Goal: Task Accomplishment & Management: Complete application form

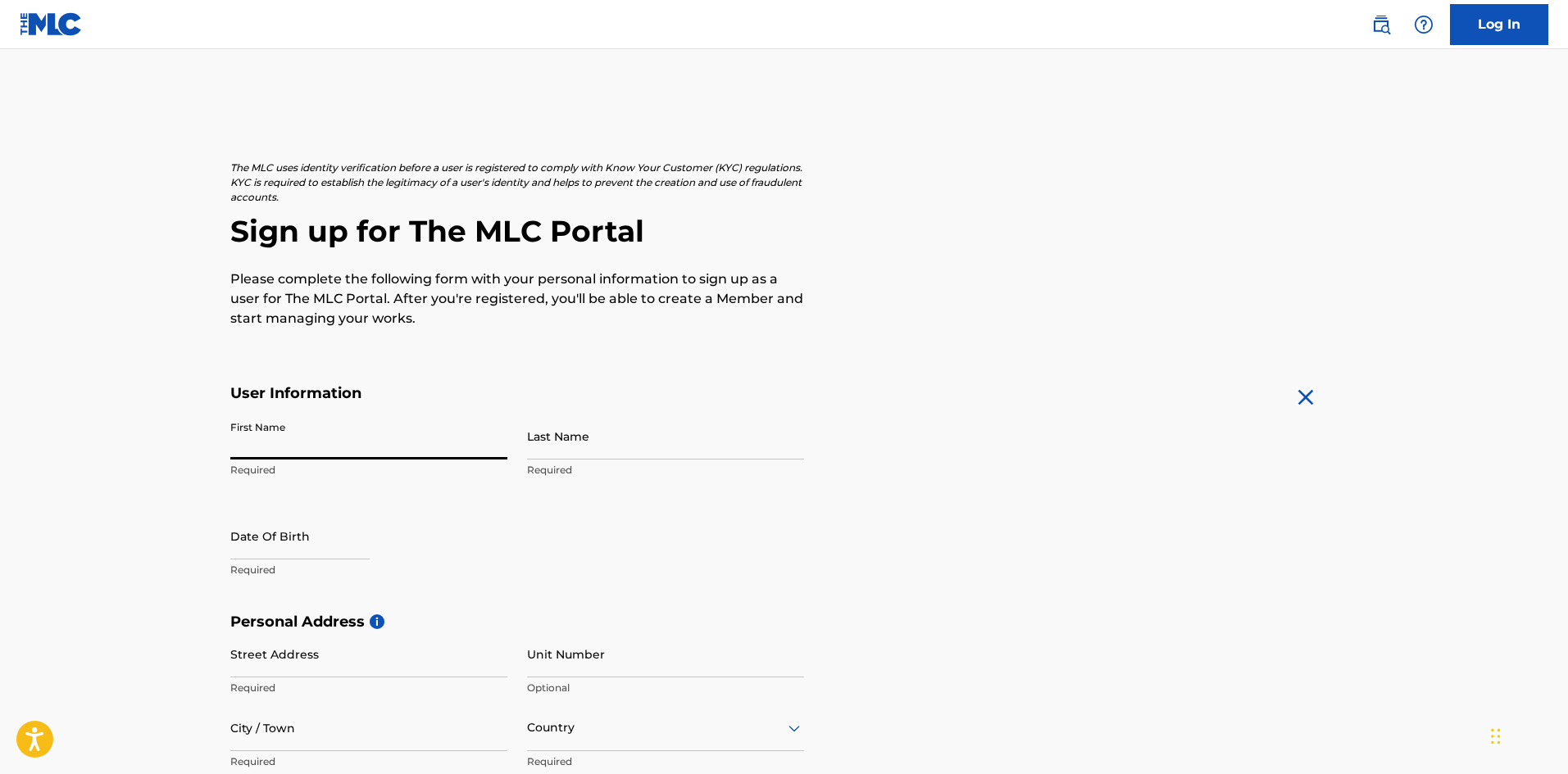
type input "[PERSON_NAME]"
click at [546, 455] on input "Last Name" at bounding box center [666, 436] width 277 height 47
type input "[PERSON_NAME]"
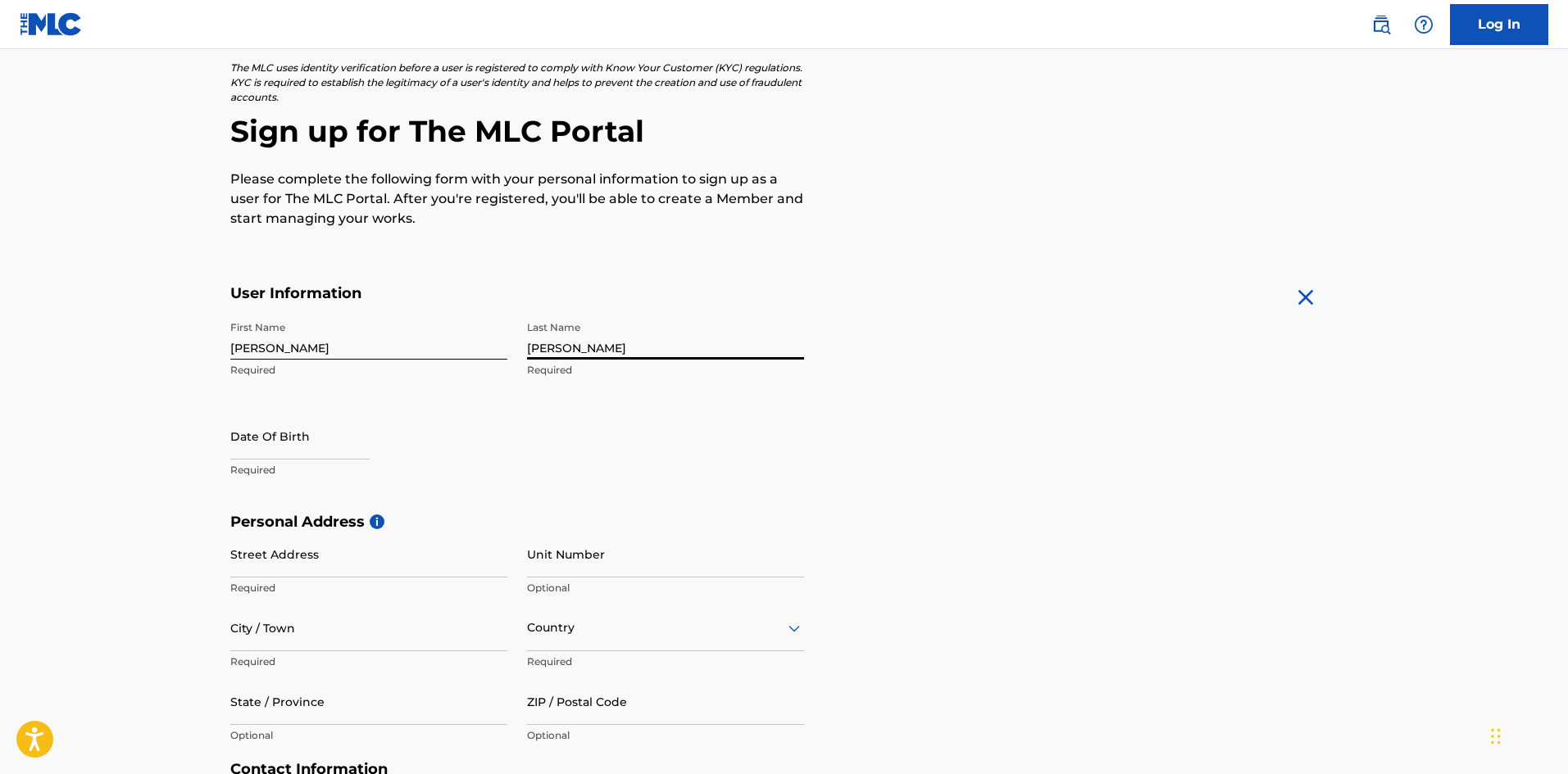
scroll to position [104, 0]
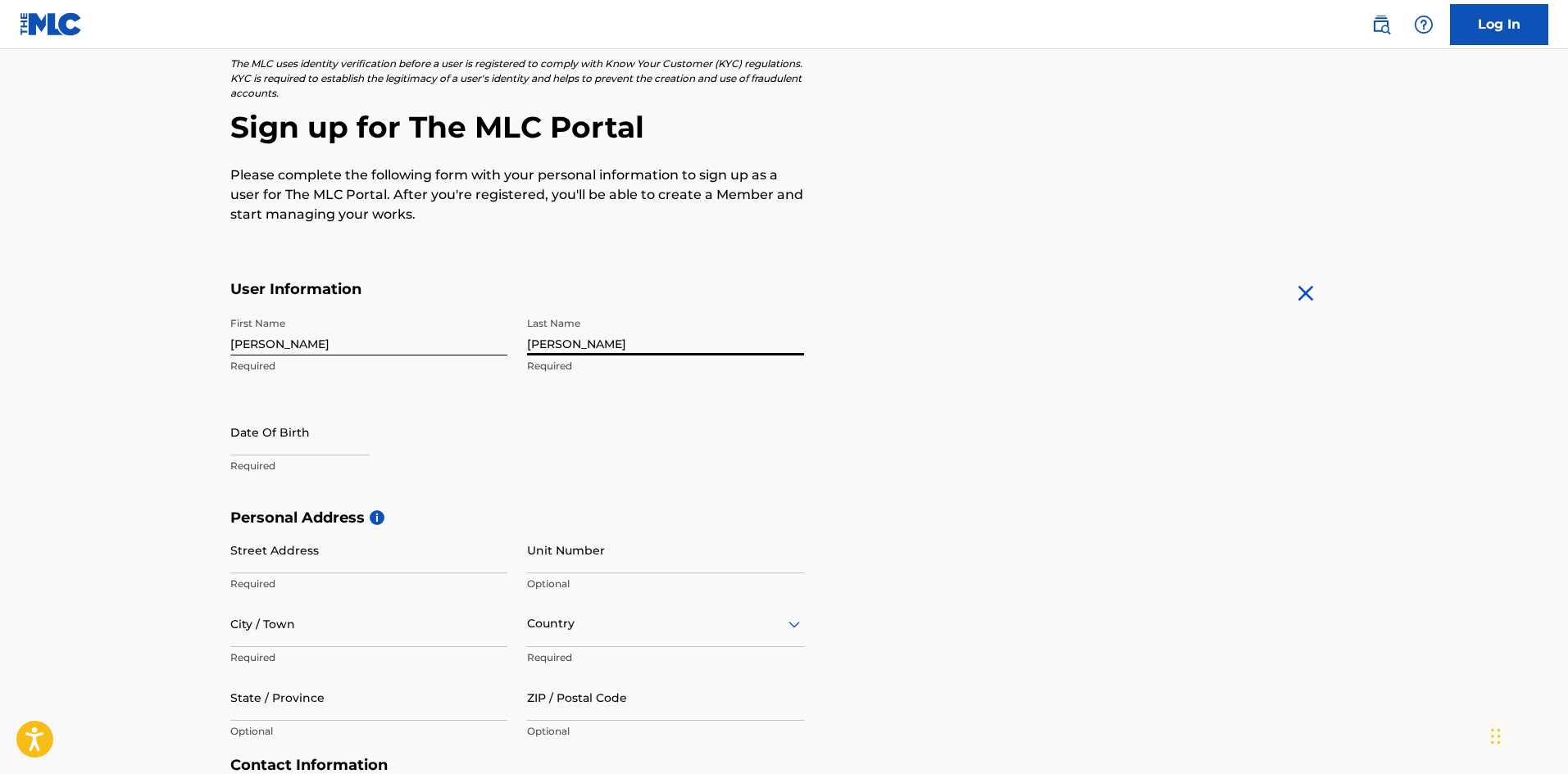
click at [265, 466] on p "Required" at bounding box center [369, 466] width 277 height 14
click at [262, 465] on p "Required" at bounding box center [369, 466] width 277 height 14
click at [313, 447] on input "text" at bounding box center [300, 432] width 139 height 47
select select "7"
select select "2025"
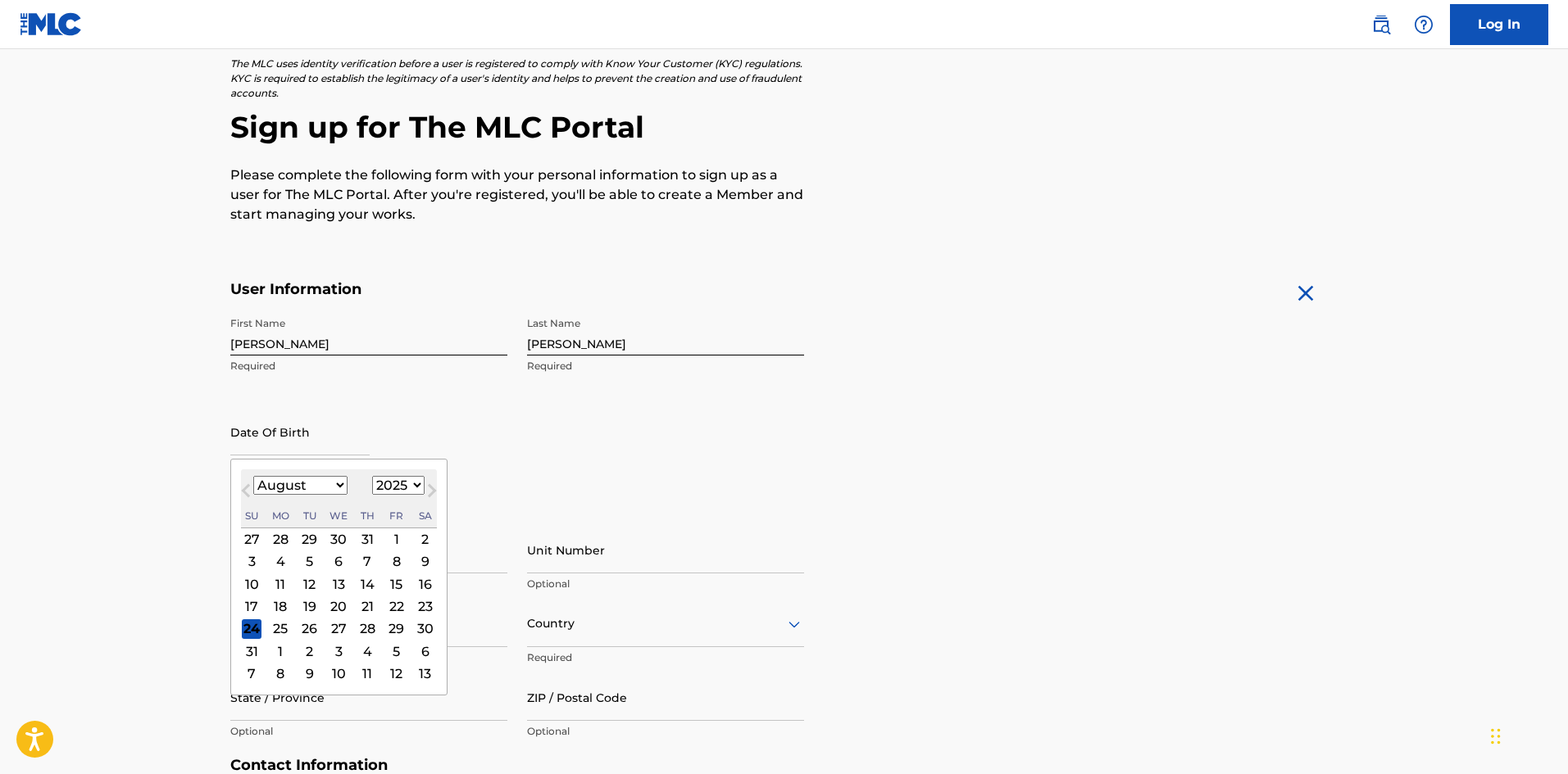
click at [257, 630] on div "24" at bounding box center [252, 629] width 19 height 19
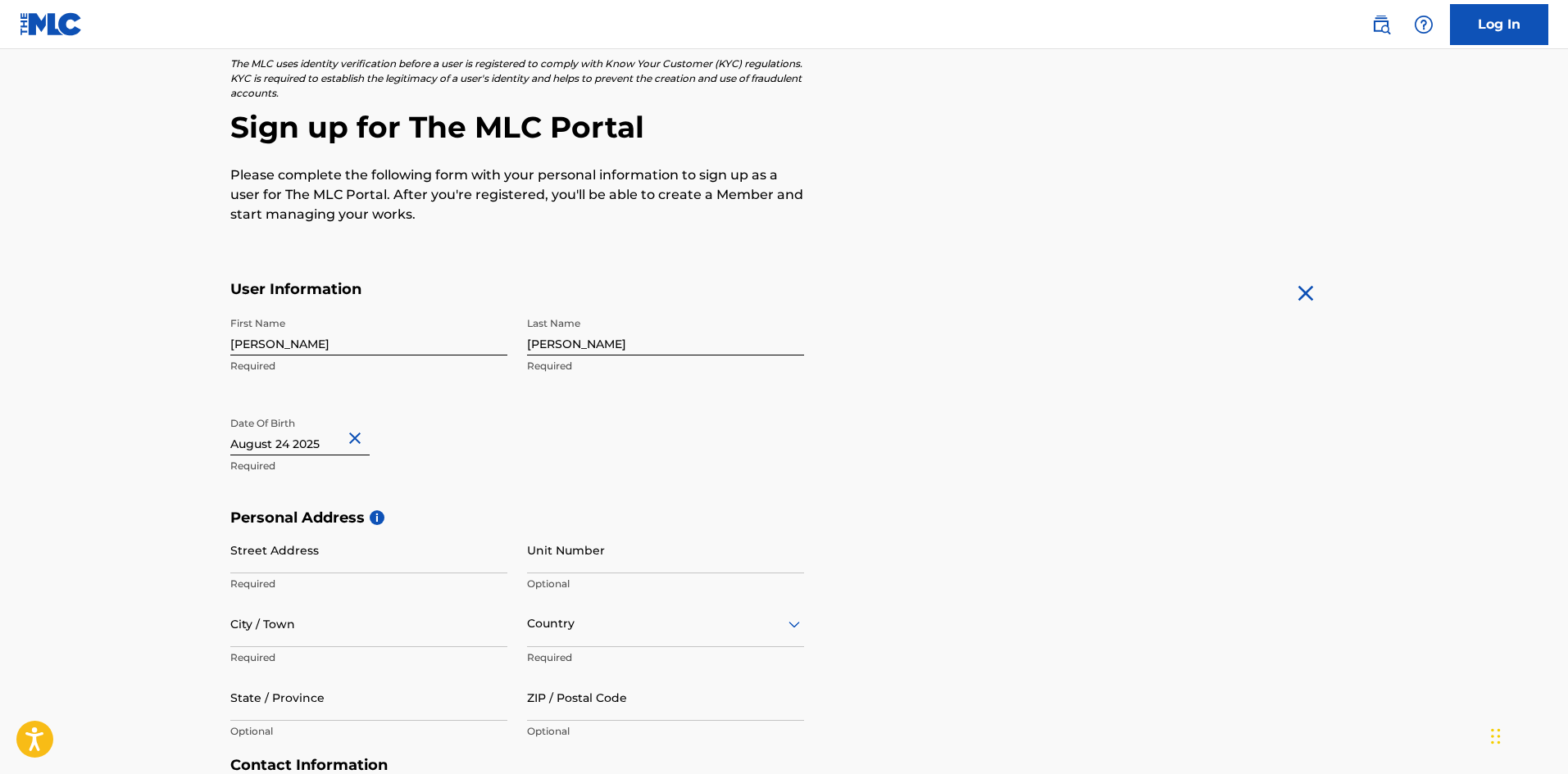
click at [254, 444] on input "text" at bounding box center [300, 432] width 139 height 47
select select "7"
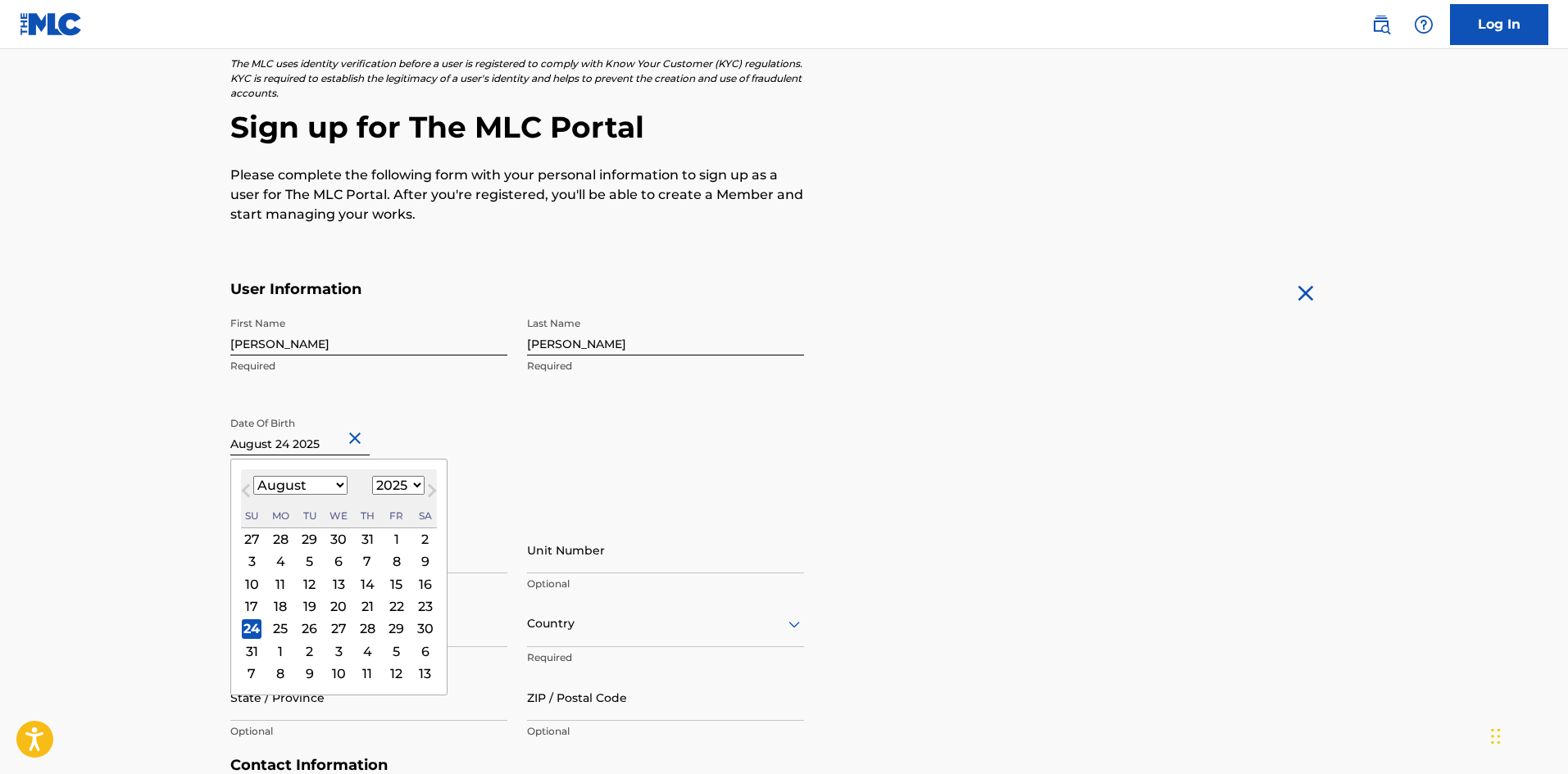
click at [390, 487] on select "1899 1900 1901 1902 1903 1904 1905 1906 1907 1908 1909 1910 1911 1912 1913 1914…" at bounding box center [398, 486] width 53 height 19
select select "2004"
click at [372, 476] on select "1899 1900 1901 1902 1903 1904 1905 1906 1907 1908 1909 1910 1911 1912 1913 1914…" at bounding box center [398, 486] width 53 height 19
click at [331, 484] on select "January February March April May June July August September October November De…" at bounding box center [301, 486] width 94 height 19
select select "8"
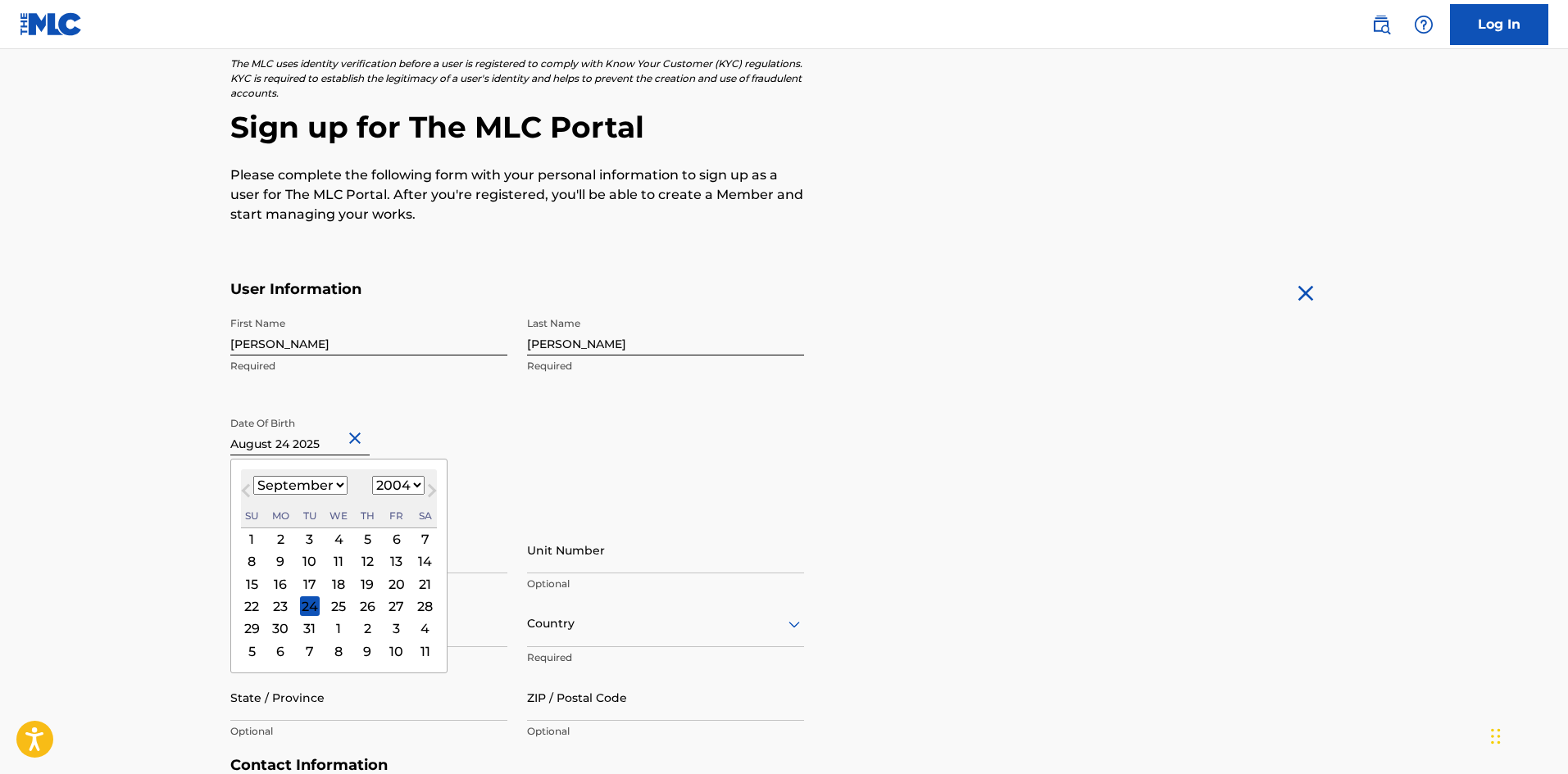
click at [254, 476] on select "January February March April May June July August September October November De…" at bounding box center [301, 486] width 94 height 19
click at [387, 603] on div "24" at bounding box center [397, 606] width 19 height 19
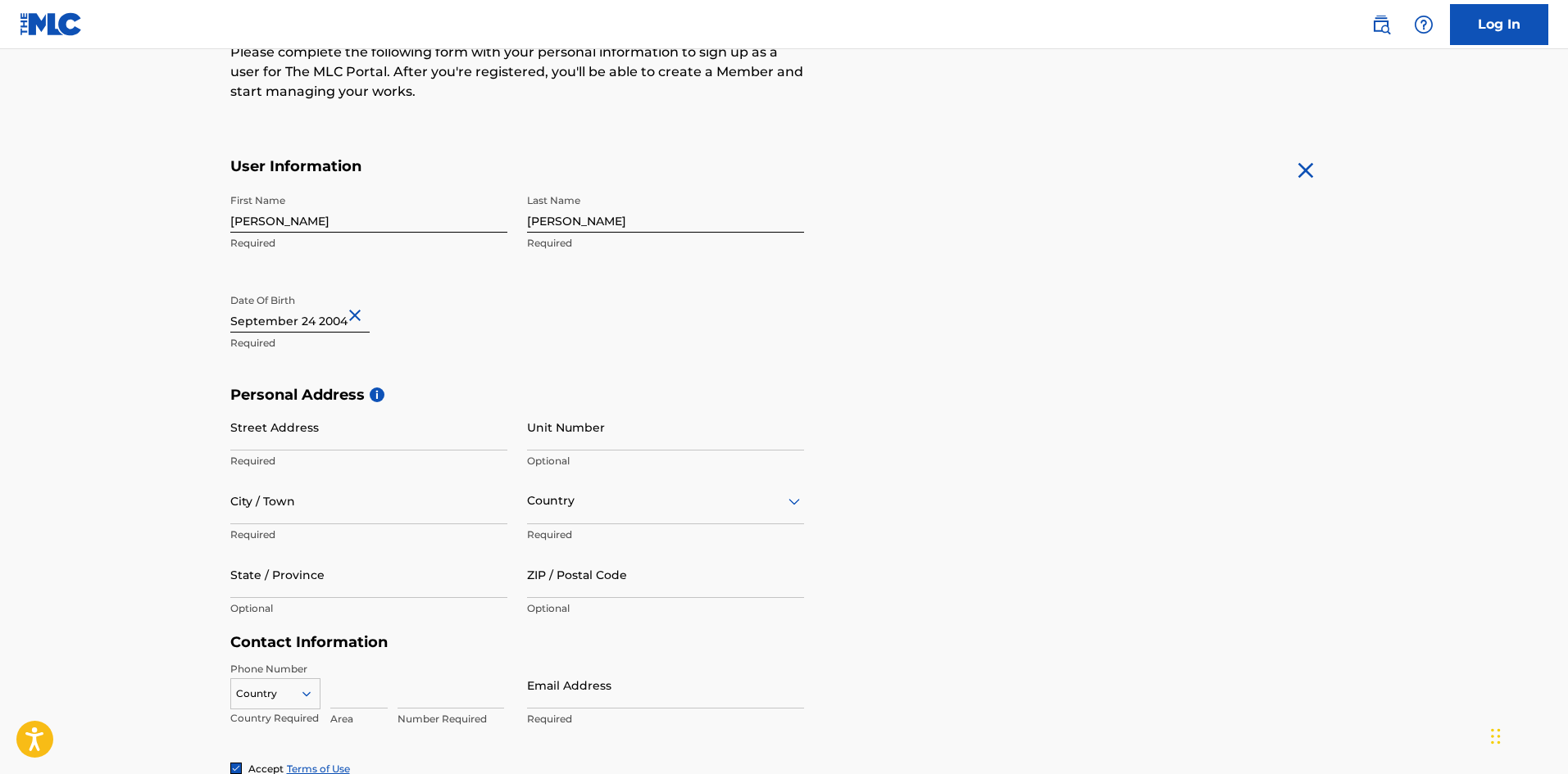
scroll to position [230, 0]
click at [282, 437] on input "Street Address" at bounding box center [369, 424] width 277 height 47
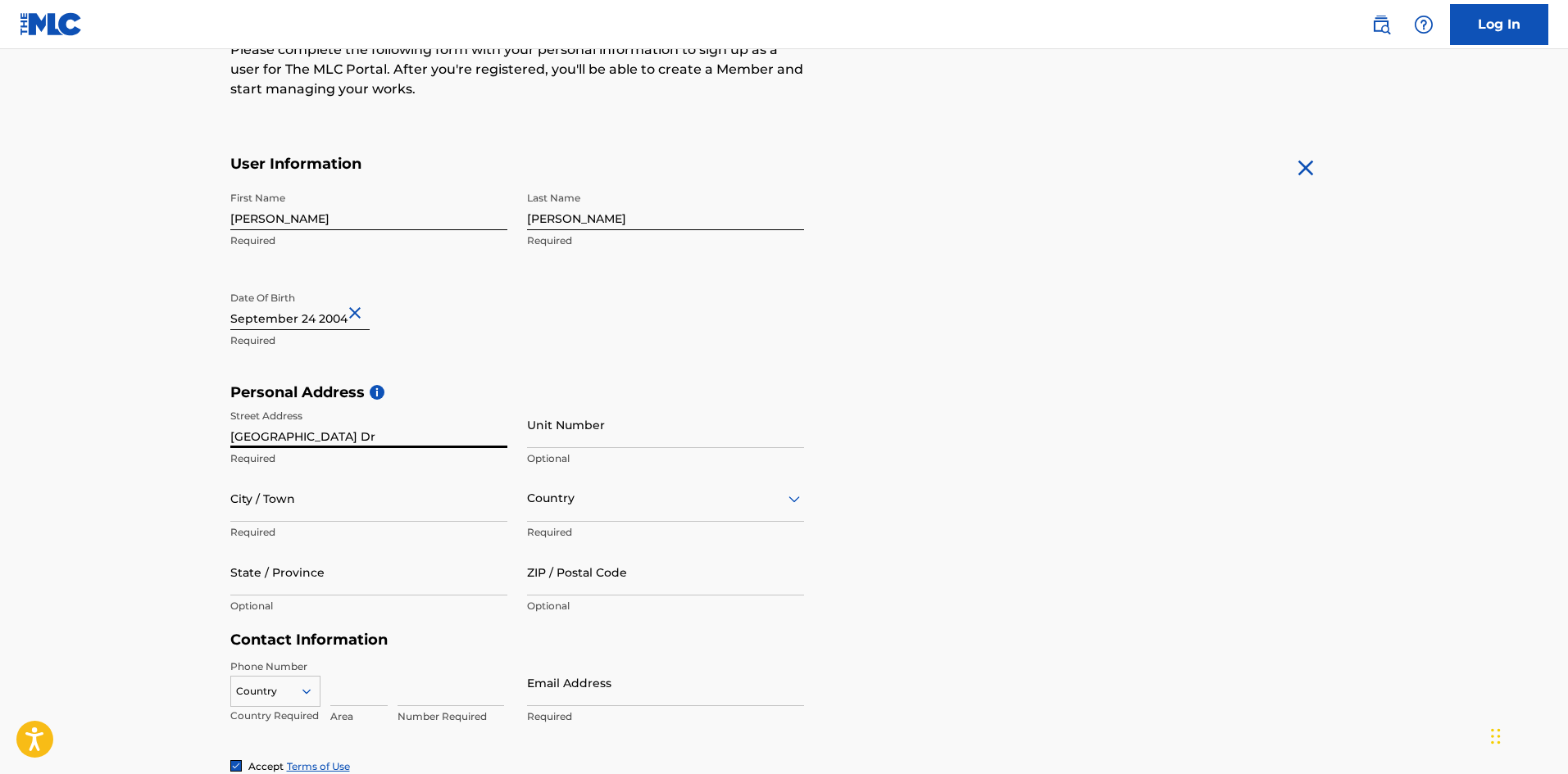
type input "[GEOGRAPHIC_DATA] Dr"
click at [532, 451] on p "Optional" at bounding box center [666, 458] width 277 height 14
click at [535, 447] on input "Unit Number" at bounding box center [666, 424] width 277 height 47
type input "2002"
click at [327, 520] on input "City / Town" at bounding box center [369, 498] width 277 height 47
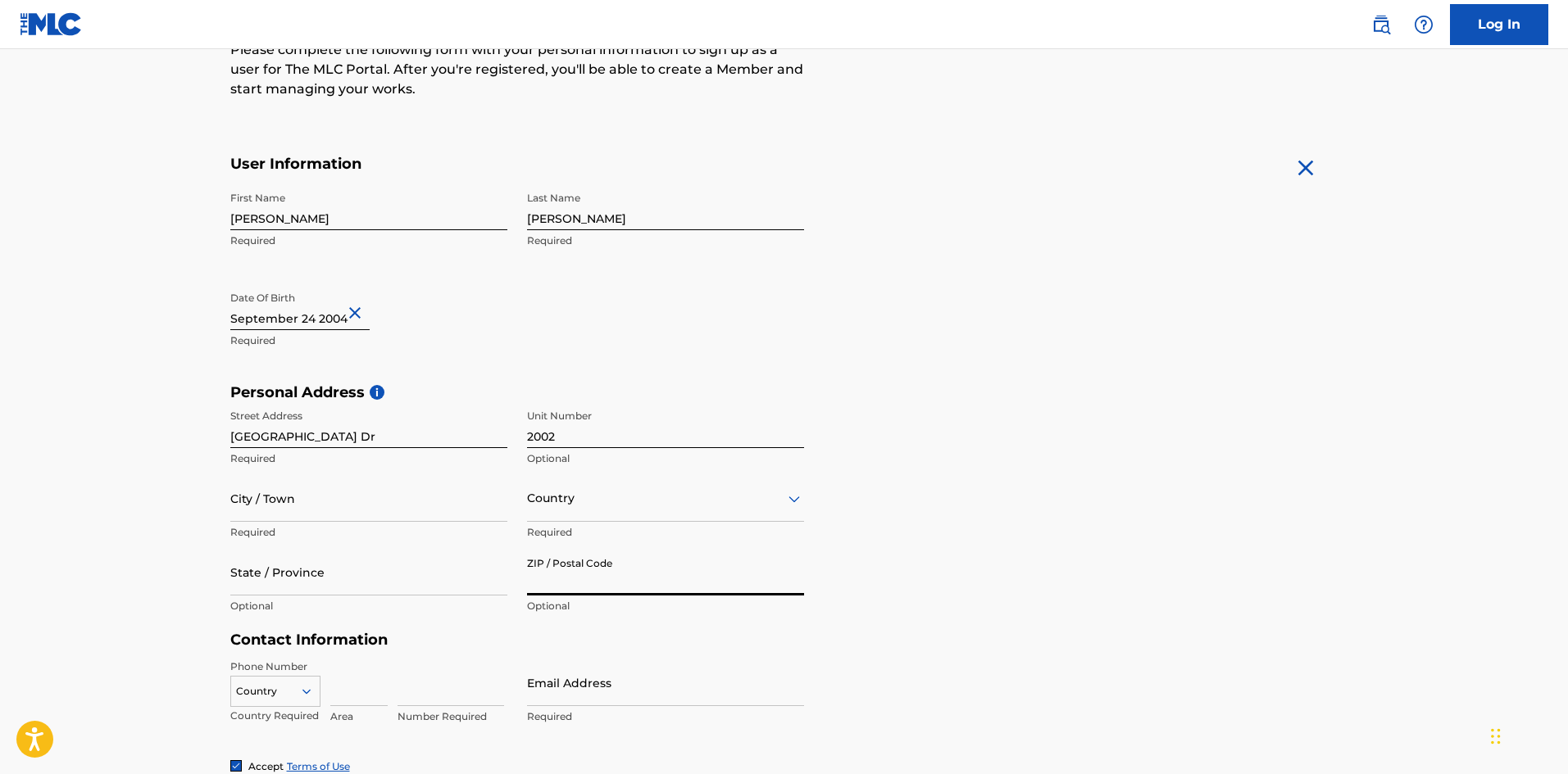
click at [567, 590] on input "ZIP / Postal Code" at bounding box center [666, 572] width 277 height 47
type input "78666"
click at [880, 611] on div "Personal Address i Street Address [STREET_ADDRESS] Required Unit Number 2002 Op…" at bounding box center [784, 509] width 1108 height 248
click at [380, 518] on input "City / Town" at bounding box center [369, 499] width 277 height 47
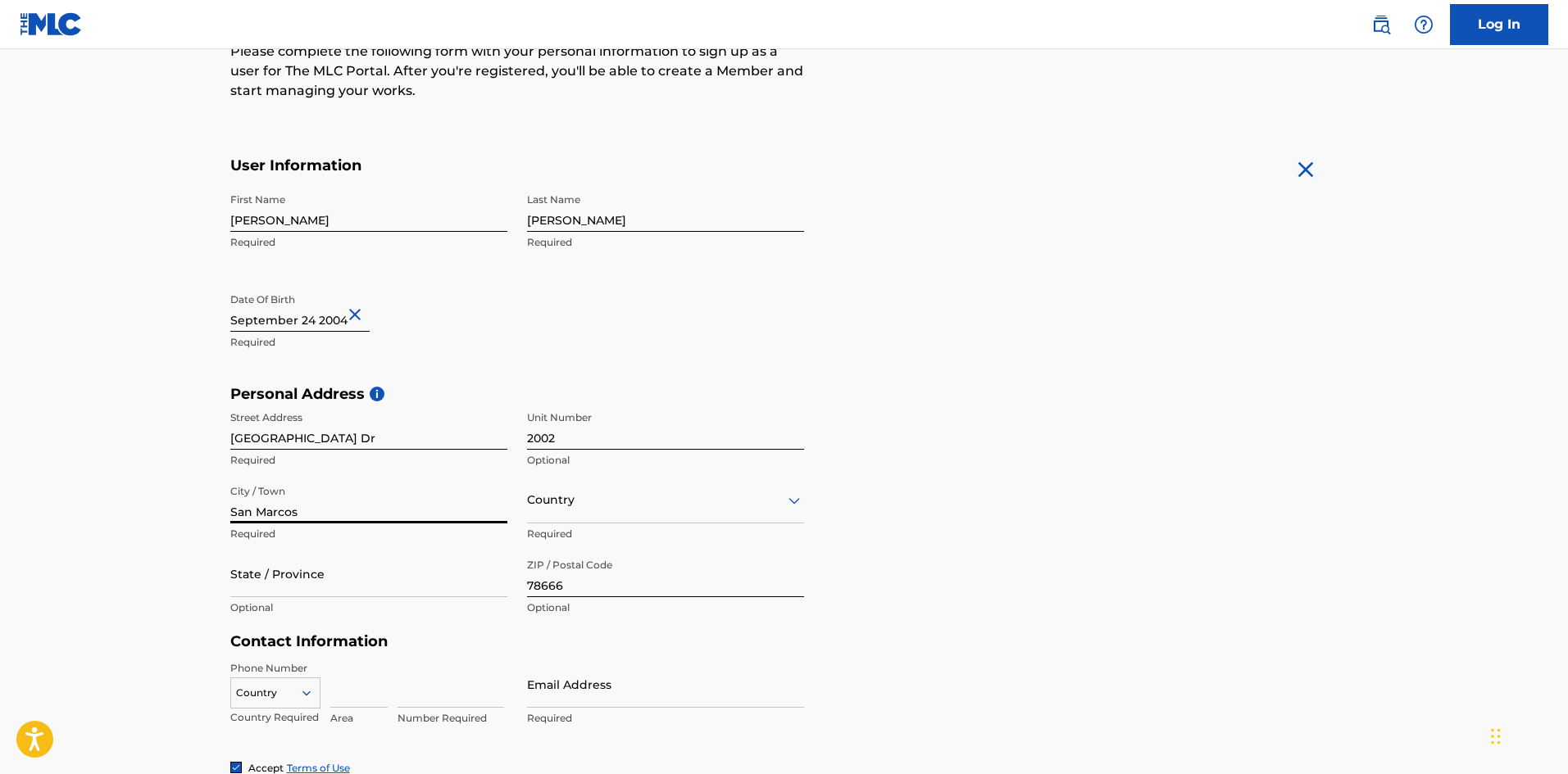
type input "San Marcos"
click at [557, 522] on div "Country" at bounding box center [666, 499] width 277 height 47
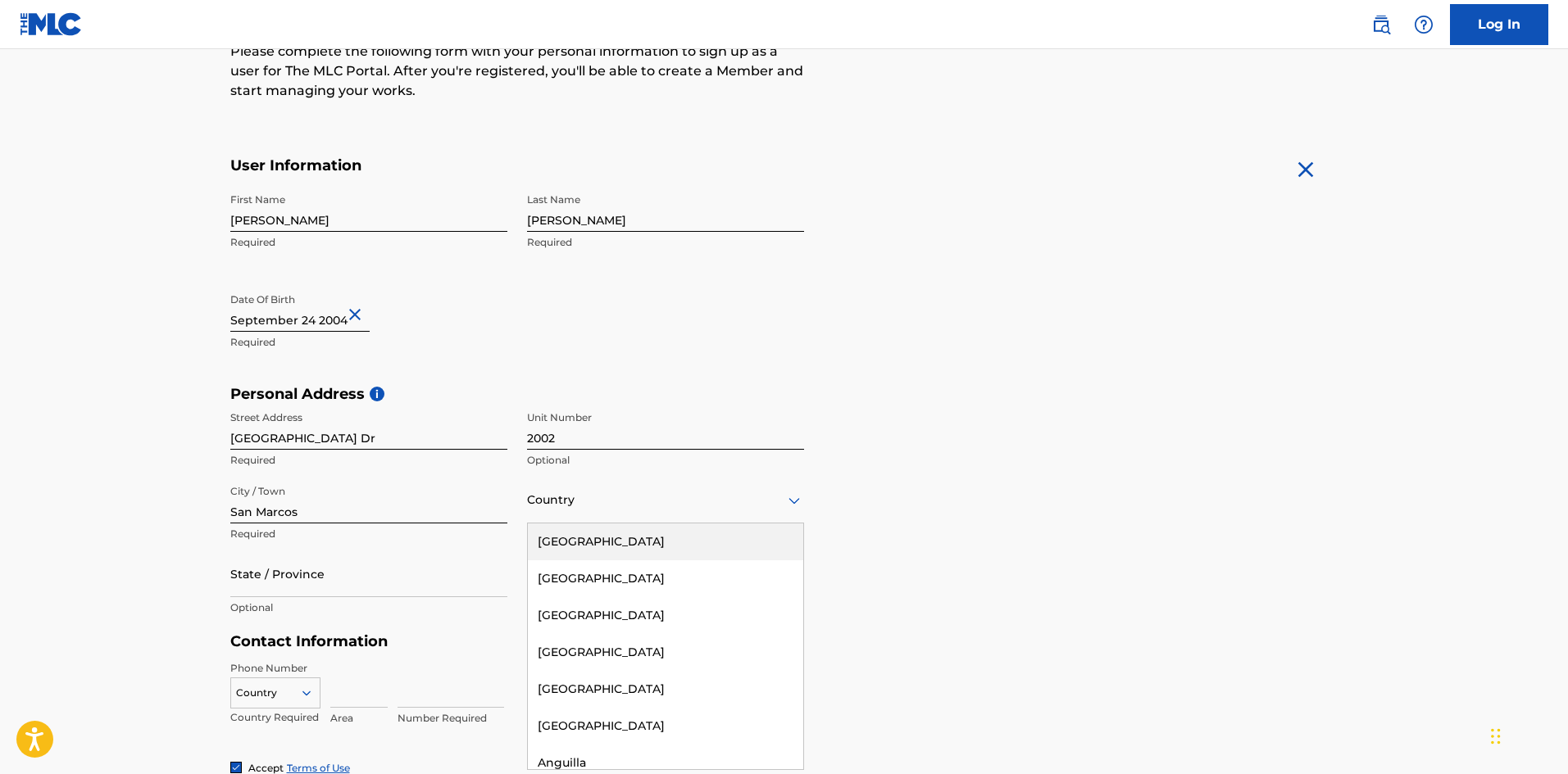
click at [576, 540] on div "[GEOGRAPHIC_DATA]" at bounding box center [665, 542] width 276 height 36
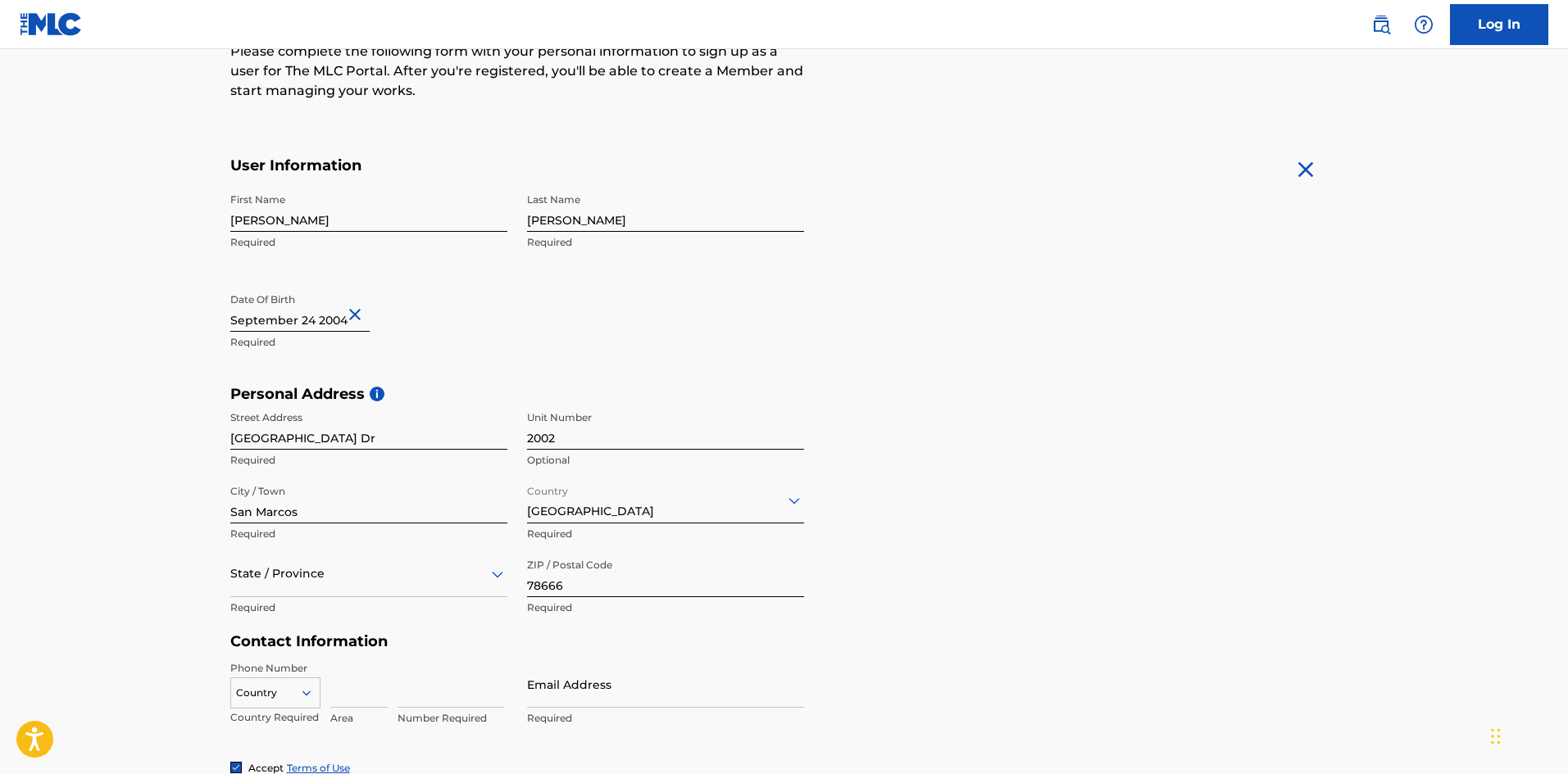
scroll to position [298, 0]
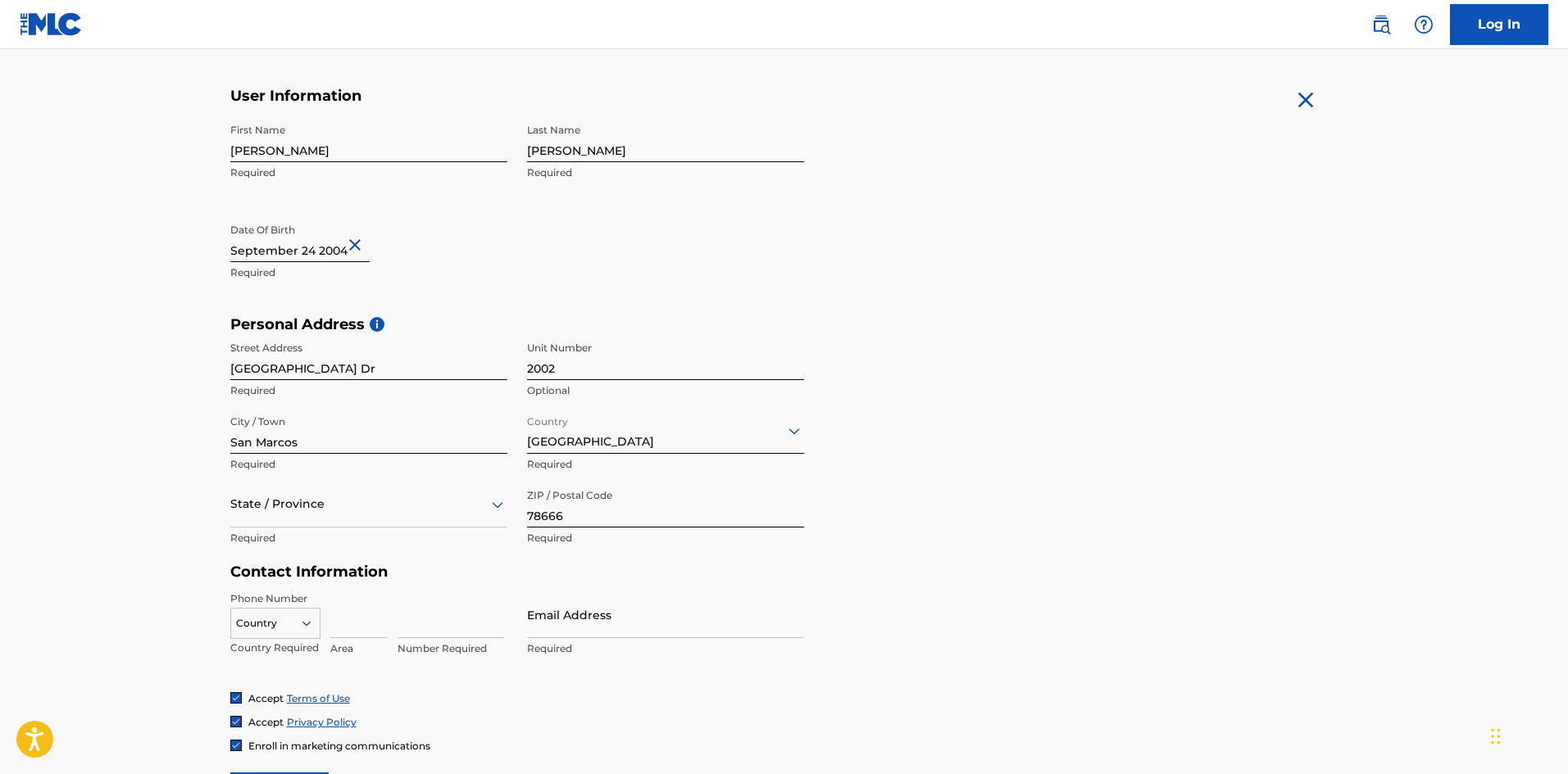
click at [402, 527] on div "State / Province" at bounding box center [369, 504] width 277 height 47
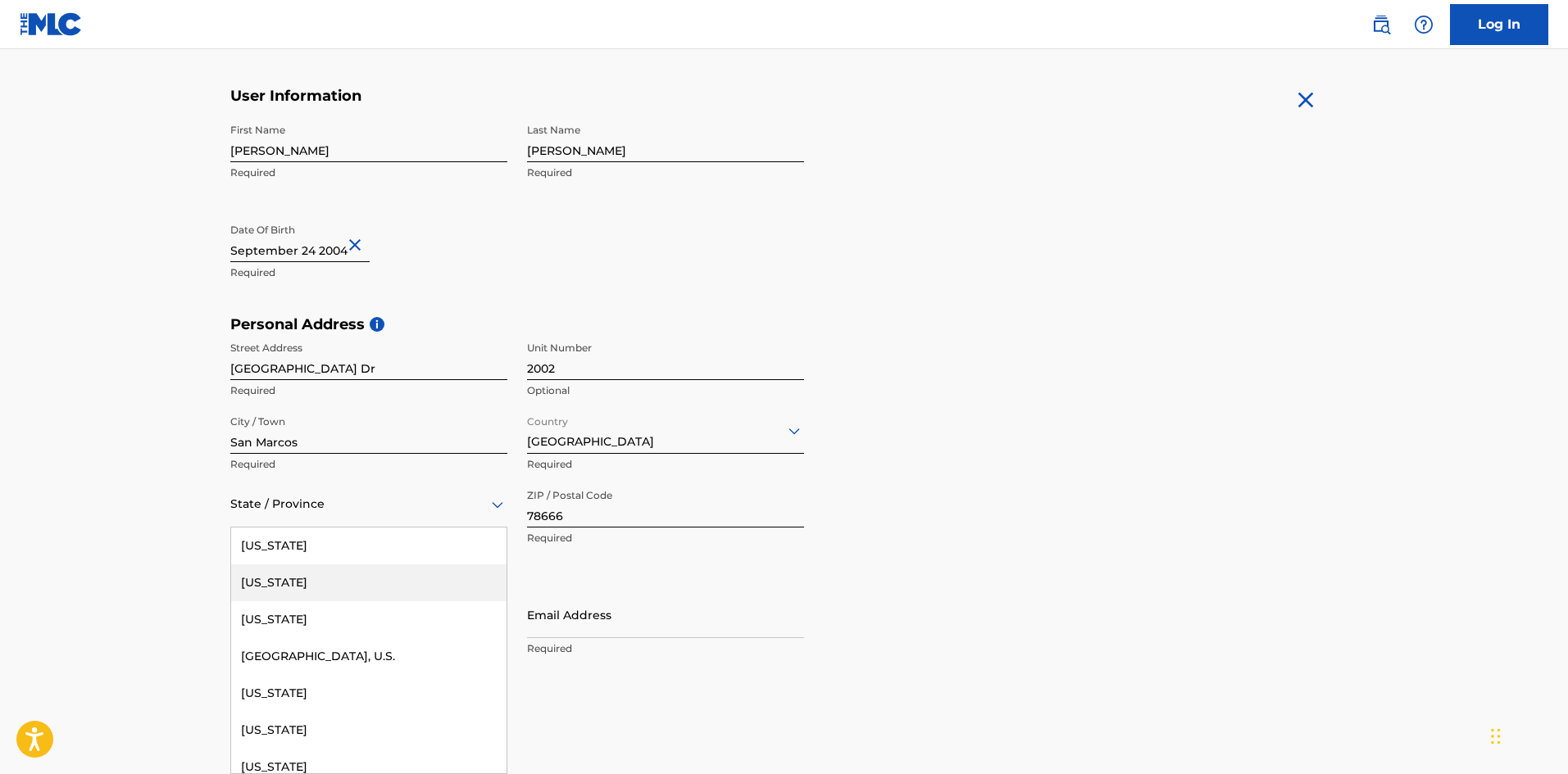
scroll to position [1770, 0]
click at [280, 544] on div "[US_STATE]" at bounding box center [369, 545] width 276 height 36
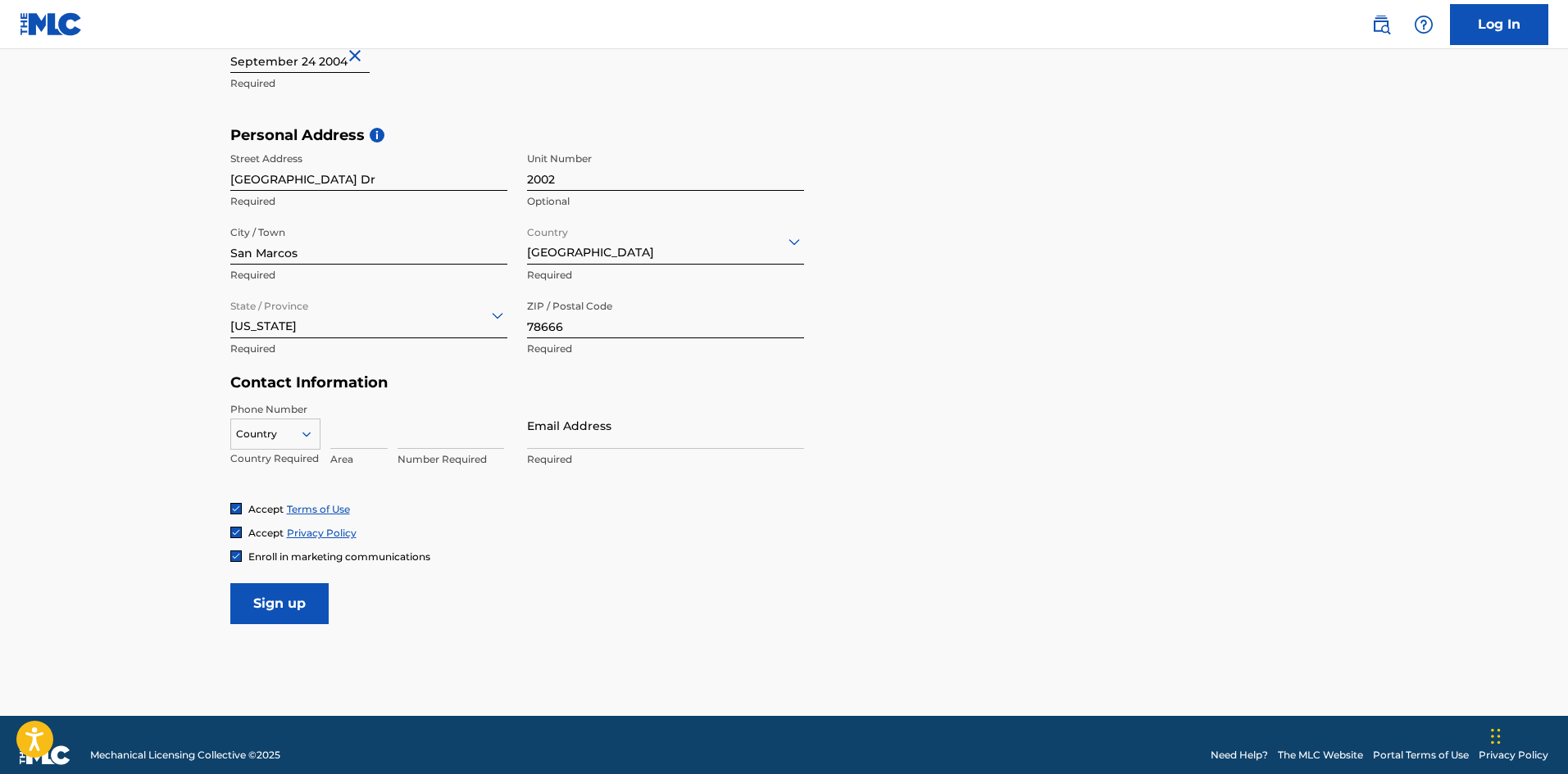
scroll to position [501, 0]
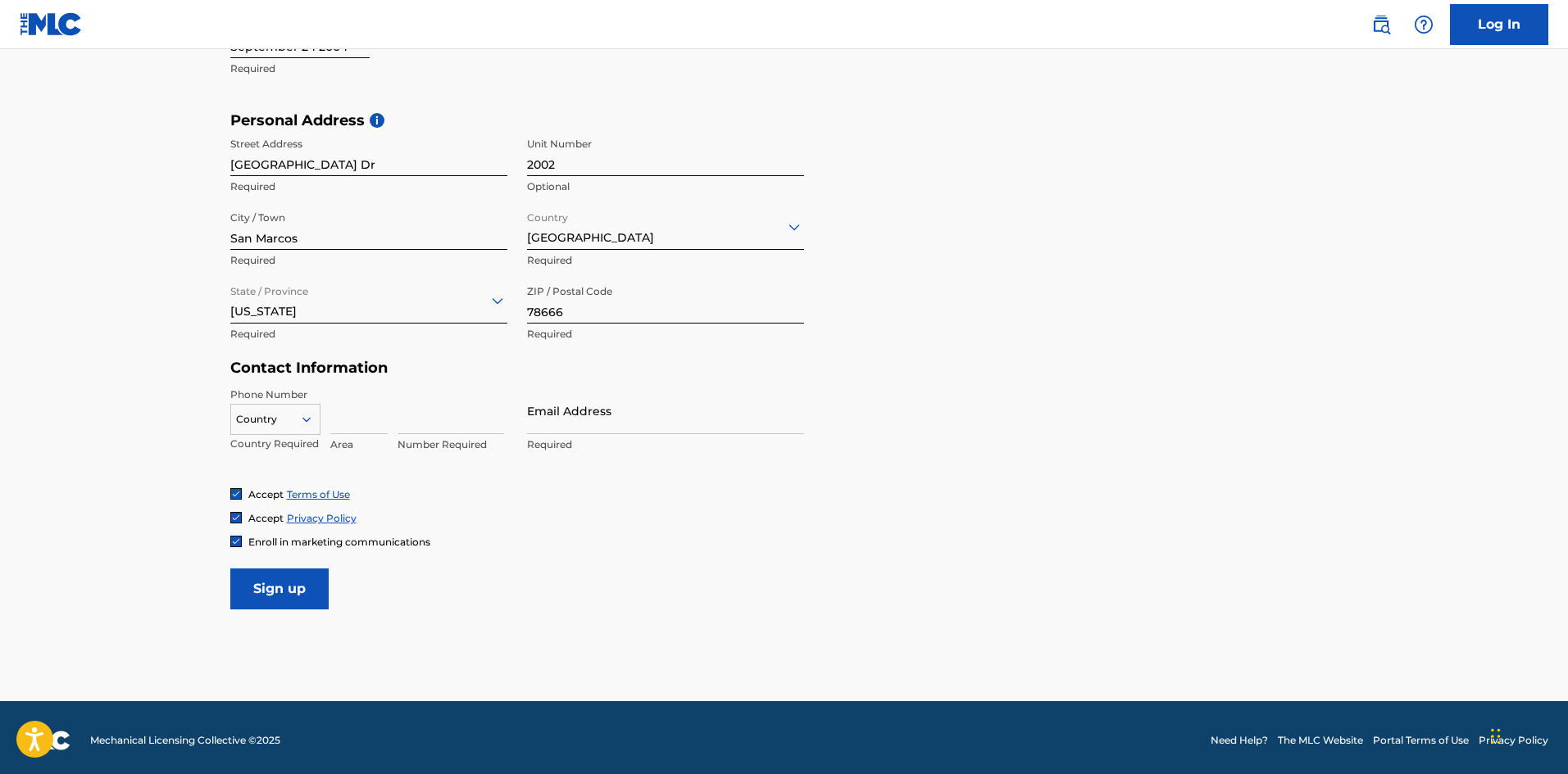
click at [362, 421] on input at bounding box center [359, 411] width 58 height 47
type input "737"
click at [438, 431] on input at bounding box center [451, 411] width 107 height 47
type input "2931805"
click at [282, 426] on div at bounding box center [276, 419] width 88 height 18
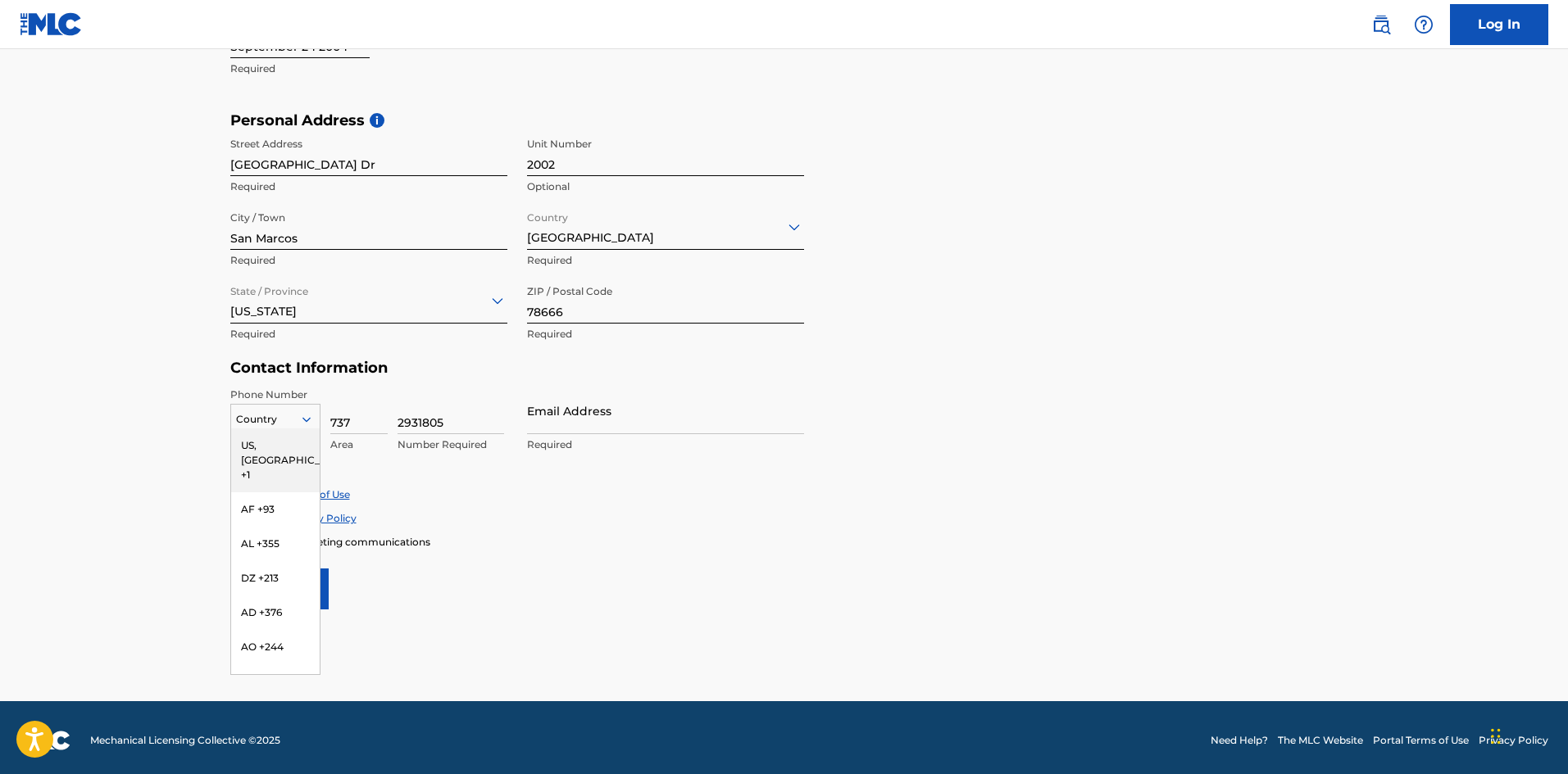
click at [283, 452] on div "US, [GEOGRAPHIC_DATA] +1" at bounding box center [276, 460] width 88 height 64
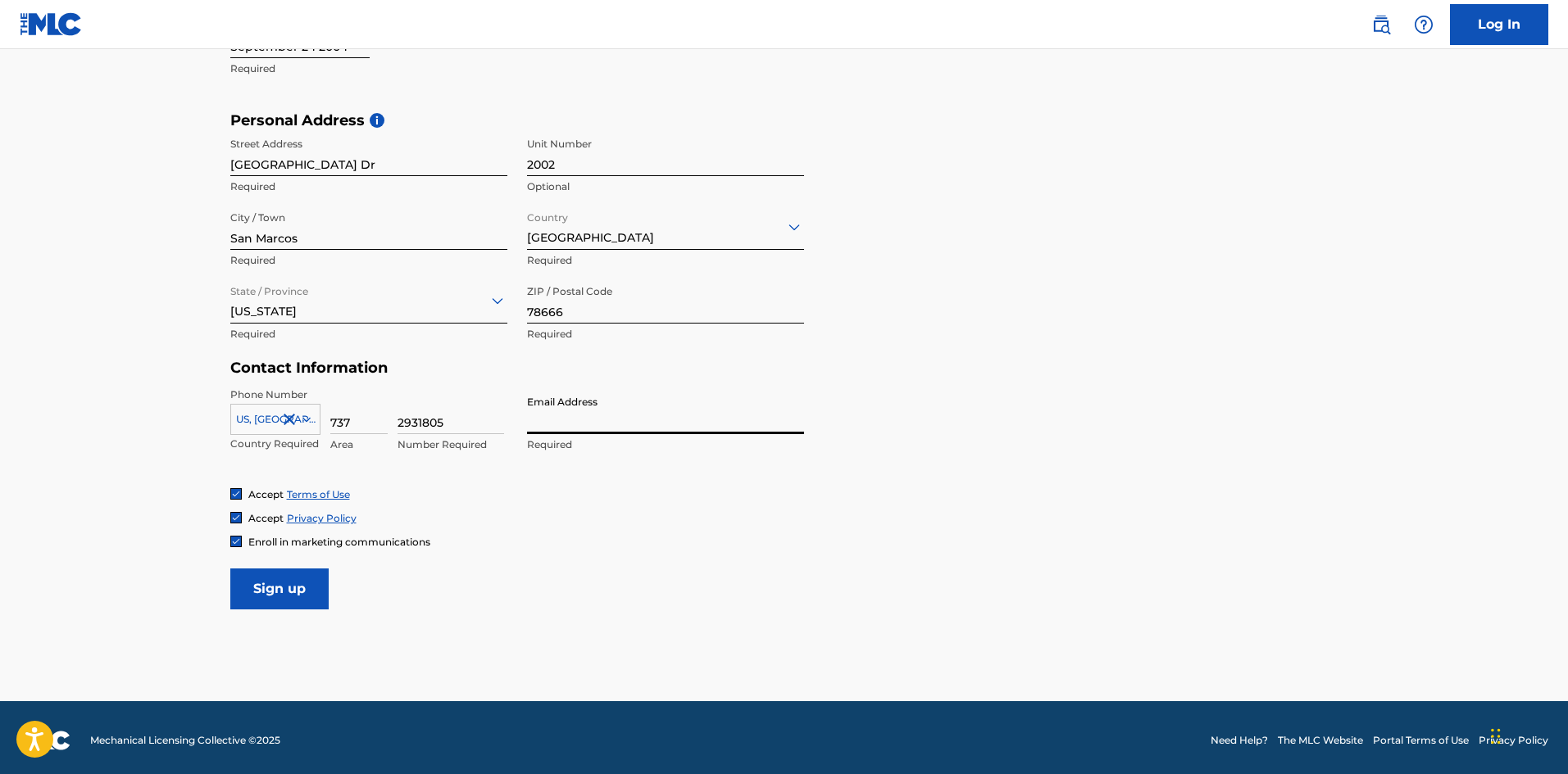
click at [561, 429] on input "Email Address" at bounding box center [666, 411] width 277 height 47
type input "[EMAIL_ADDRESS][DOMAIN_NAME]"
click at [249, 543] on span "Enroll in marketing communications" at bounding box center [338, 542] width 182 height 12
click at [293, 586] on input "Sign up" at bounding box center [280, 589] width 98 height 41
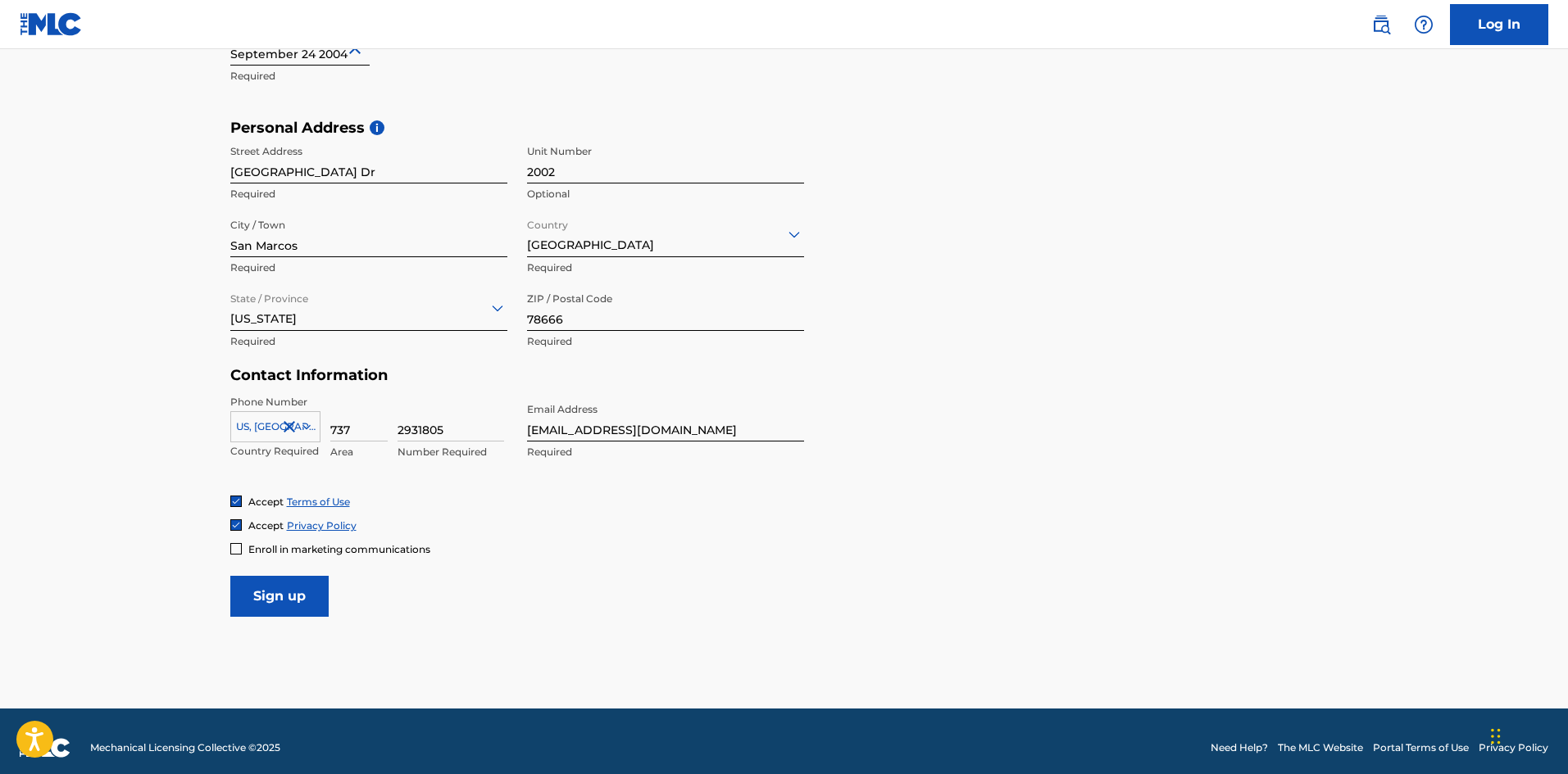
scroll to position [507, 0]
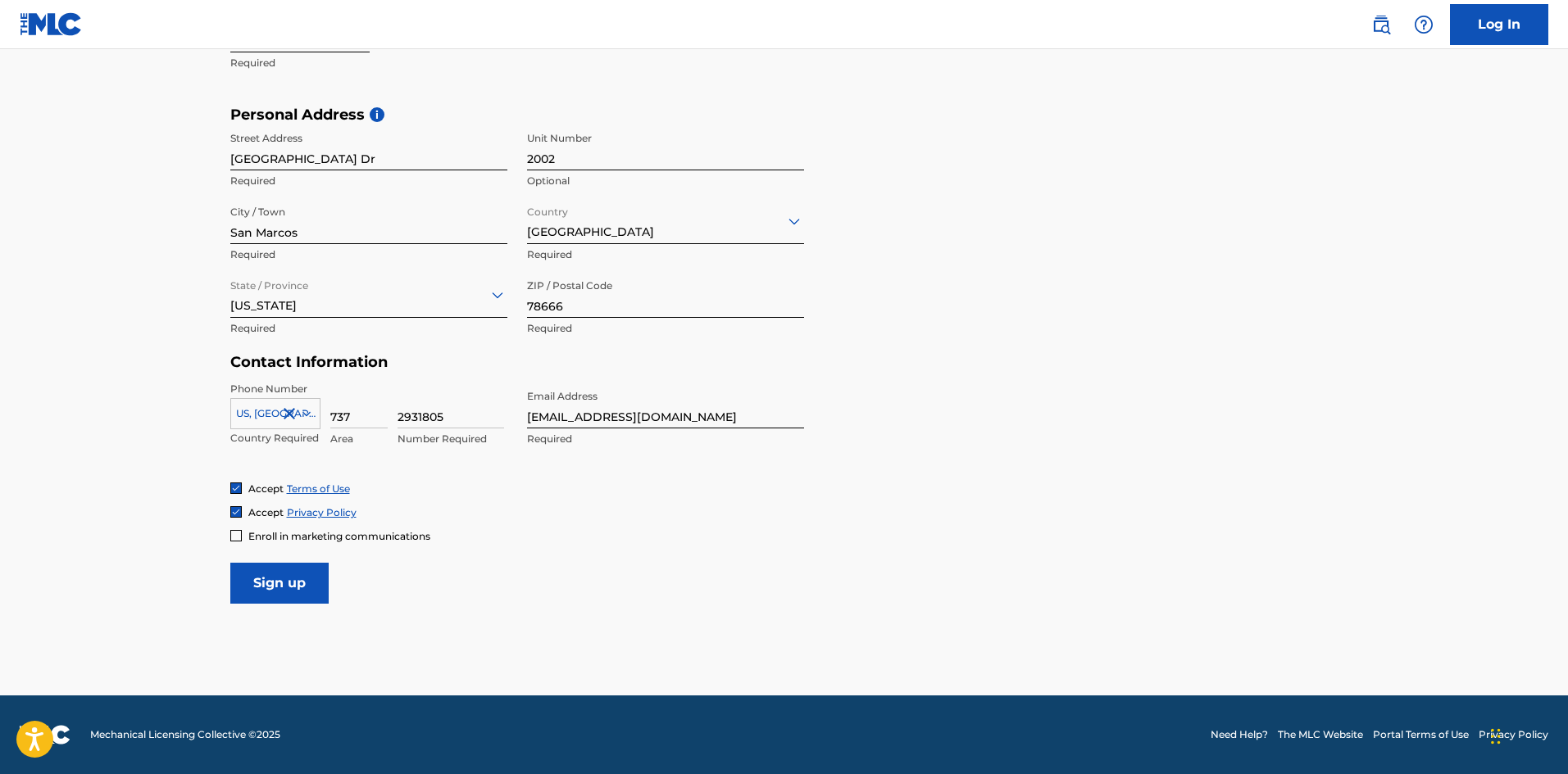
click at [288, 588] on input "Sign up" at bounding box center [280, 583] width 98 height 41
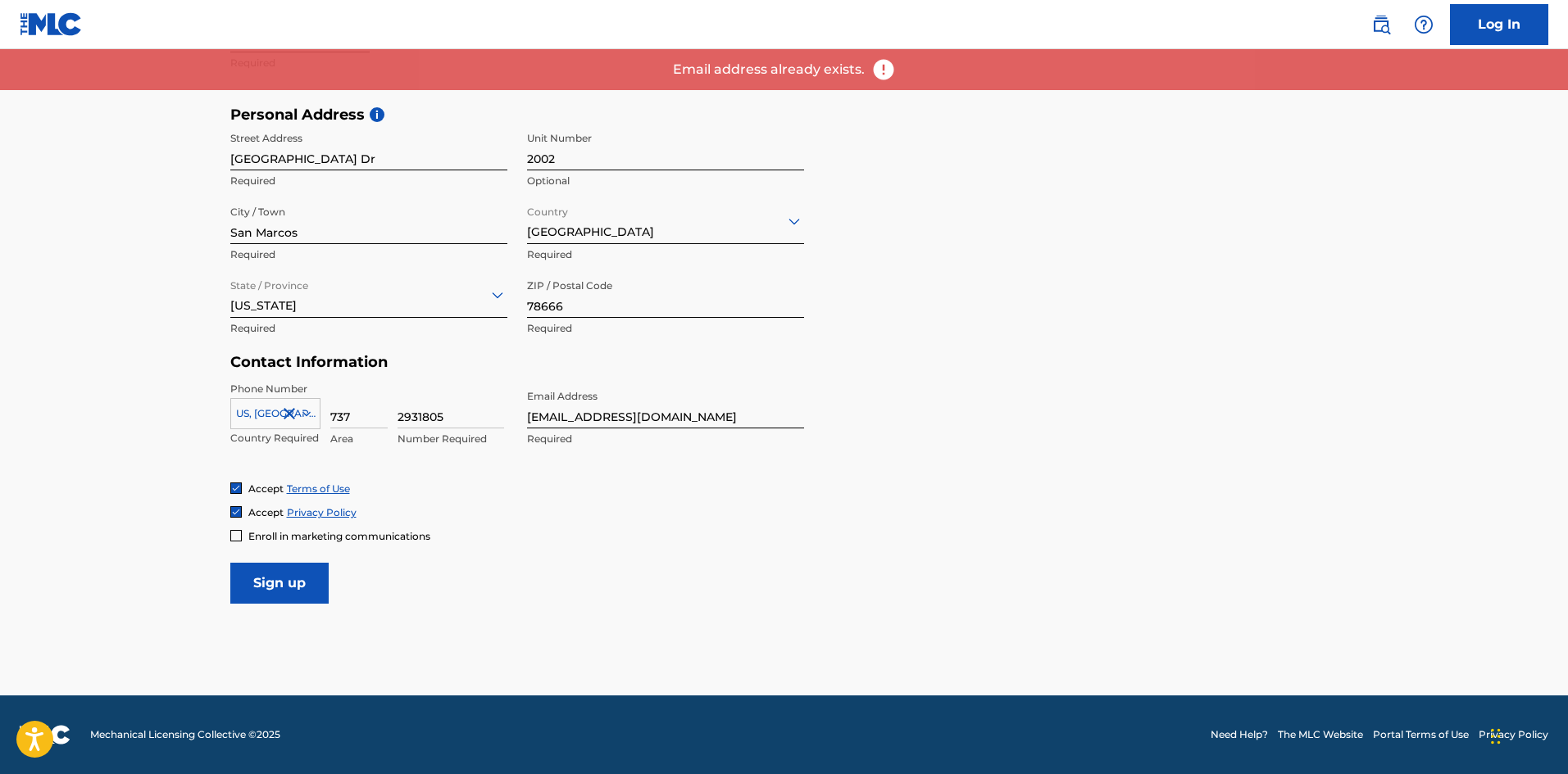
click at [650, 420] on input "[EMAIL_ADDRESS][DOMAIN_NAME]" at bounding box center [666, 405] width 277 height 47
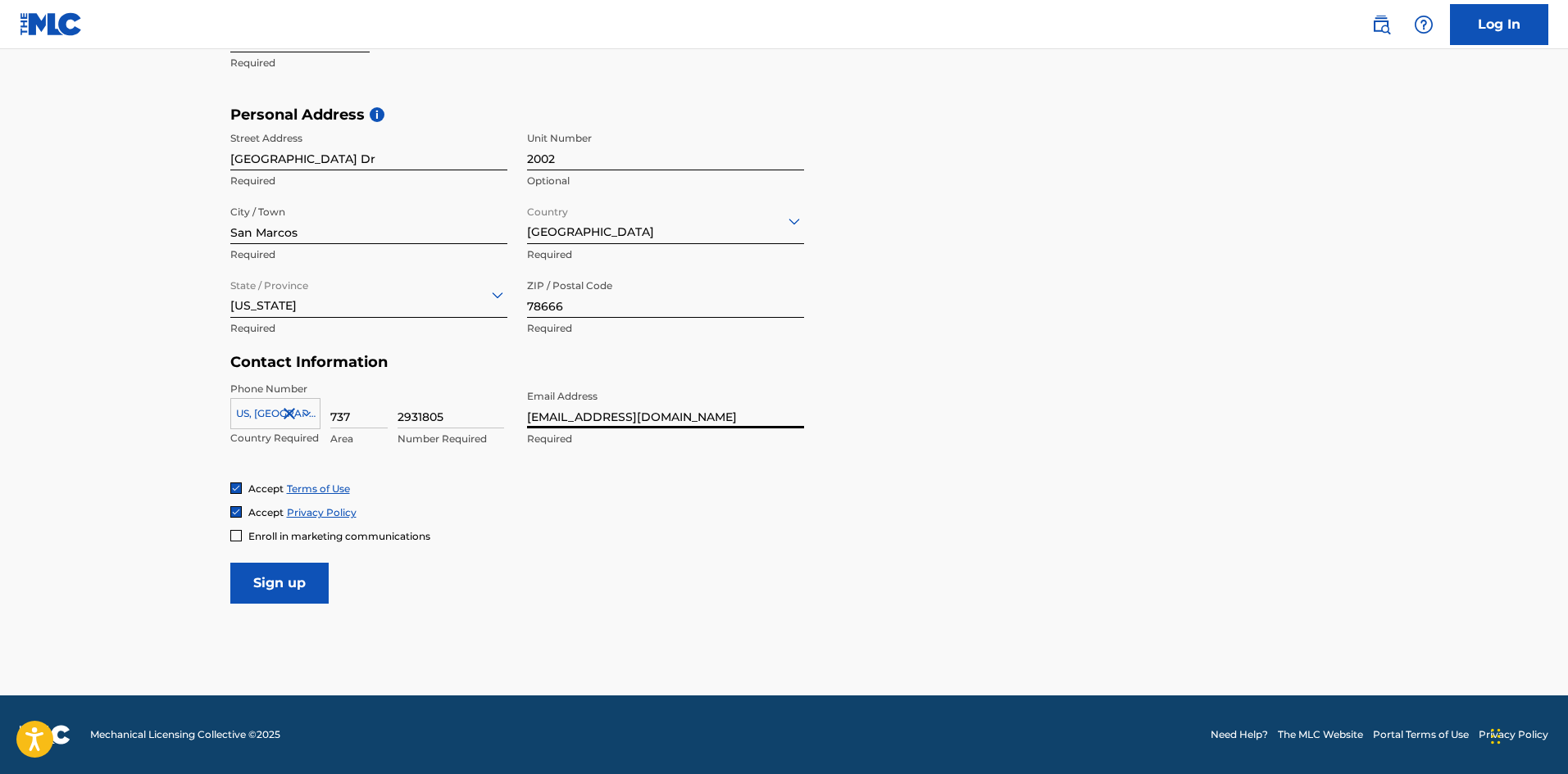
drag, startPoint x: 665, startPoint y: 419, endPoint x: 487, endPoint y: 423, distance: 178.0
click at [487, 423] on div "Phone Number [GEOGRAPHIC_DATA], [GEOGRAPHIC_DATA] +1 Country Required 737 Area …" at bounding box center [517, 432] width 574 height 100
click at [1481, 34] on link "Log In" at bounding box center [1499, 24] width 98 height 41
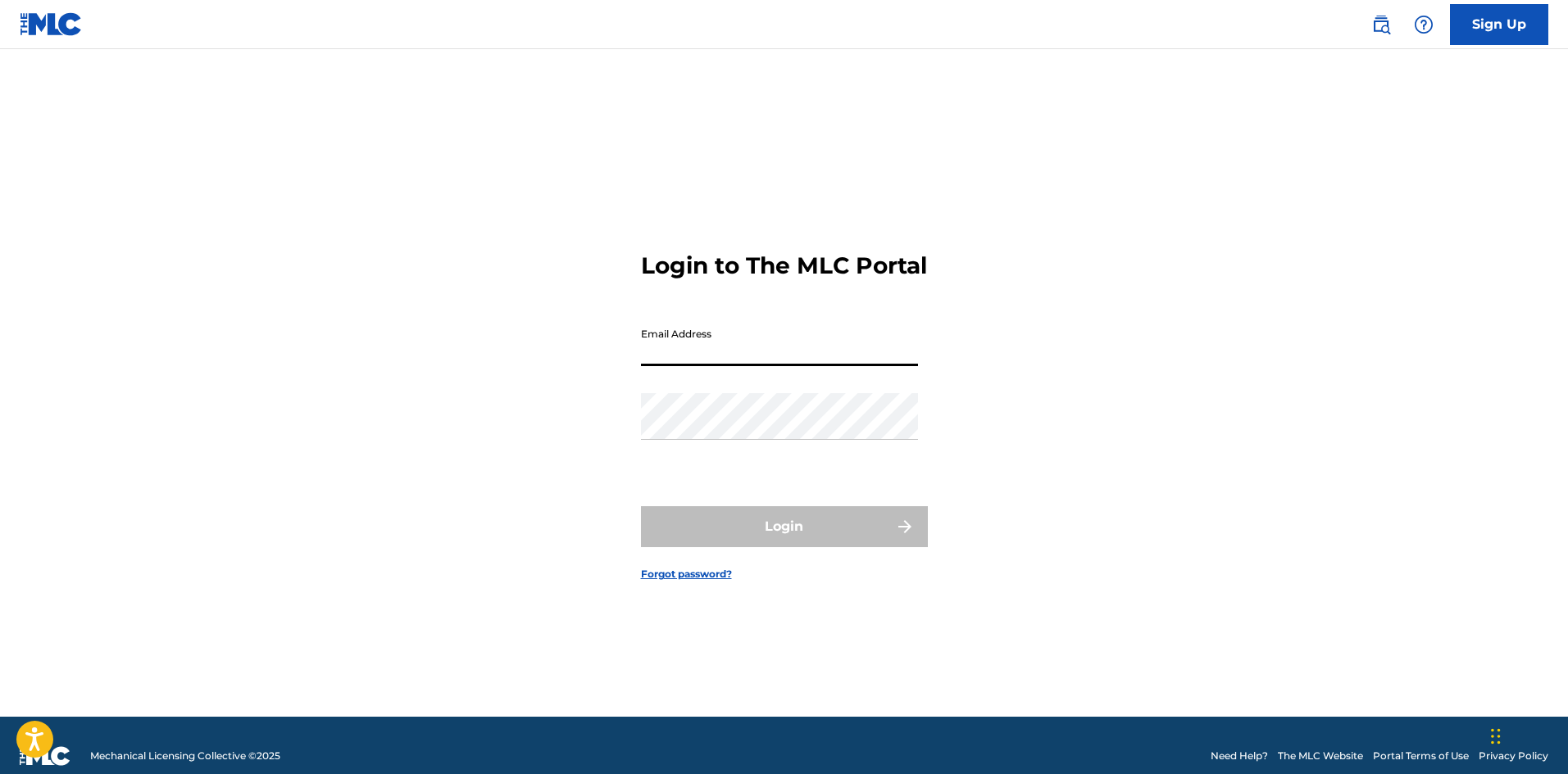
click at [744, 352] on input "Email Address" at bounding box center [779, 343] width 277 height 47
type input "[EMAIL_ADDRESS][DOMAIN_NAME]"
click at [655, 582] on link "Forgot password?" at bounding box center [686, 573] width 91 height 14
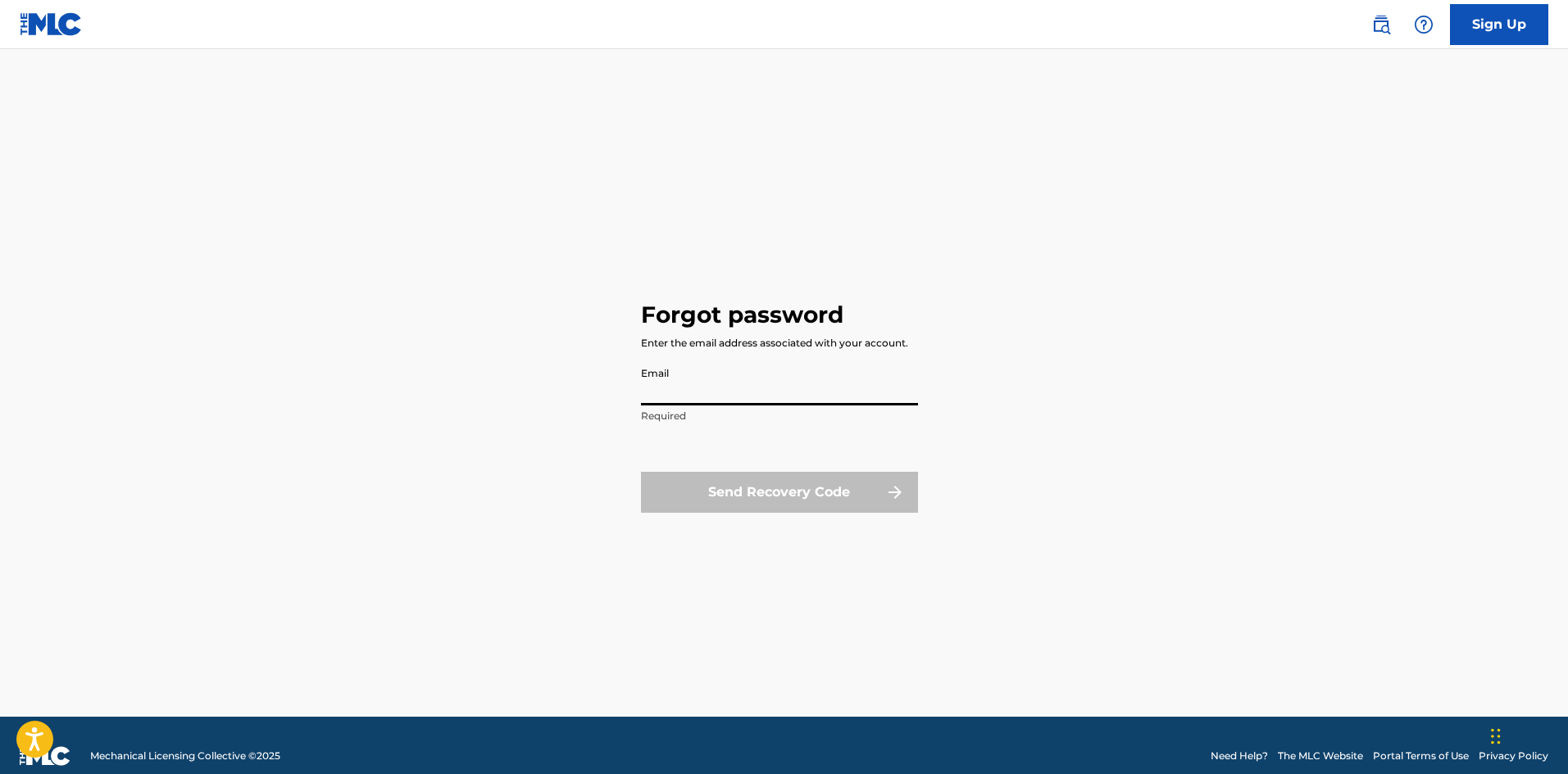
click at [684, 398] on input "Email" at bounding box center [779, 382] width 277 height 47
type input "[EMAIL_ADDRESS][DOMAIN_NAME]"
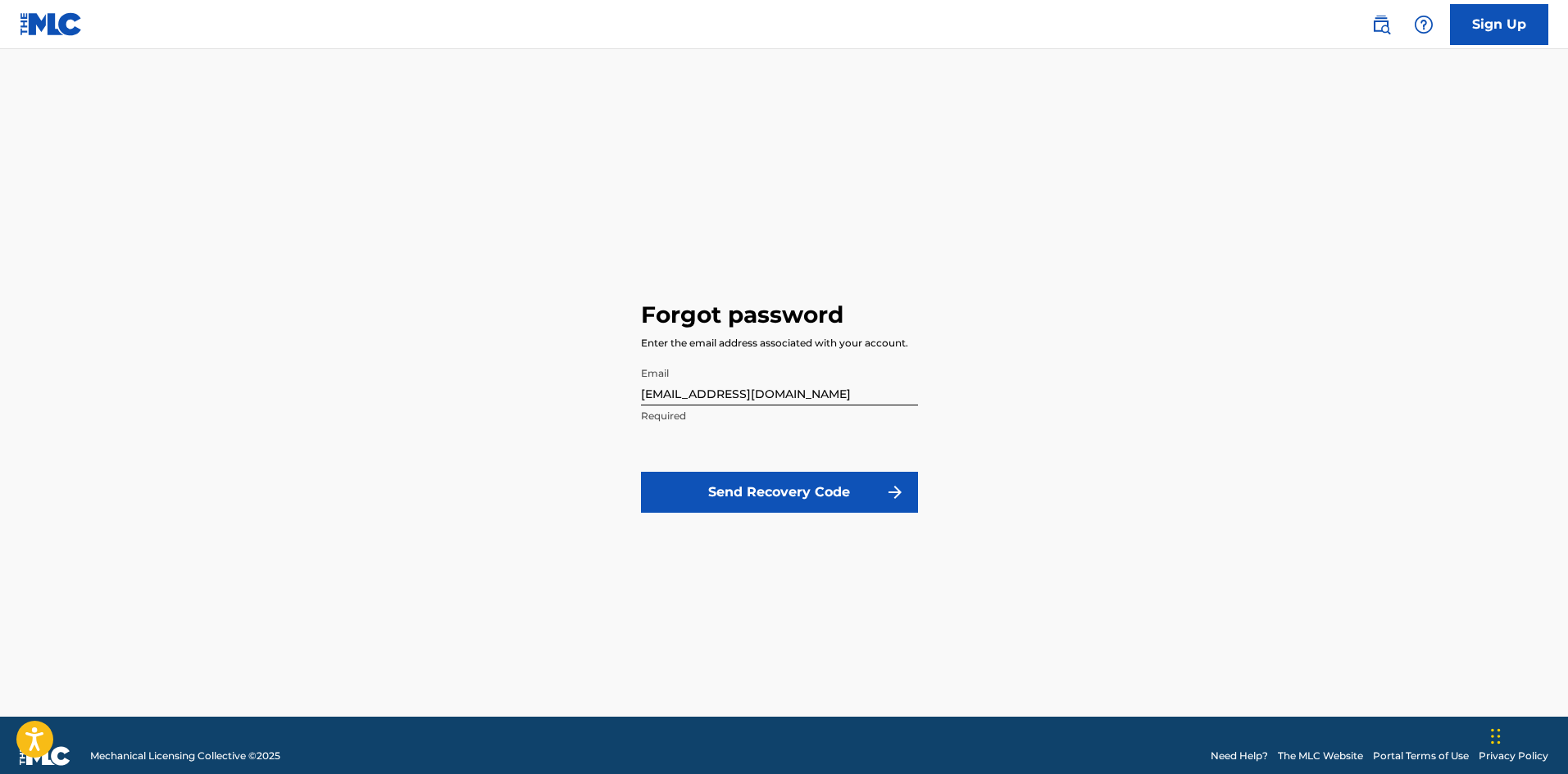
click at [756, 496] on button "Send Recovery Code" at bounding box center [779, 492] width 277 height 41
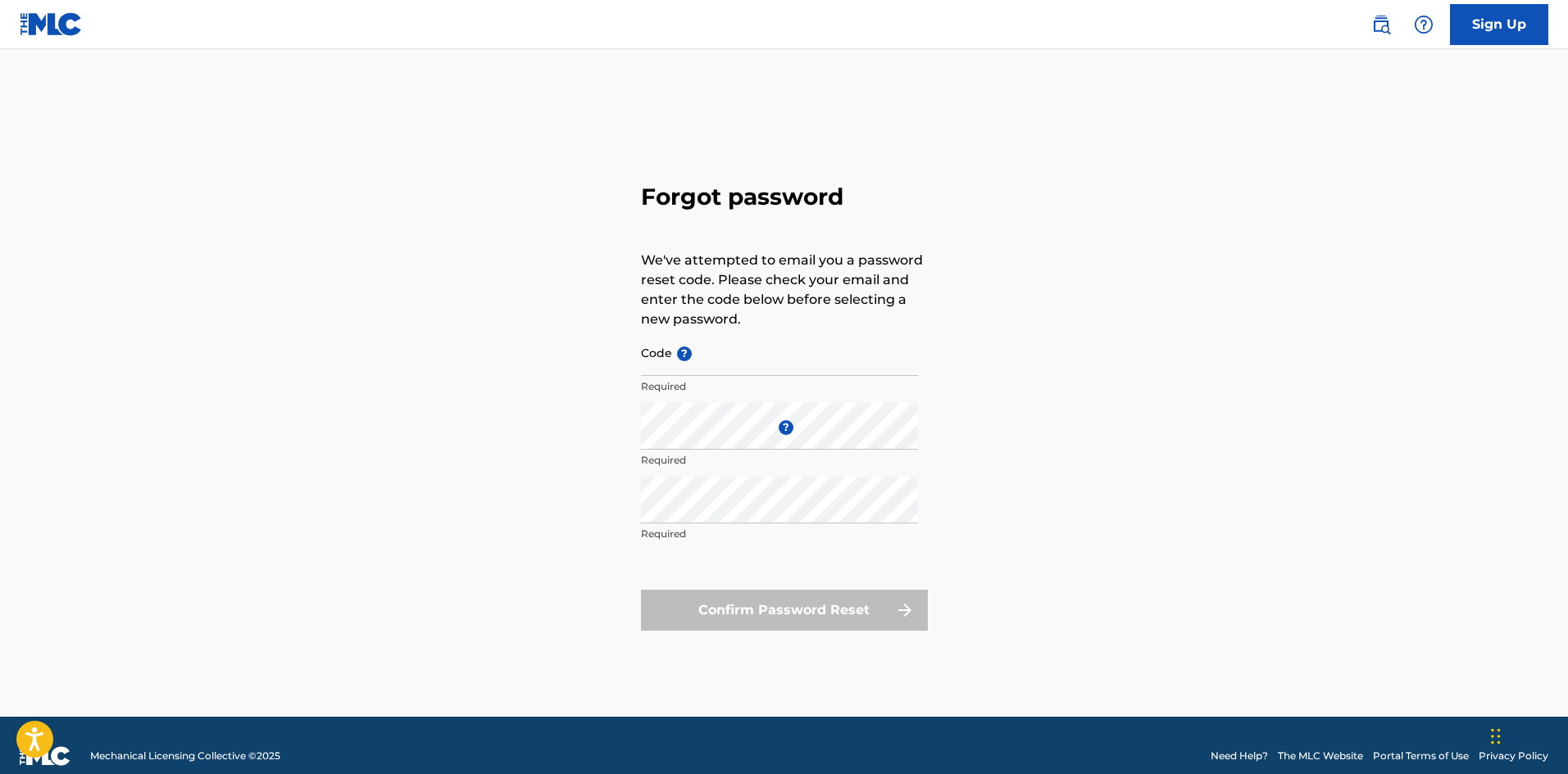
click at [695, 371] on input "Code ?" at bounding box center [779, 352] width 277 height 47
click at [918, 326] on p "We've attempted to email you a password reset code. Please check your email and…" at bounding box center [784, 290] width 287 height 79
paste input "FP_cda3f473182b23651b0408ef61fa"
type input "FP_cda3f473182b23651b0408ef61fa"
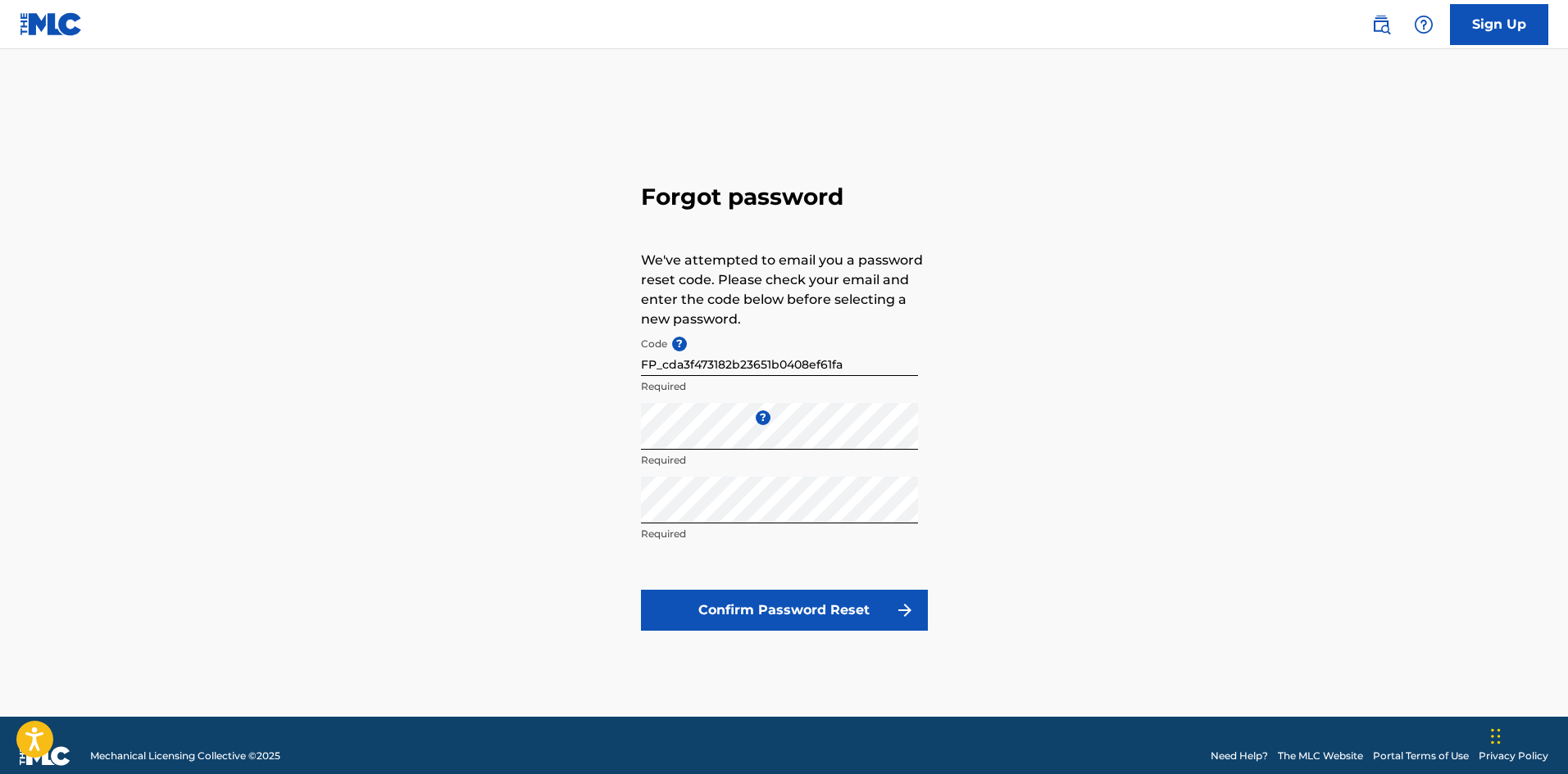
click at [800, 619] on button "Confirm Password Reset" at bounding box center [784, 610] width 287 height 41
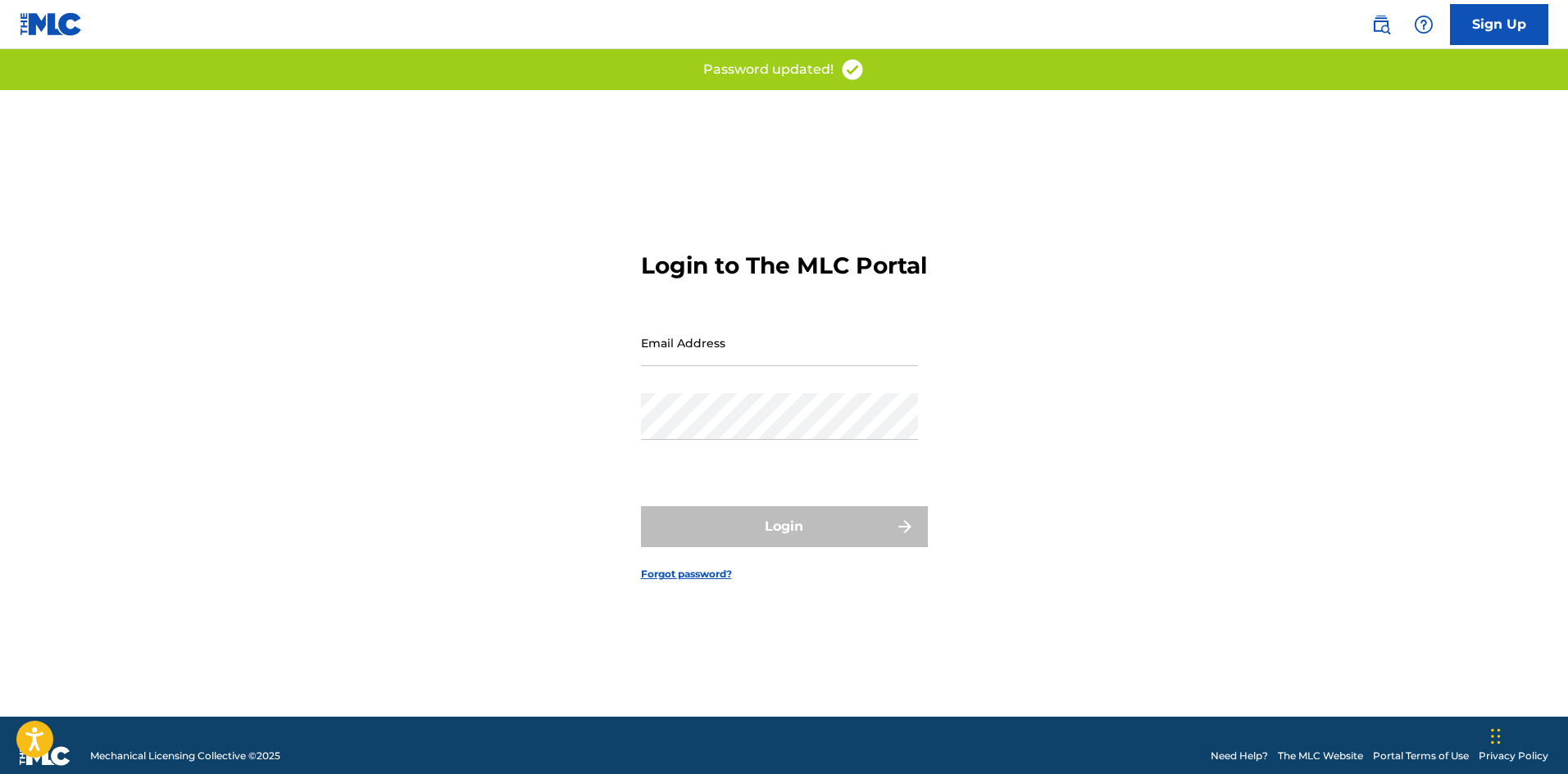
click at [717, 366] on input "Email Address" at bounding box center [779, 343] width 277 height 47
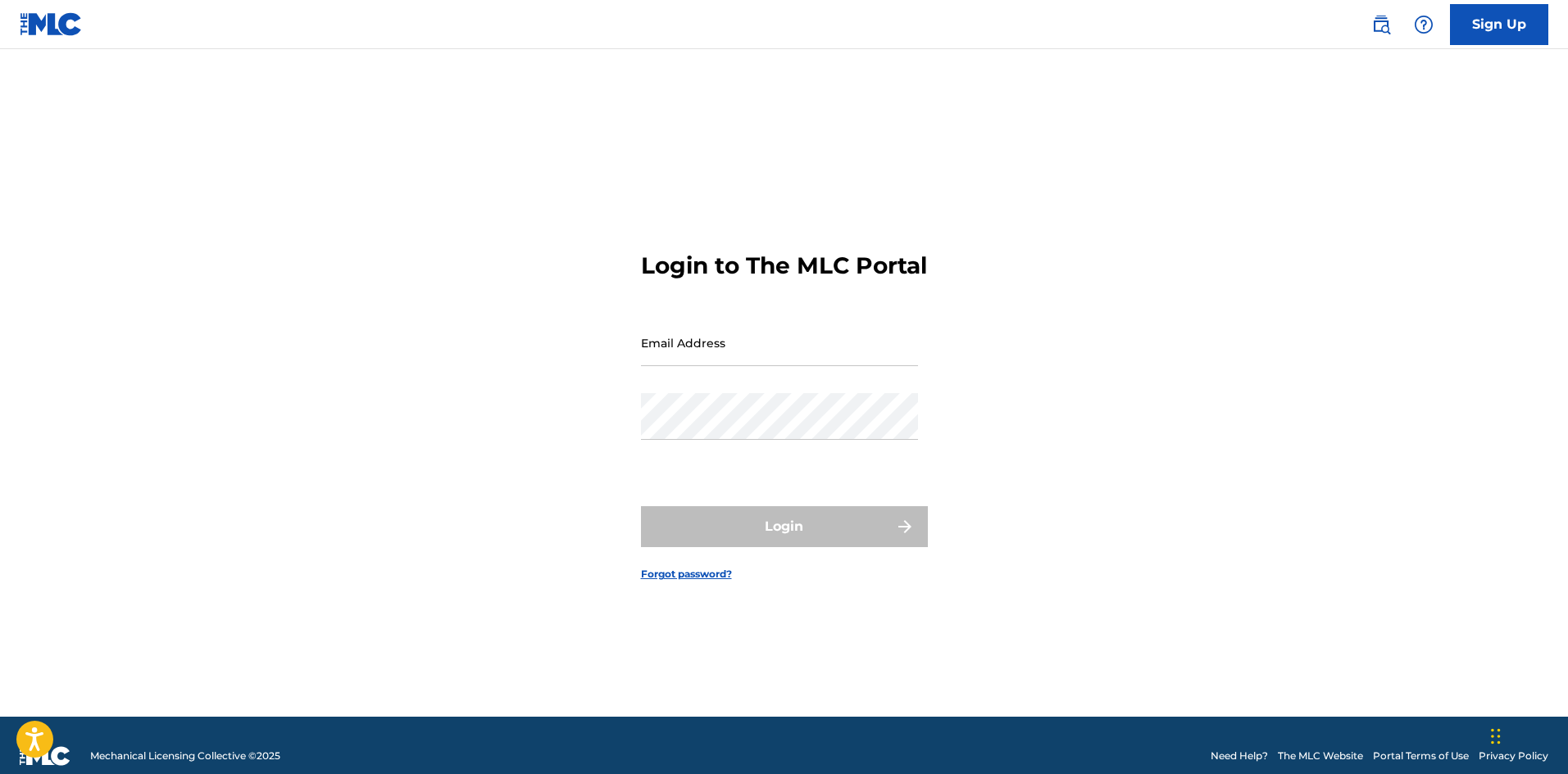
click at [1297, 301] on div "Login to The MLC Portal Email Address Password Login Forgot password?" at bounding box center [784, 403] width 1147 height 627
type input "[EMAIL_ADDRESS][DOMAIN_NAME]"
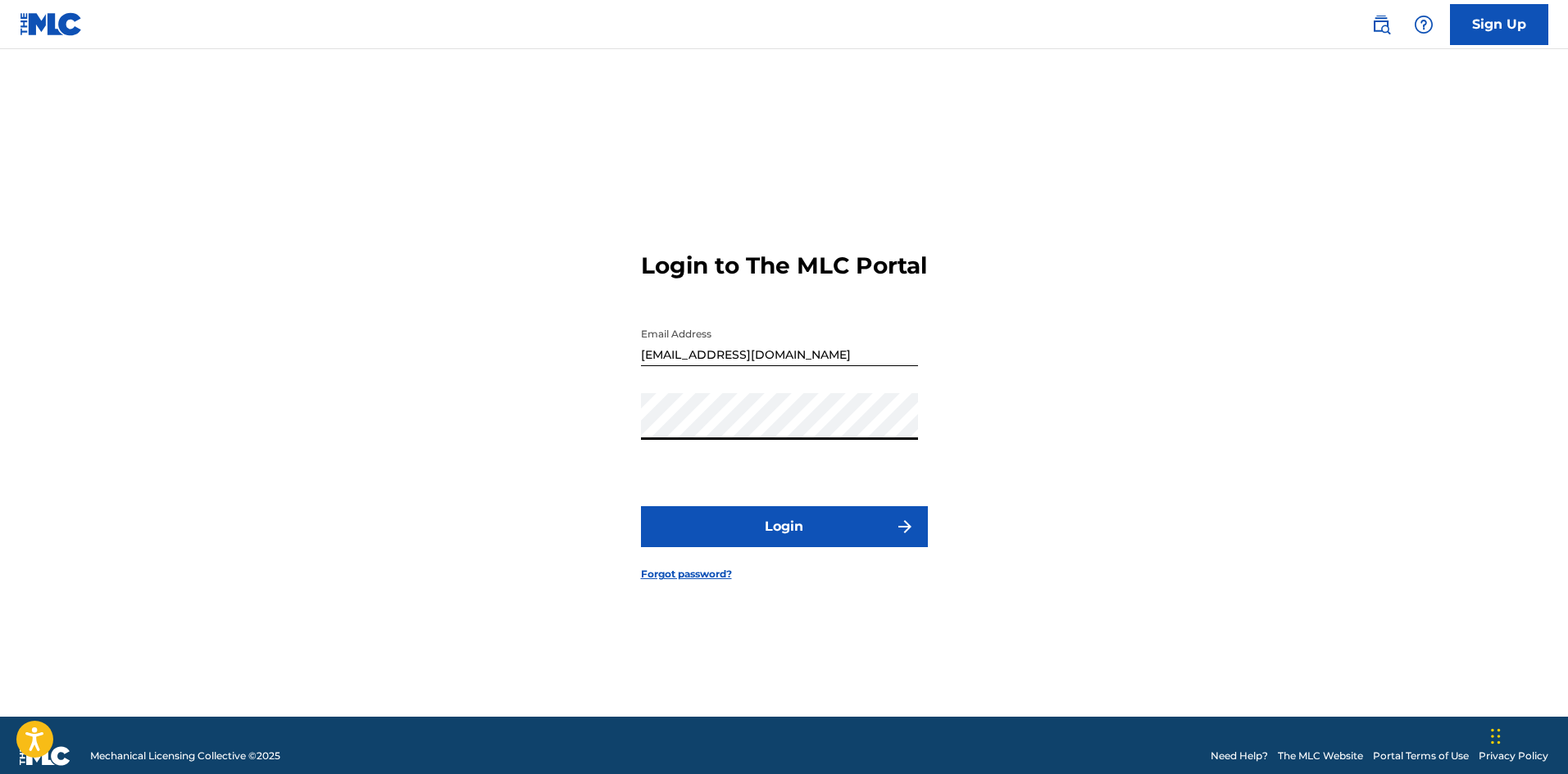
click at [786, 542] on button "Login" at bounding box center [784, 526] width 287 height 41
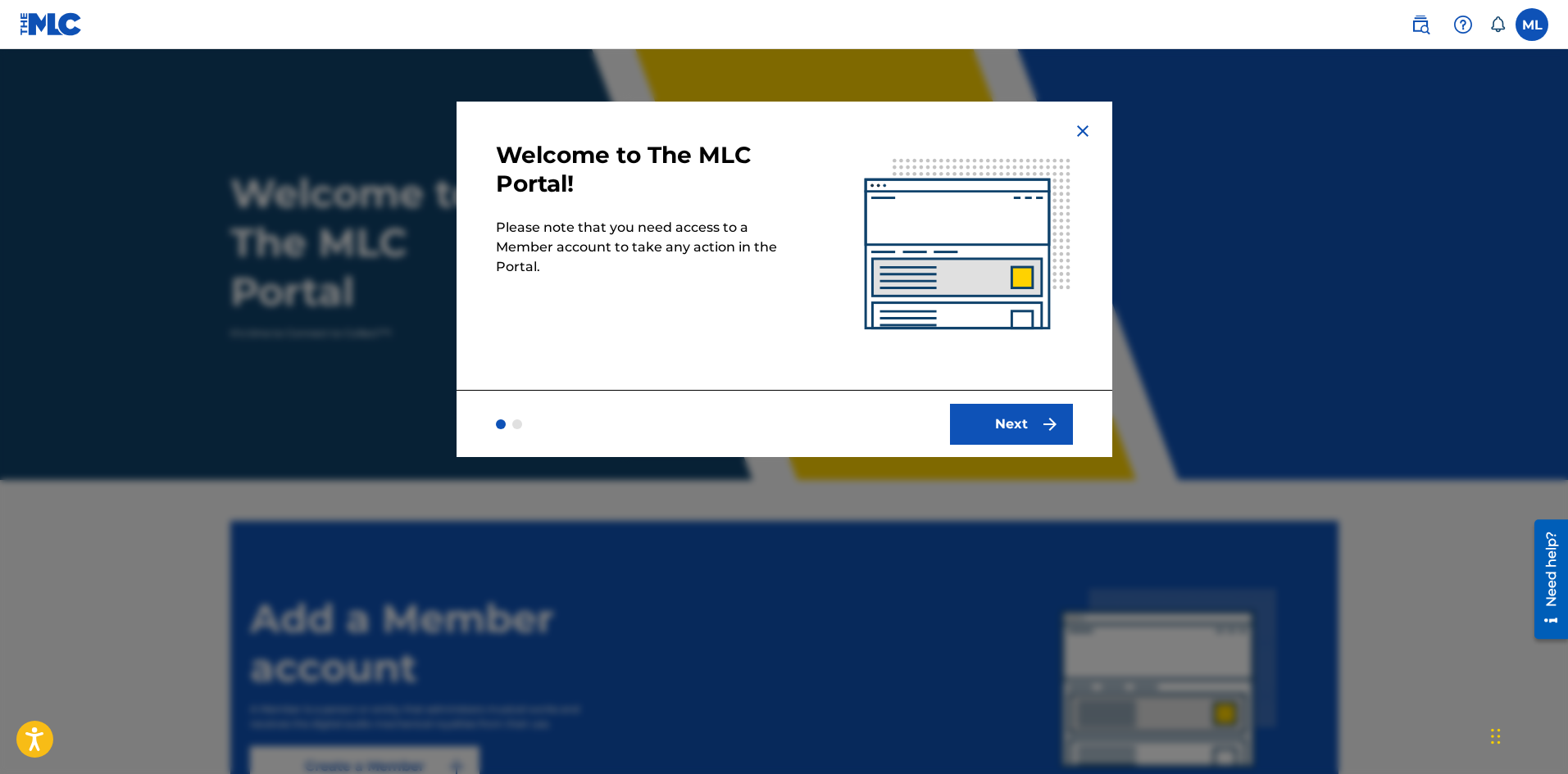
click at [1013, 435] on button "Next" at bounding box center [1012, 424] width 123 height 41
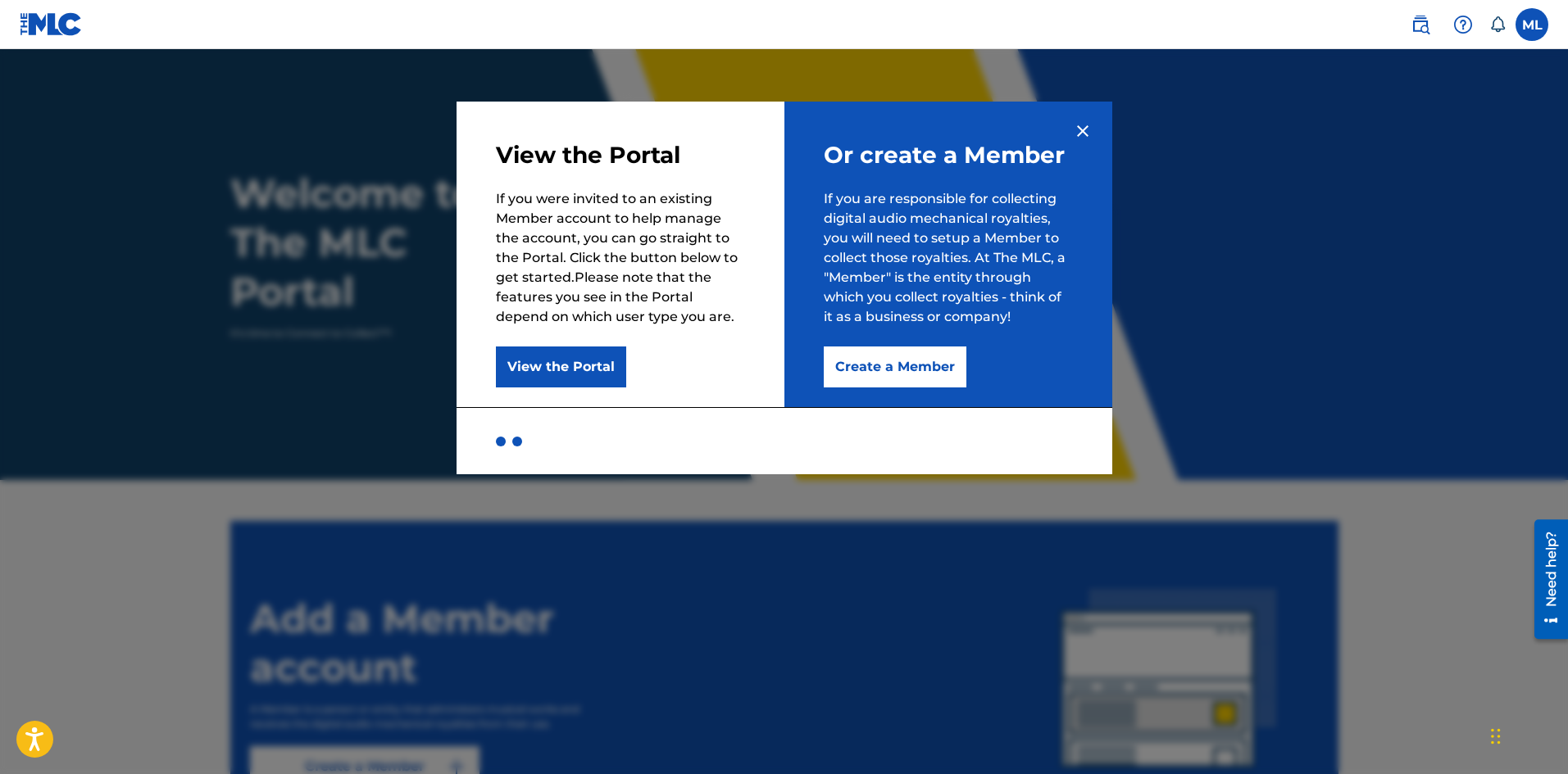
click at [945, 372] on button "Create a Member" at bounding box center [894, 367] width 142 height 41
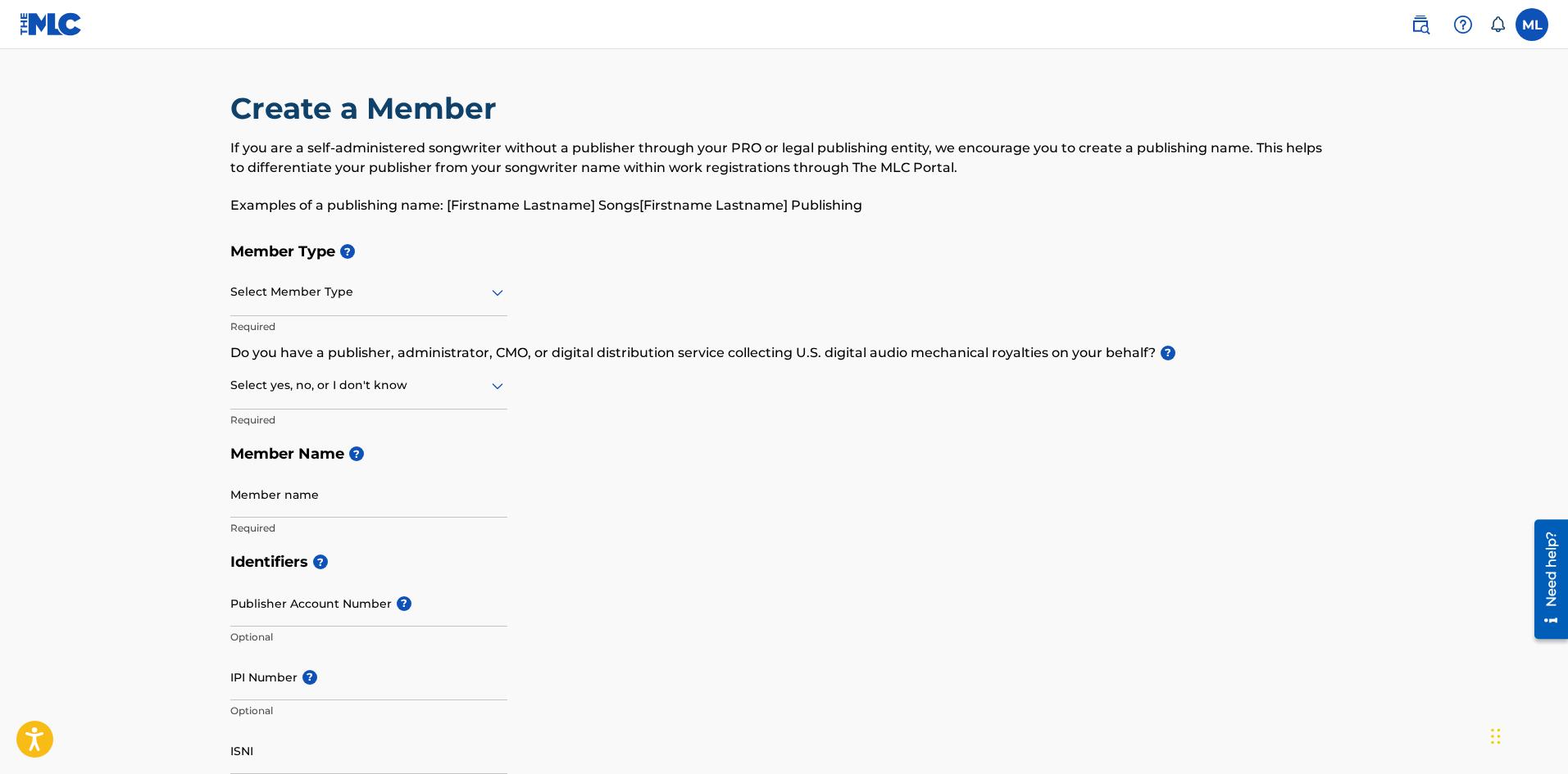
click at [453, 303] on div "Select Member Type" at bounding box center [369, 293] width 277 height 47
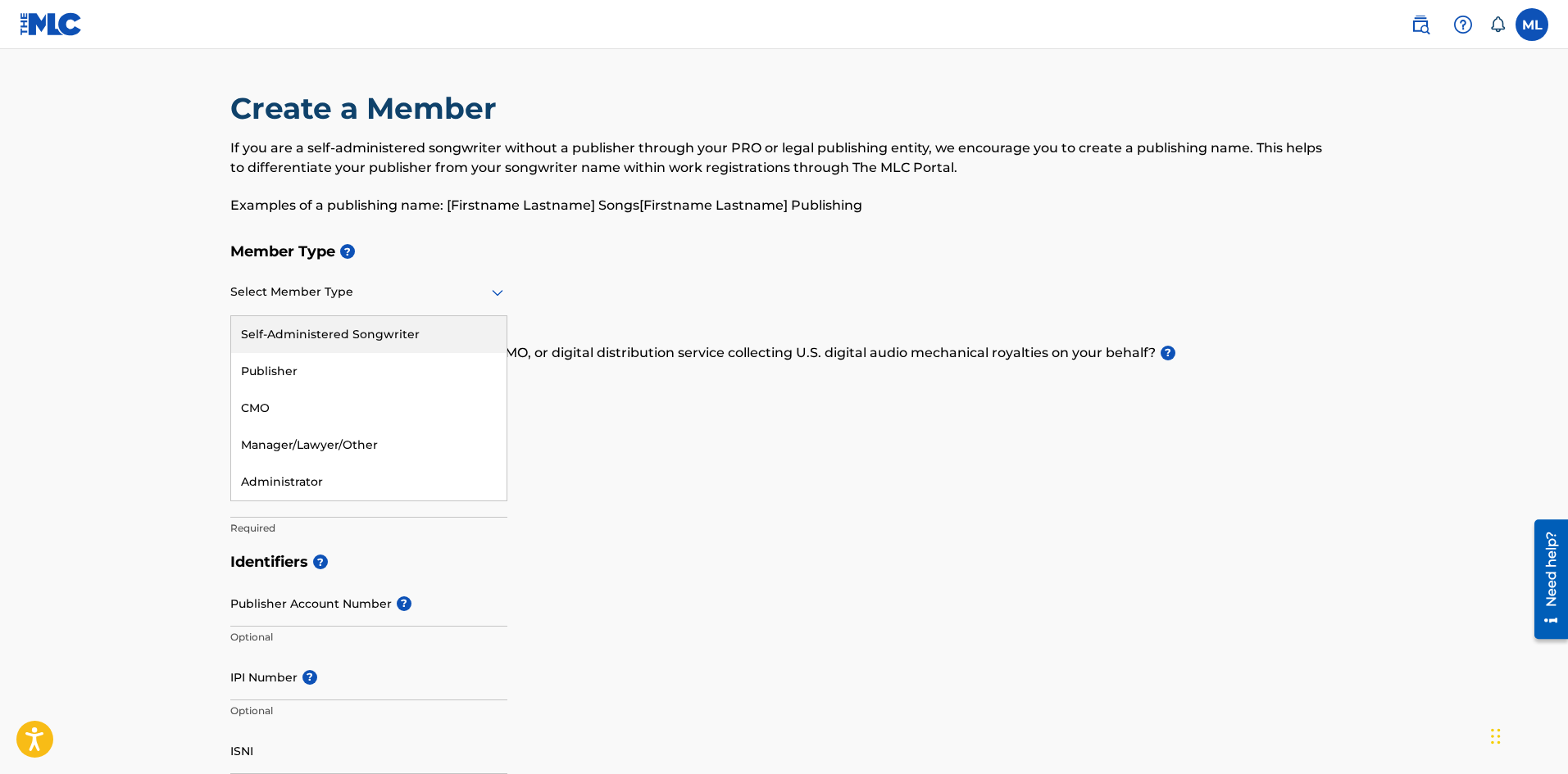
click at [415, 331] on div "Self-Administered Songwriter" at bounding box center [369, 334] width 276 height 36
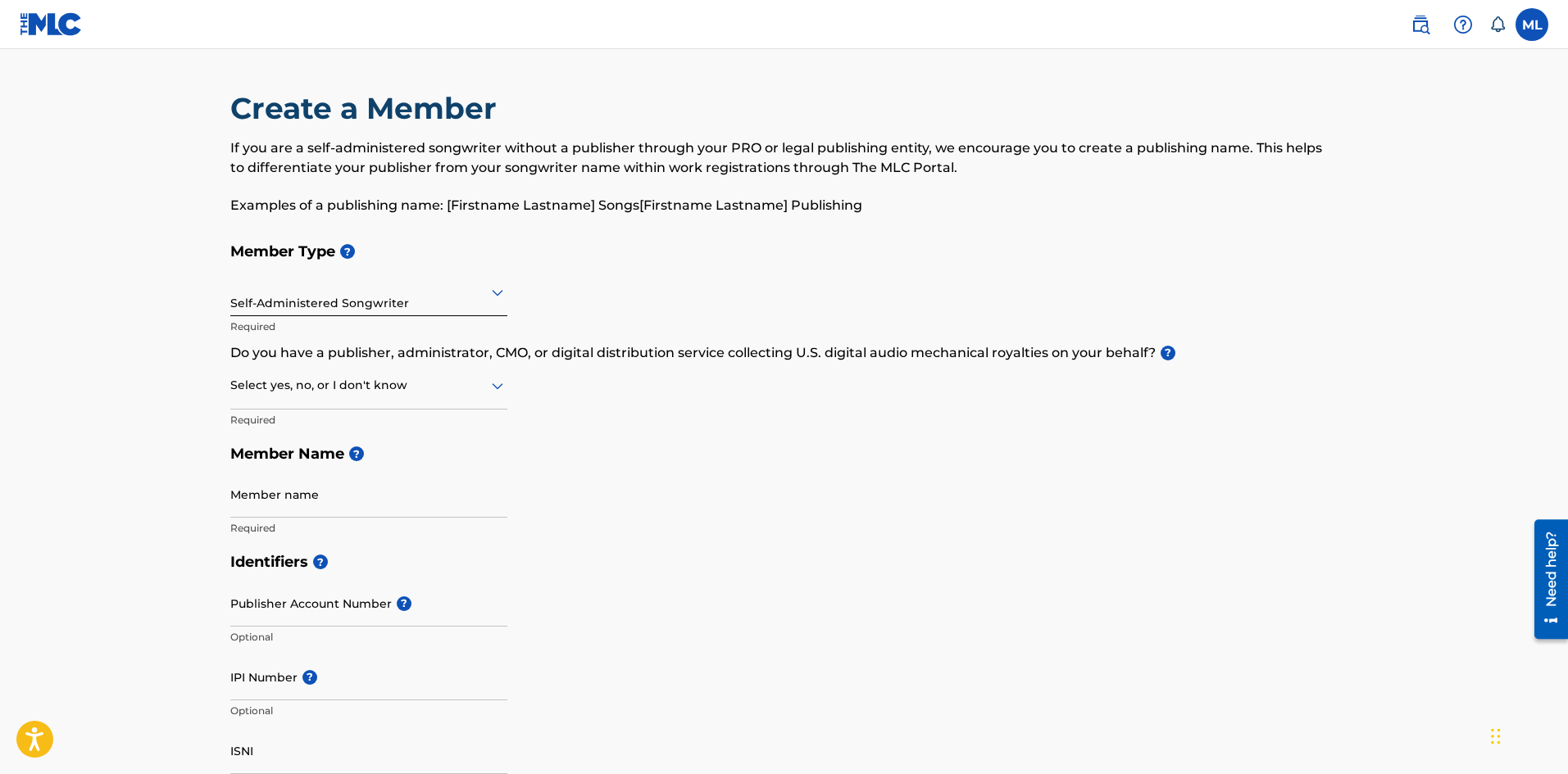
click at [433, 399] on div "Select yes, no, or I don't know" at bounding box center [369, 386] width 277 height 47
click at [273, 429] on div "Yes" at bounding box center [369, 428] width 276 height 36
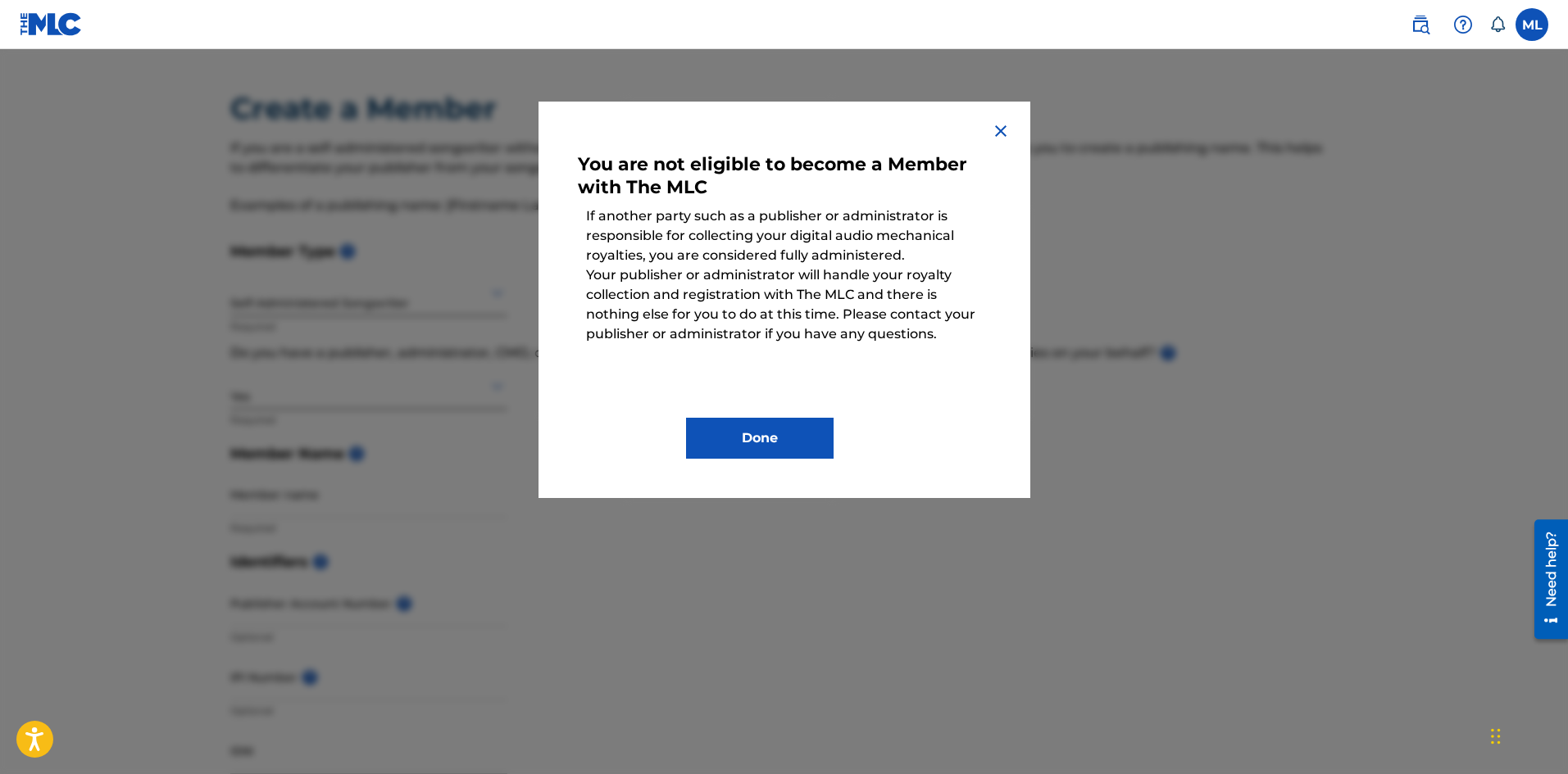
click at [993, 133] on img at bounding box center [1000, 131] width 19 height 19
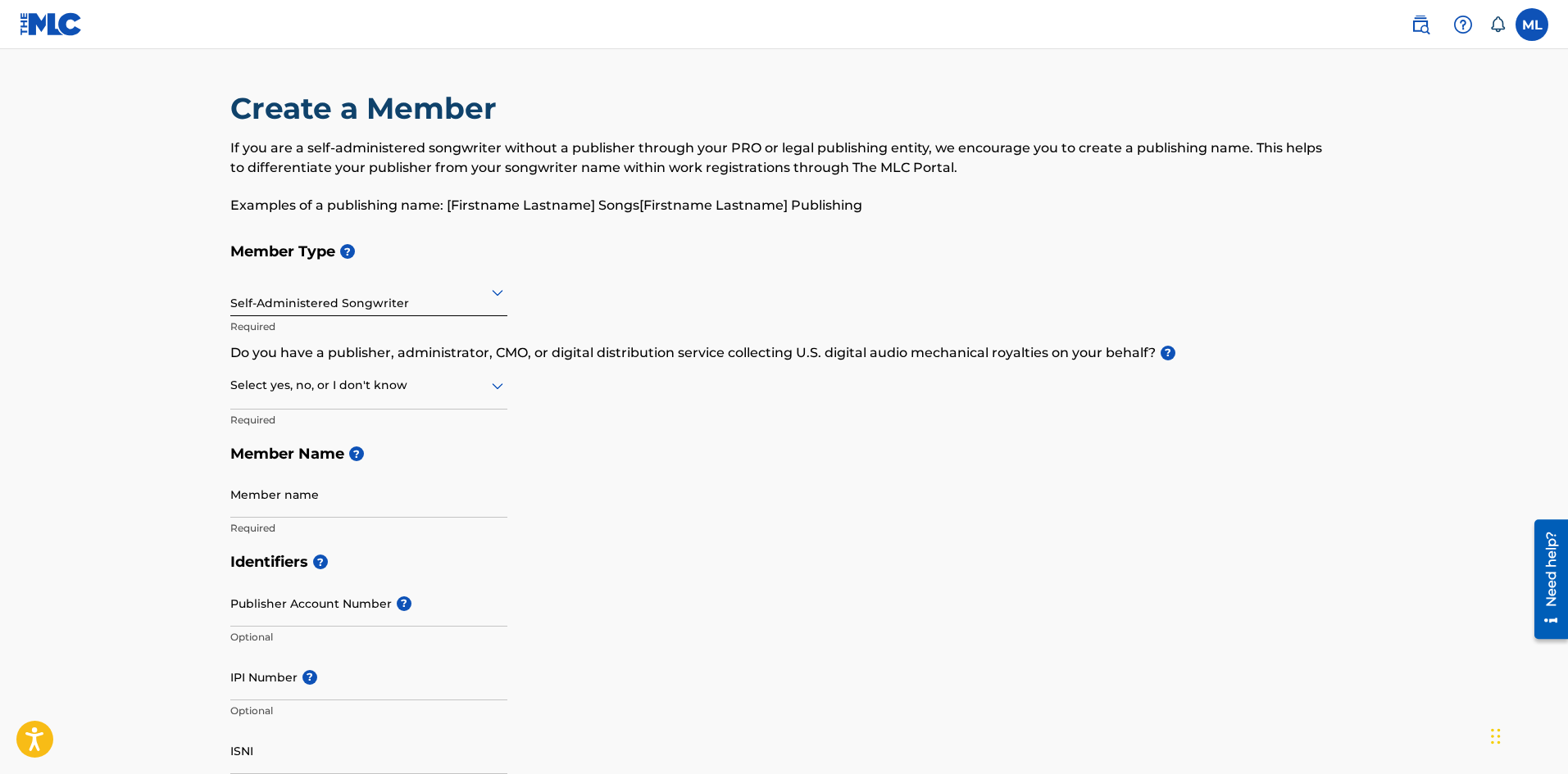
click at [449, 406] on div "Select yes, no, or I don't know" at bounding box center [369, 386] width 277 height 47
click at [286, 466] on div "No" at bounding box center [369, 465] width 276 height 36
click at [336, 402] on div "No" at bounding box center [369, 385] width 277 height 40
click at [321, 497] on div "I don't know" at bounding box center [369, 501] width 276 height 36
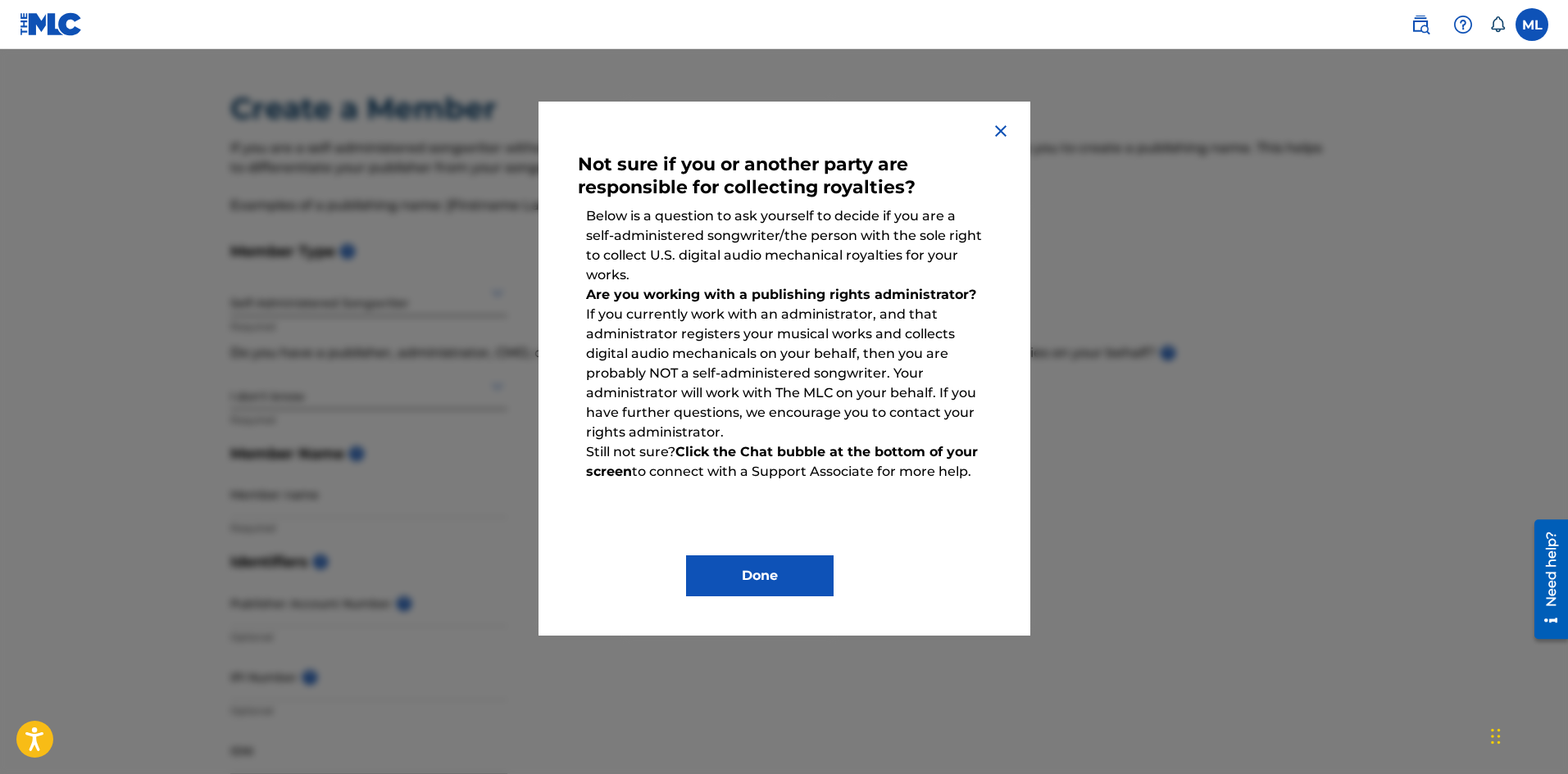
click at [1000, 131] on img at bounding box center [1000, 131] width 19 height 19
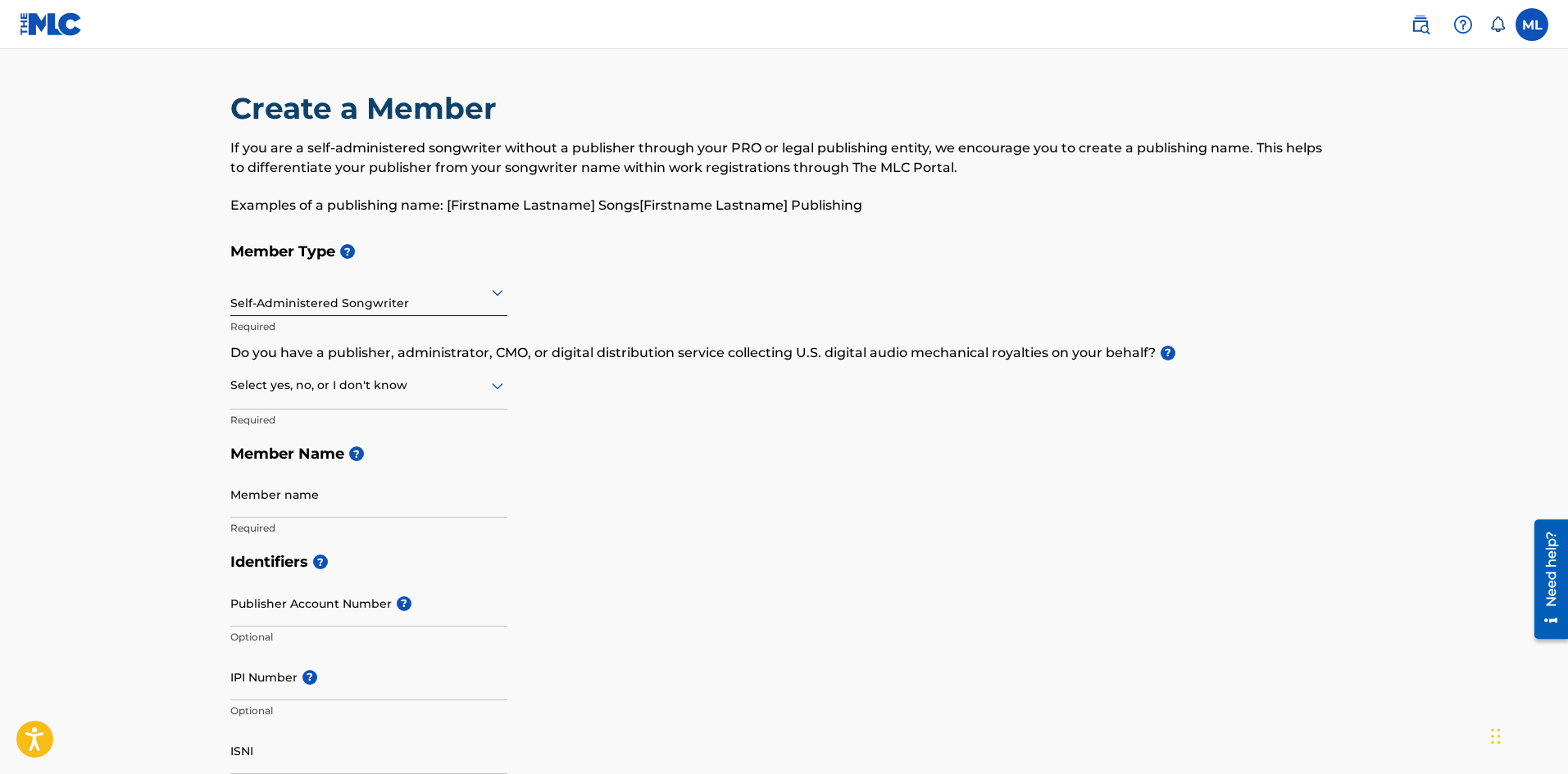
click at [377, 410] on div "Select yes, no, or I don't know Required" at bounding box center [369, 399] width 277 height 74
click at [379, 399] on div "Select yes, no, or I don't know" at bounding box center [369, 386] width 277 height 47
click at [299, 466] on div "No" at bounding box center [369, 465] width 276 height 36
click at [324, 504] on input "Member name" at bounding box center [369, 495] width 277 height 47
type input "[PERSON_NAME]"
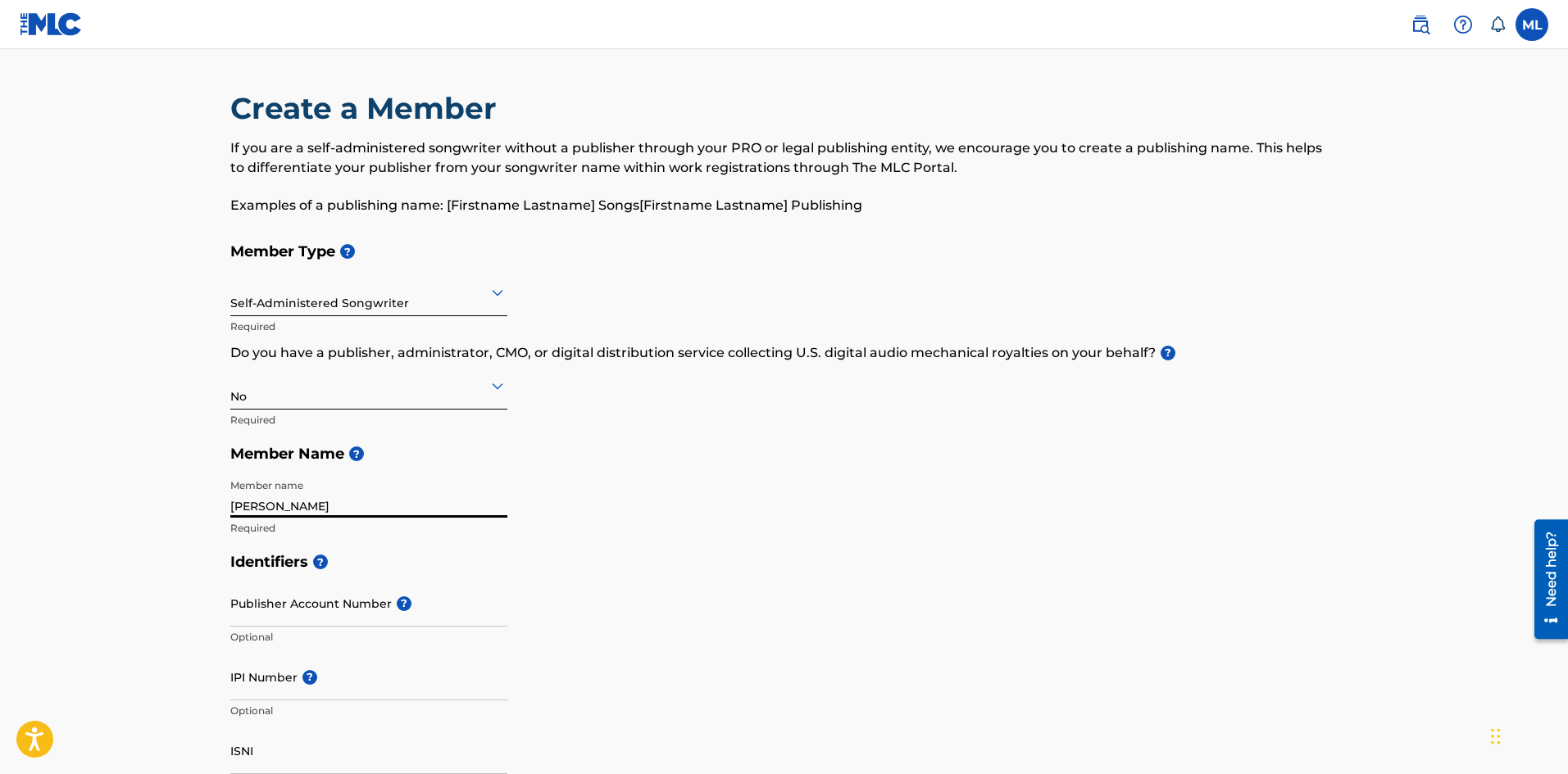
click at [324, 612] on input "Publisher Account Number ?" at bounding box center [369, 603] width 277 height 47
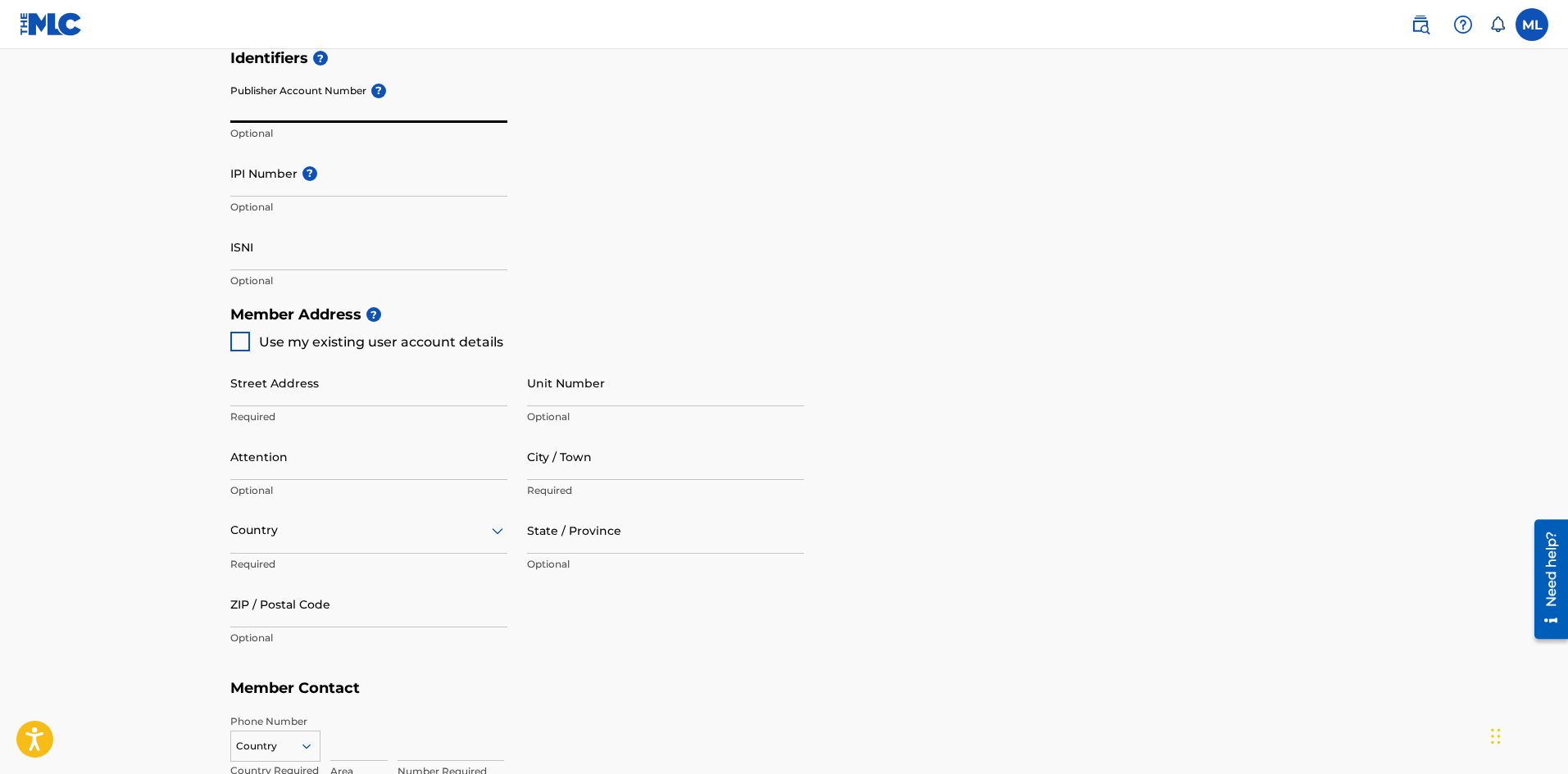
scroll to position [508, 0]
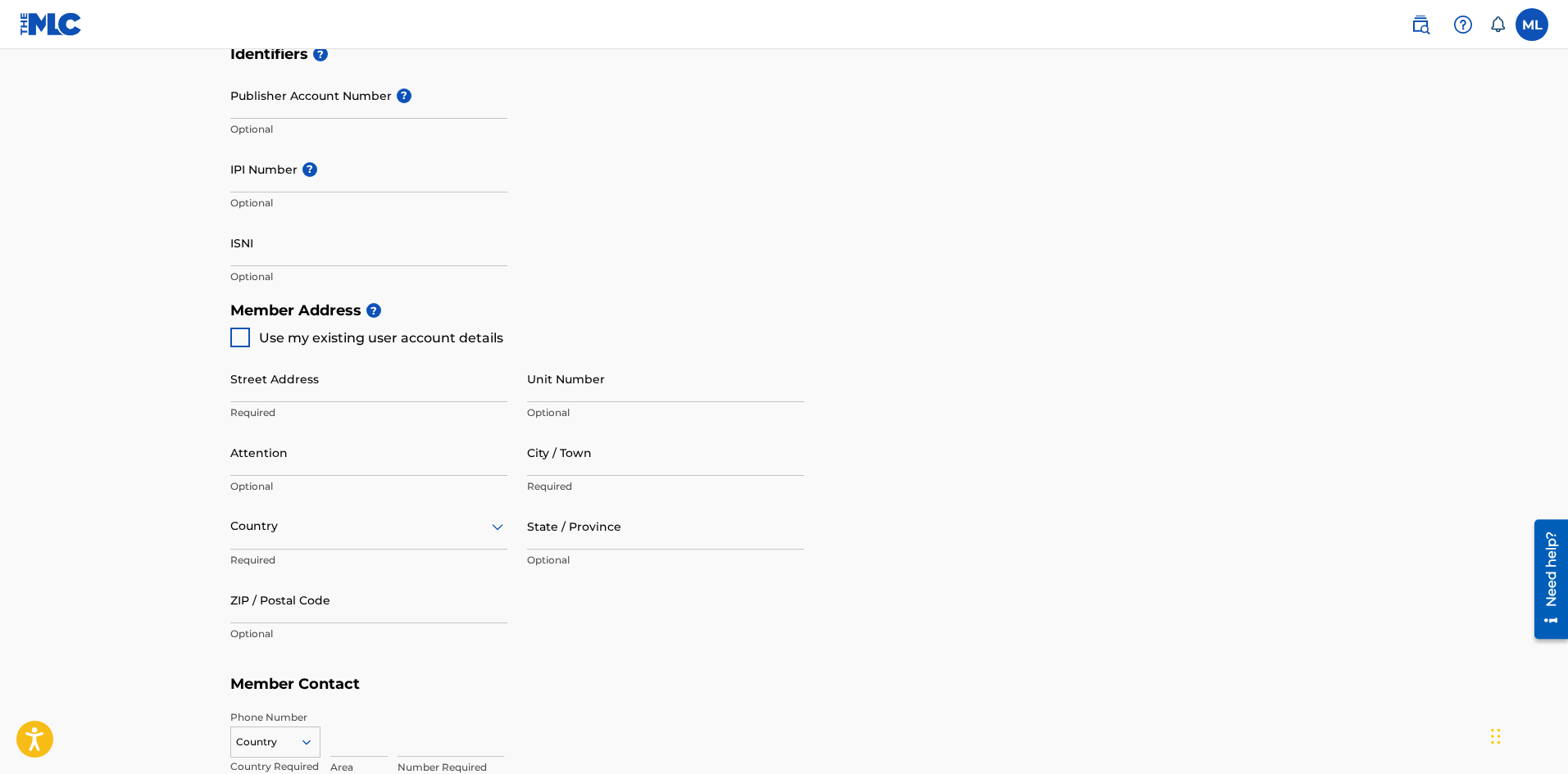
click at [232, 337] on div at bounding box center [240, 337] width 19 height 19
type input "[GEOGRAPHIC_DATA] Dr"
type input "San Marcos"
type input "78666"
type input "737"
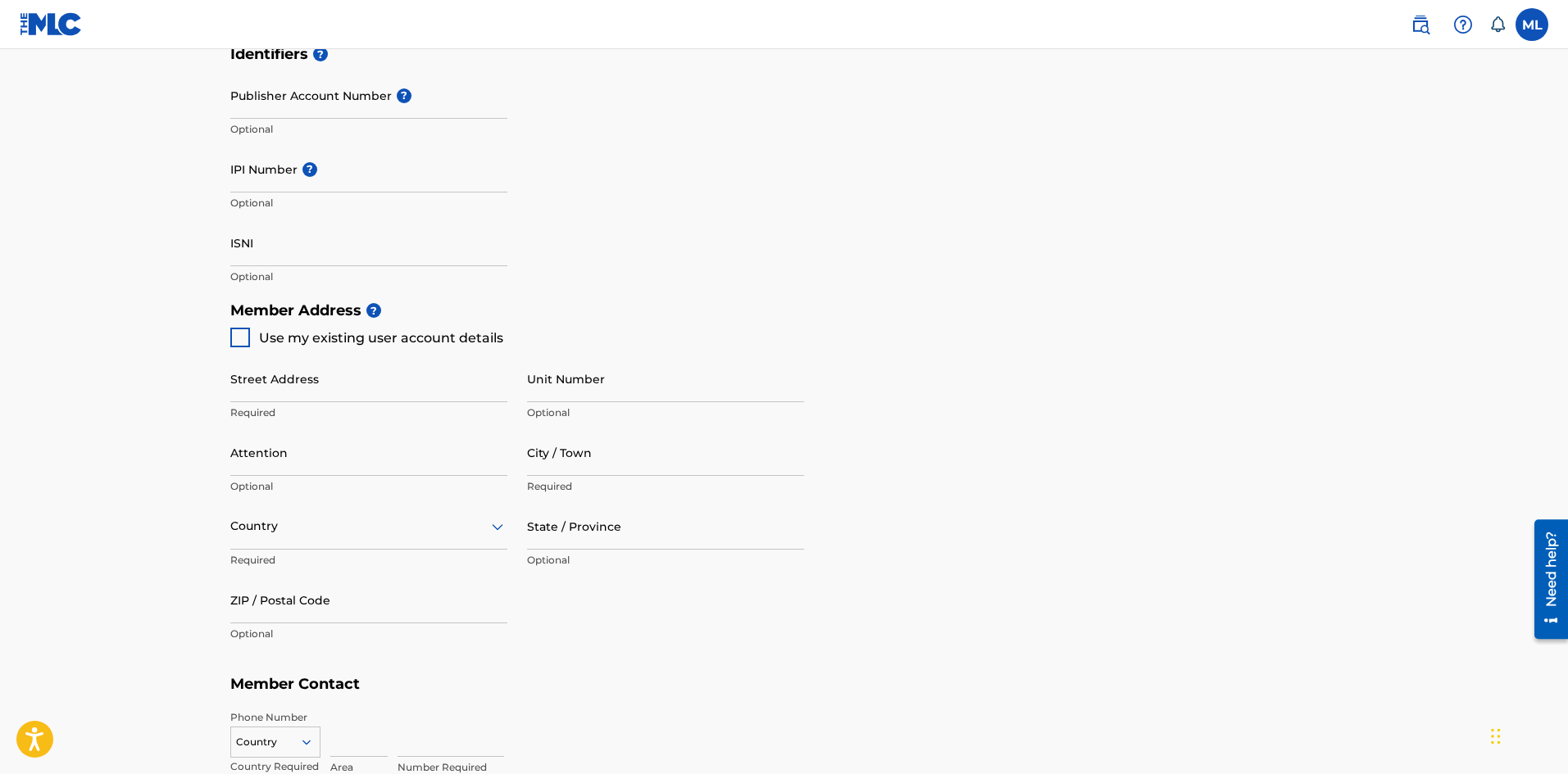
type input "2931805"
type input "[EMAIL_ADDRESS][DOMAIN_NAME]"
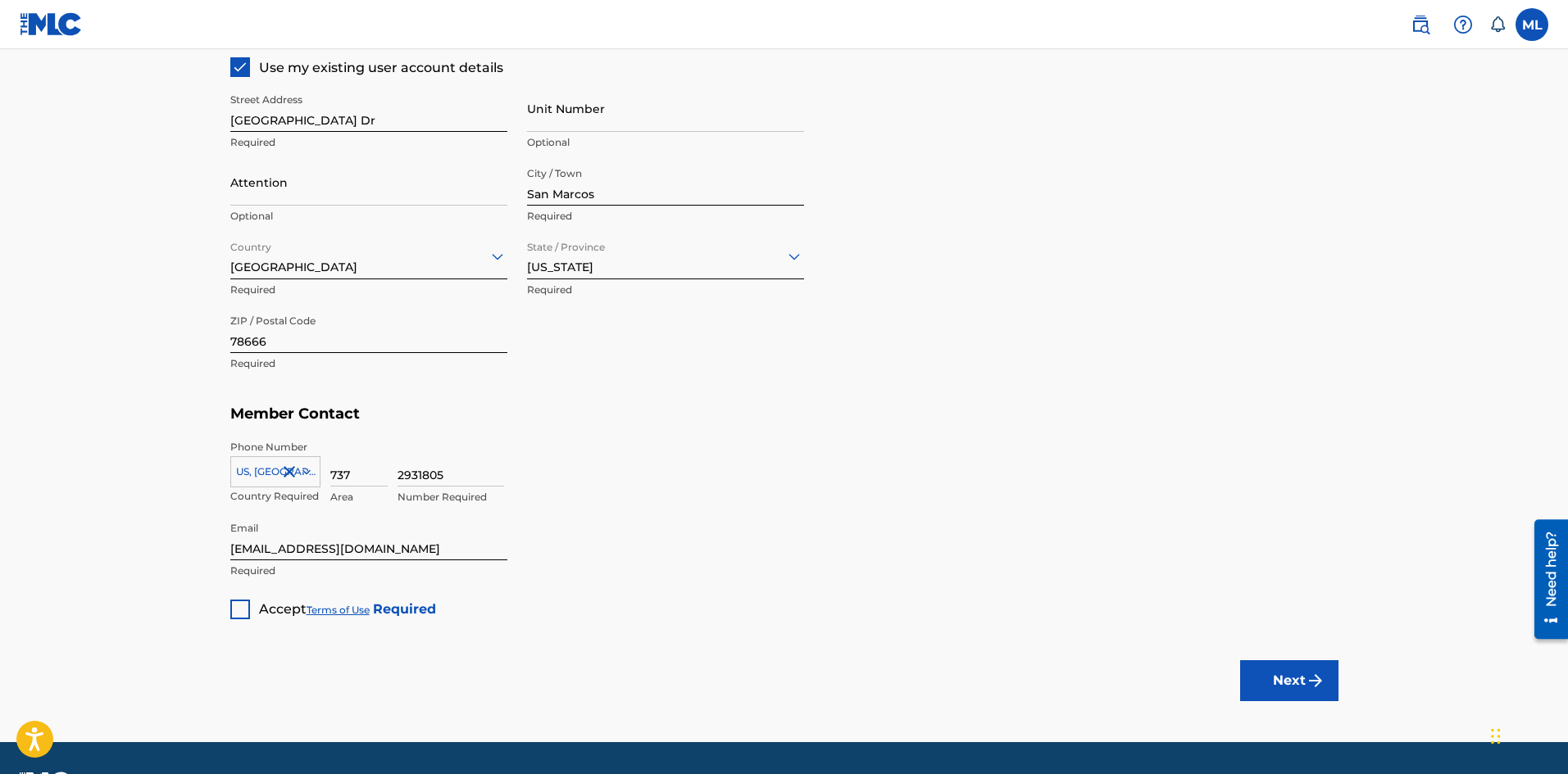
scroll to position [794, 0]
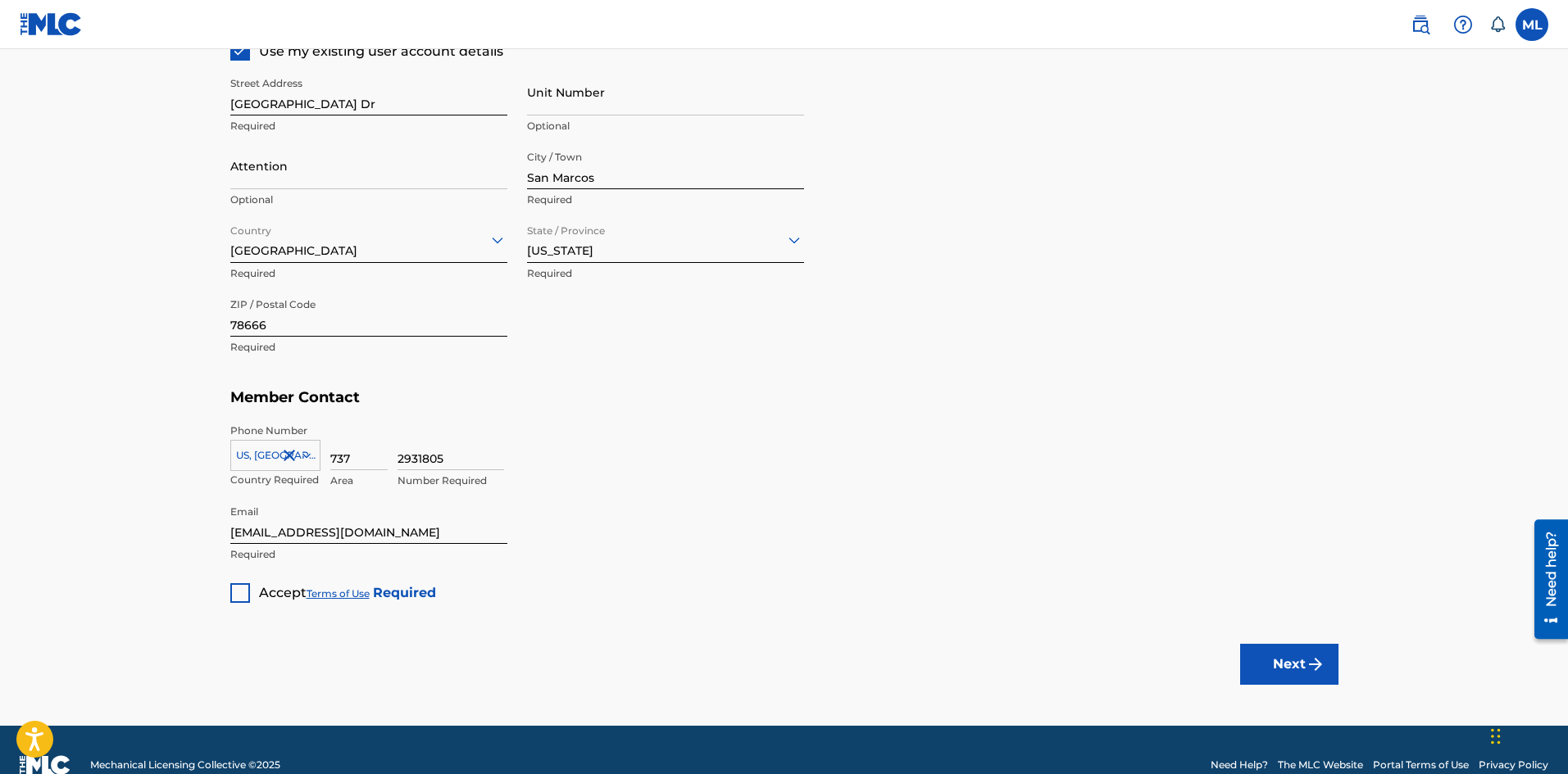
click at [234, 590] on div at bounding box center [240, 593] width 19 height 19
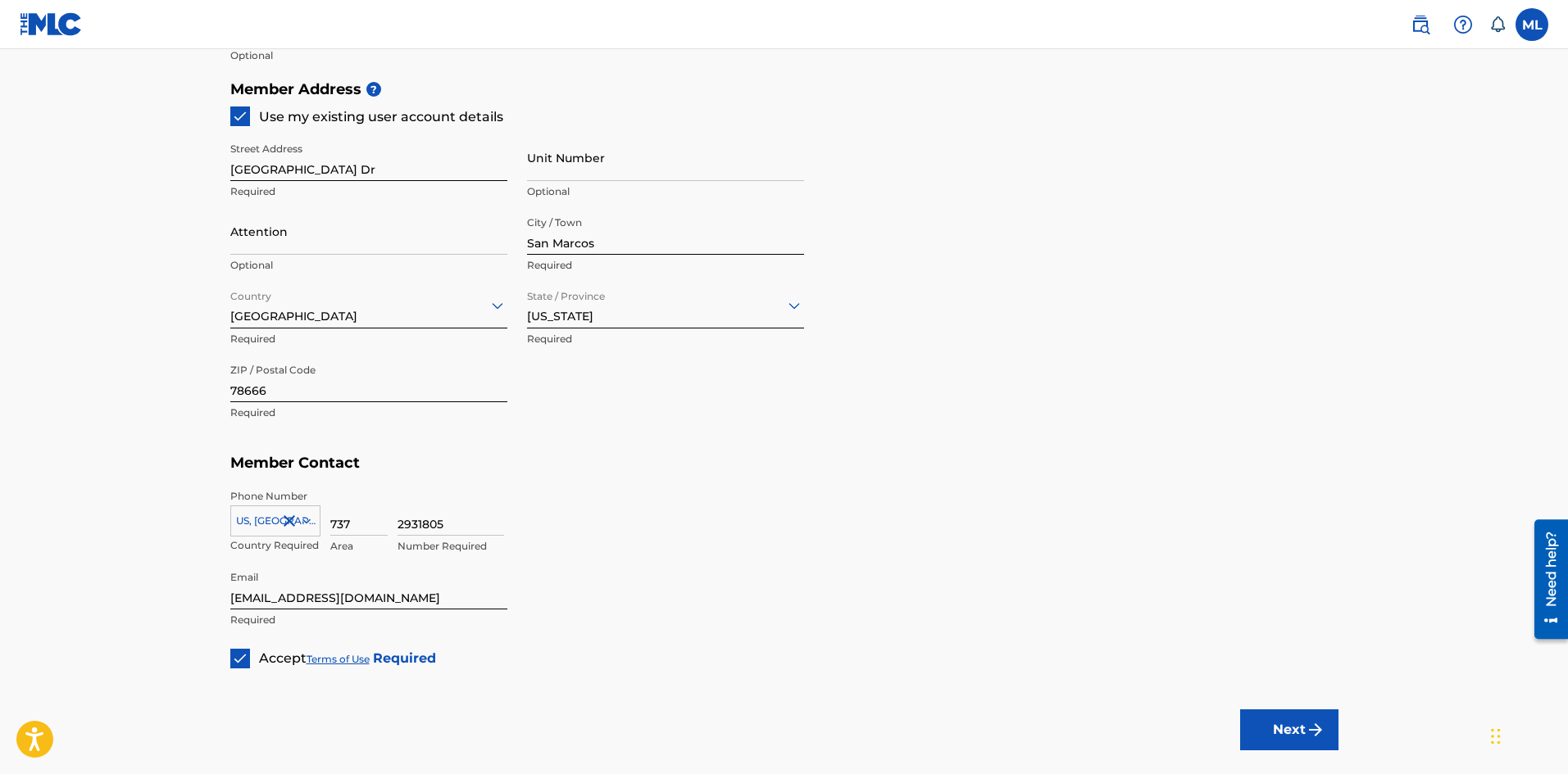
scroll to position [825, 0]
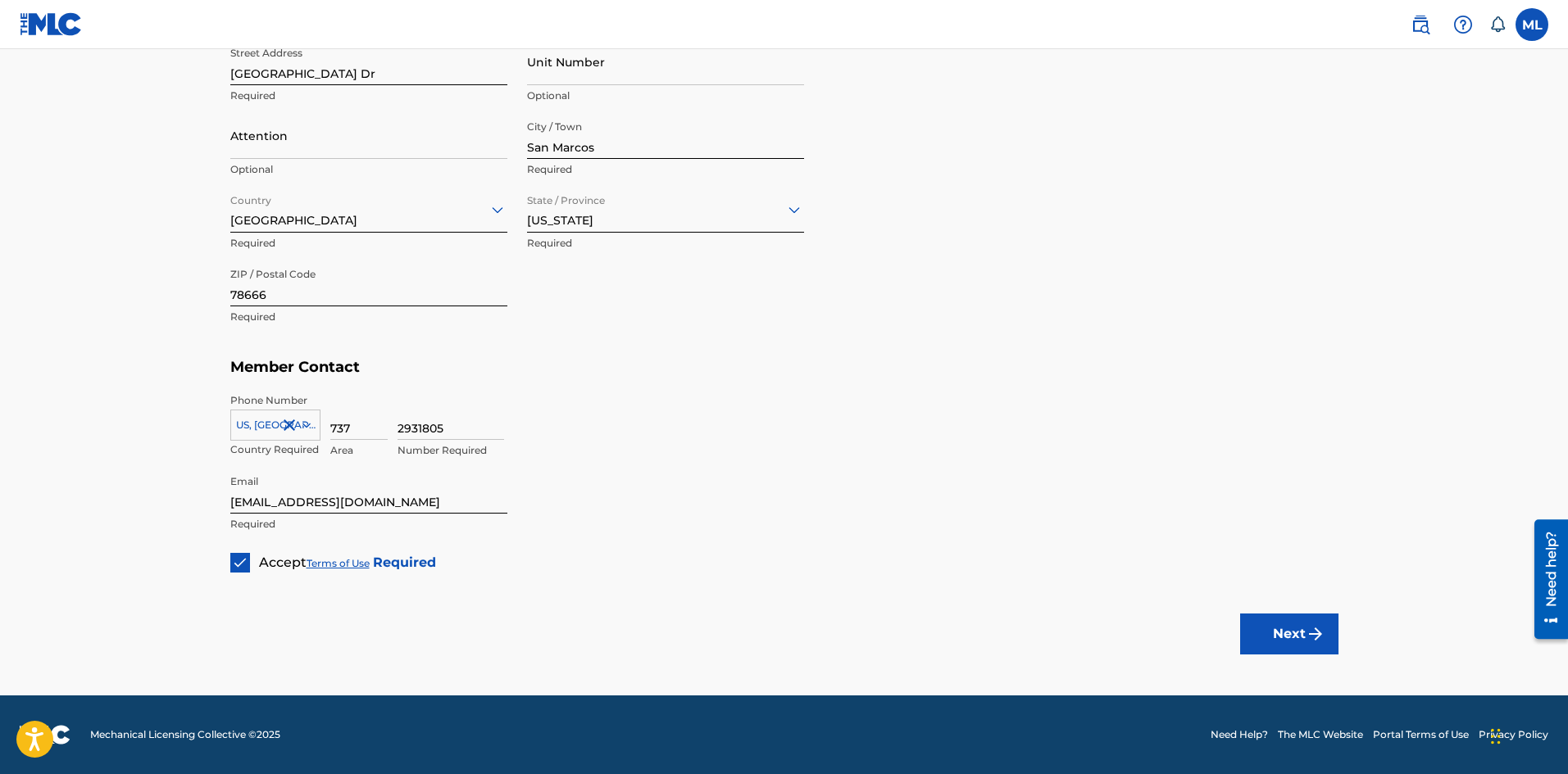
click at [1274, 632] on button "Next" at bounding box center [1289, 634] width 98 height 41
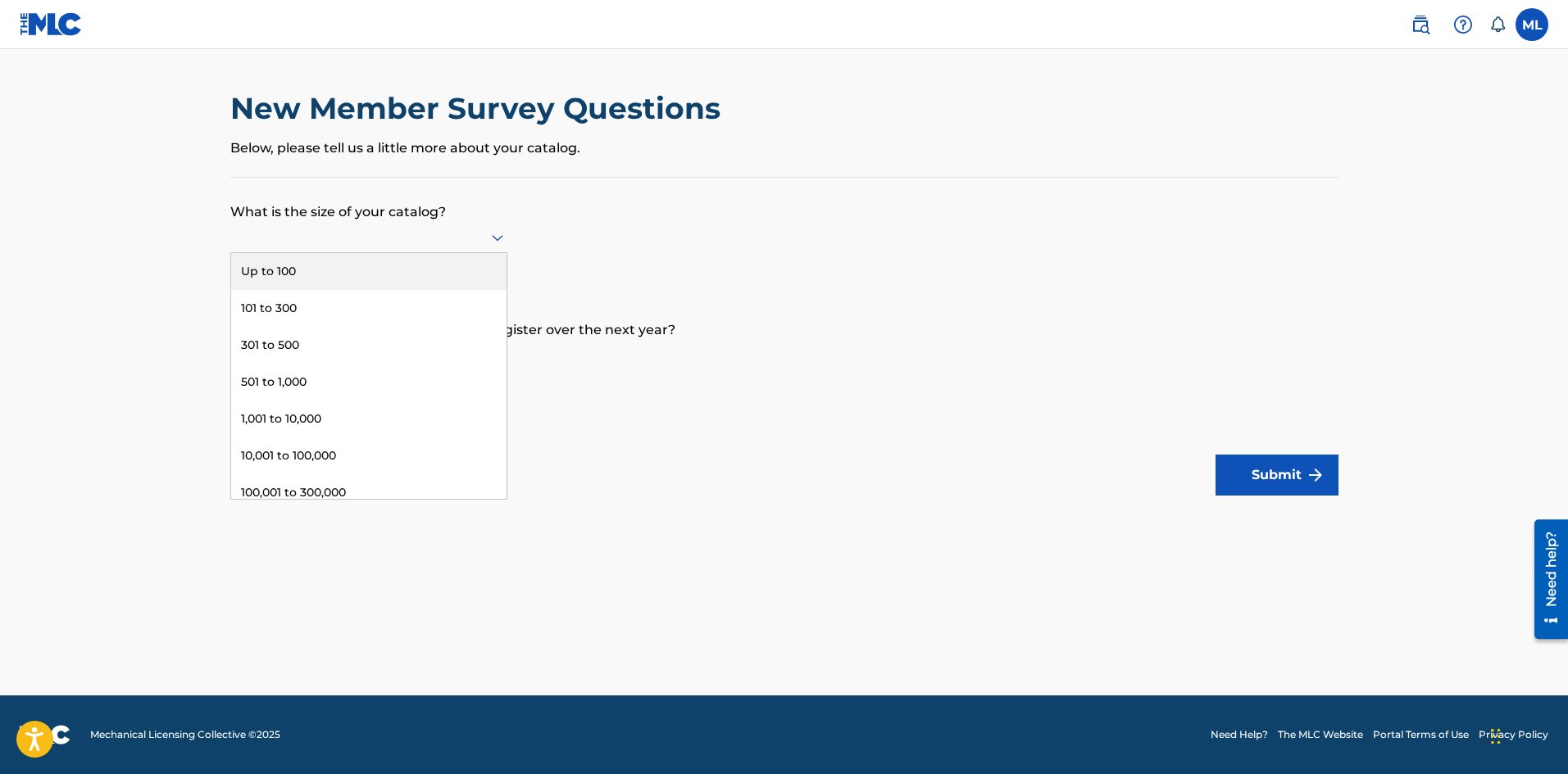
click at [305, 247] on div at bounding box center [369, 236] width 277 height 20
click at [302, 278] on div "Up to 100" at bounding box center [369, 272] width 276 height 36
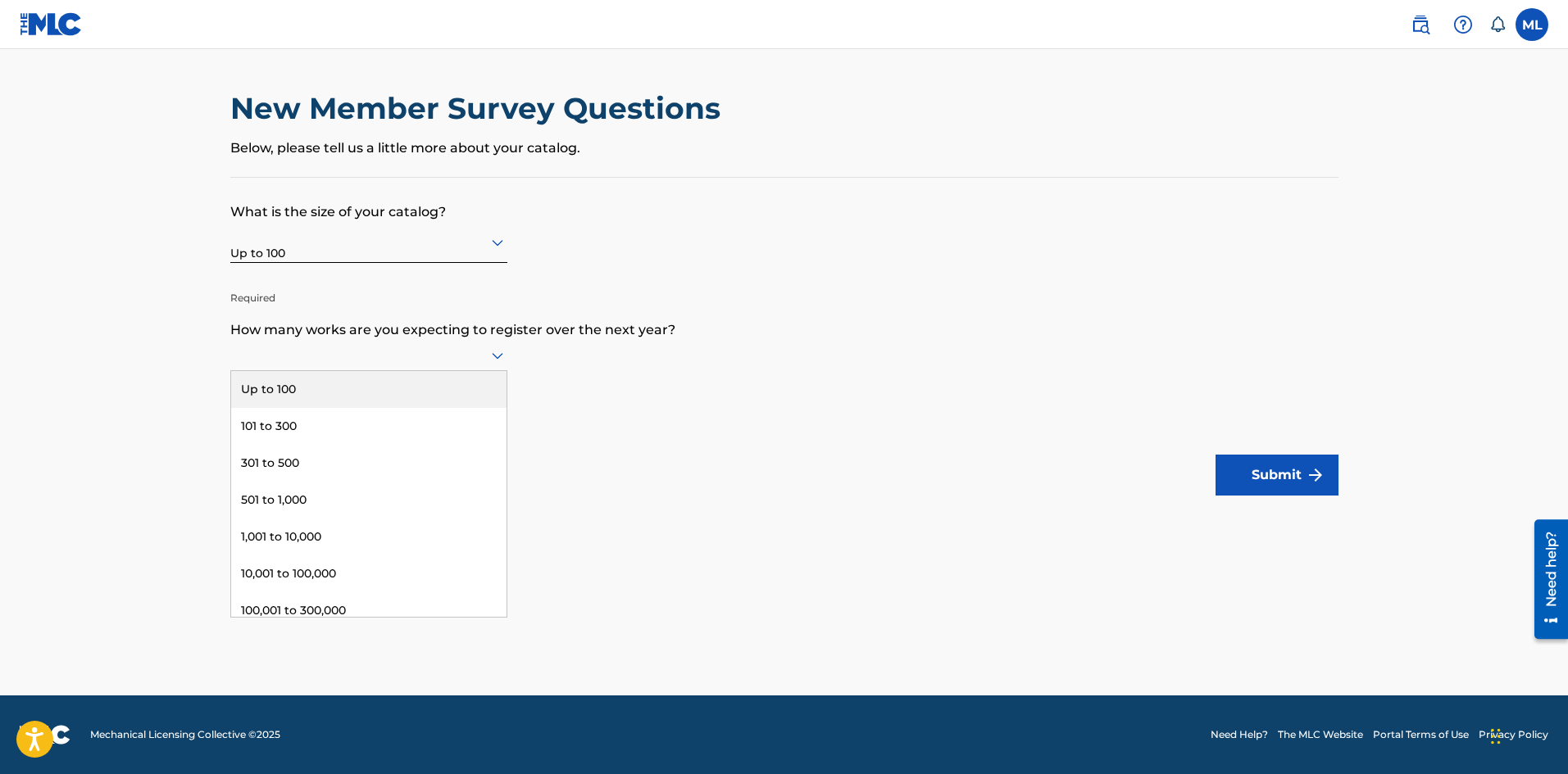
click at [315, 356] on div at bounding box center [369, 354] width 277 height 20
click at [312, 395] on div "Up to 100" at bounding box center [369, 389] width 276 height 36
click at [1282, 476] on button "Submit" at bounding box center [1277, 474] width 123 height 41
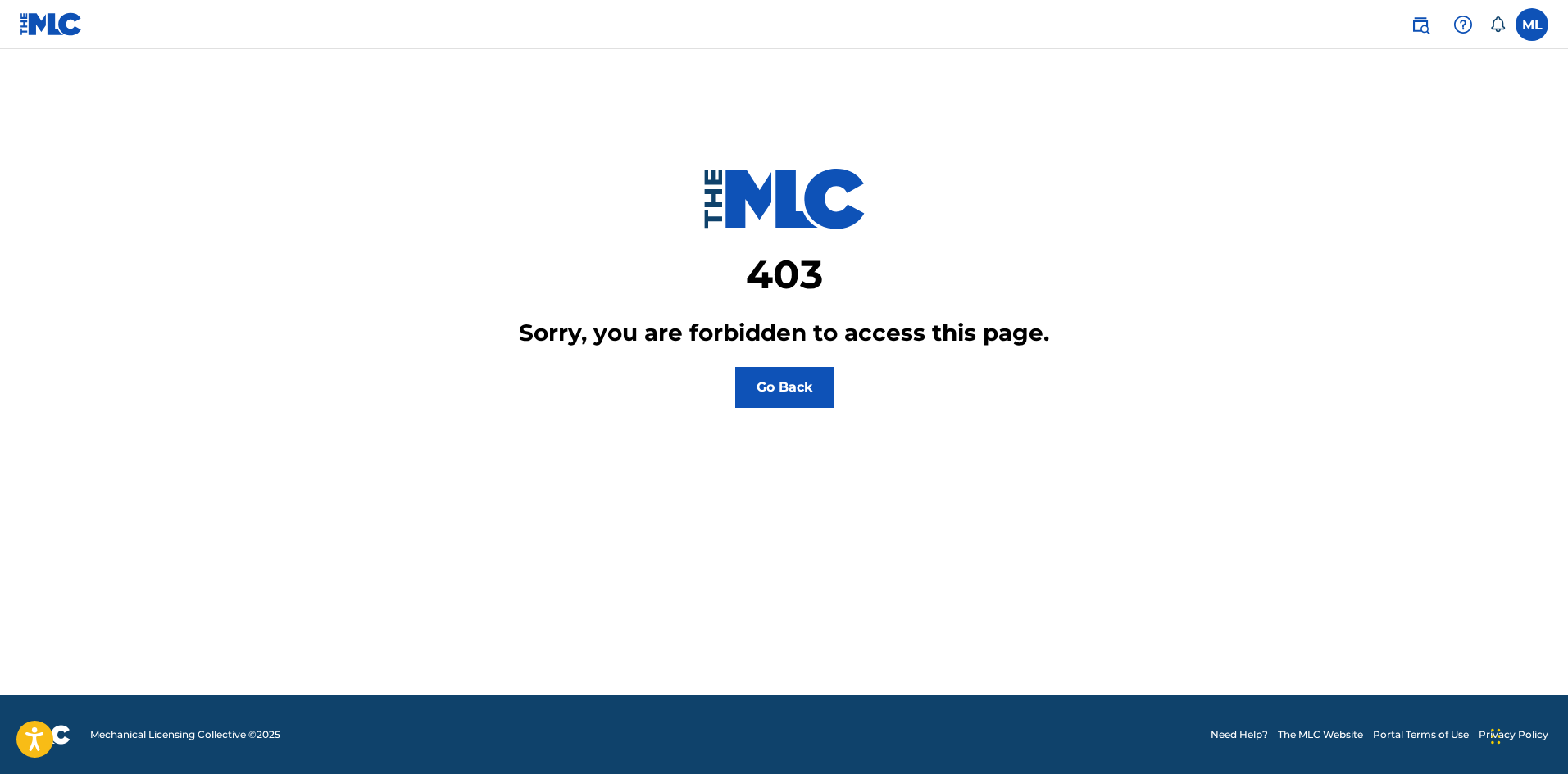
click at [754, 388] on button "Go Back" at bounding box center [784, 387] width 98 height 41
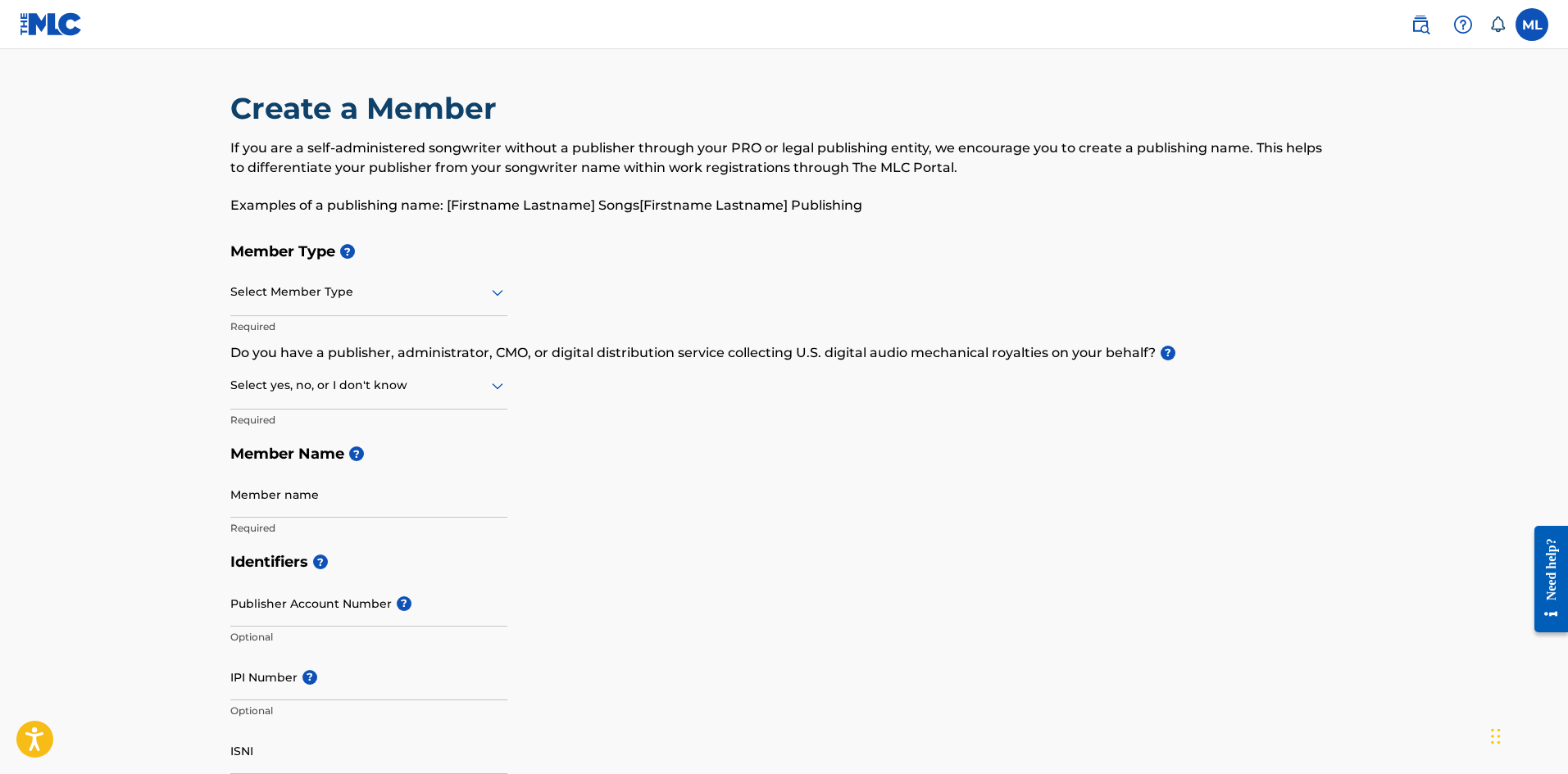
click at [1540, 25] on label at bounding box center [1531, 25] width 33 height 33
click at [1531, 25] on input "ML Marcus Lorenzana gtx6ixx@gmail.com Notification Preferences Profile Log out" at bounding box center [1531, 25] width 0 height 0
click at [1371, 106] on h3 "ML" at bounding box center [1379, 105] width 37 height 29
click at [1531, 25] on input "ML Marcus Lorenzana gtx6ixx@gmail.com Notification Preferences Profile Log out" at bounding box center [1531, 25] width 0 height 0
click at [1364, 198] on link "Profile" at bounding box center [1370, 204] width 33 height 14
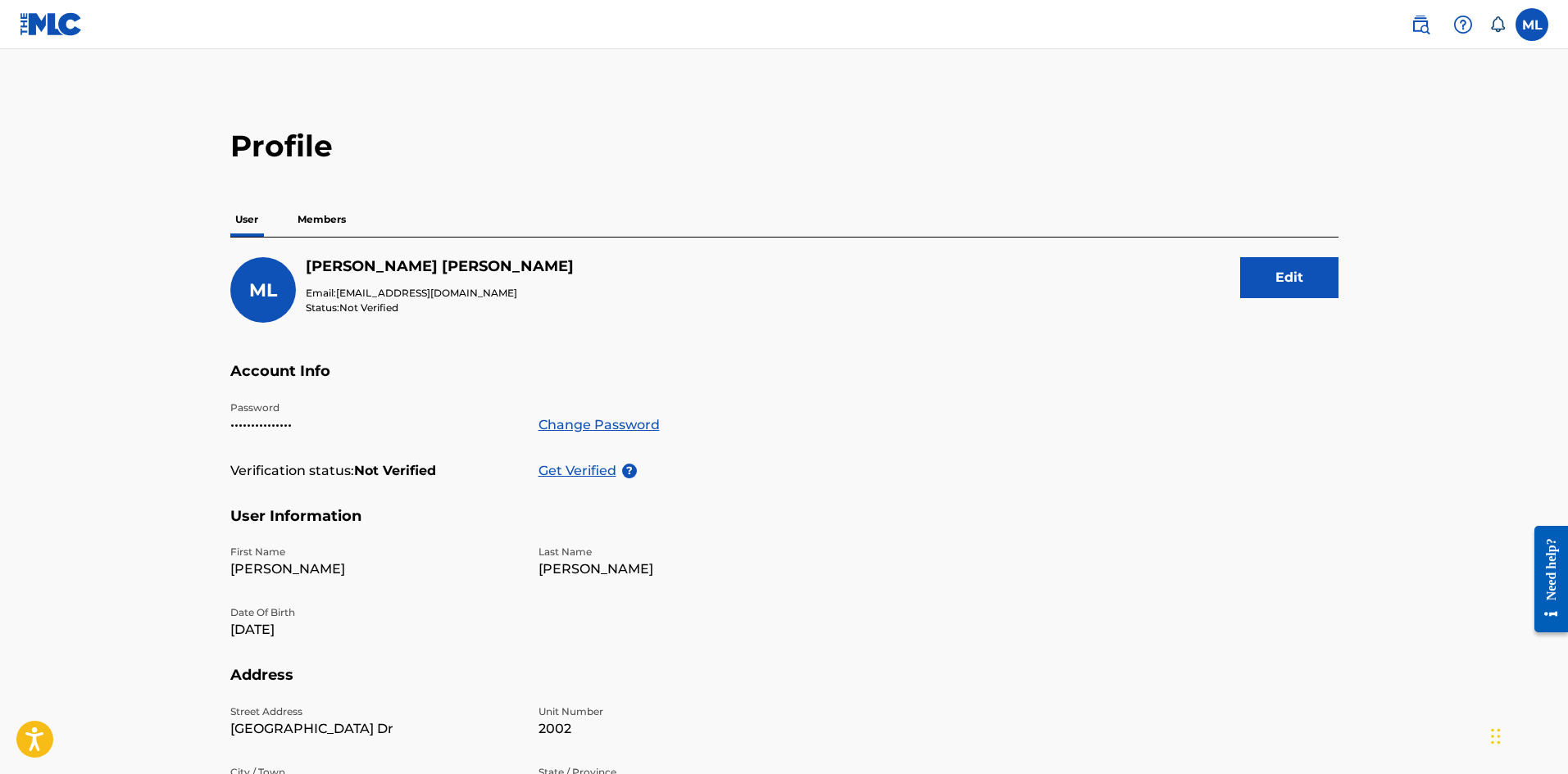
click at [299, 225] on p "Members" at bounding box center [322, 220] width 59 height 35
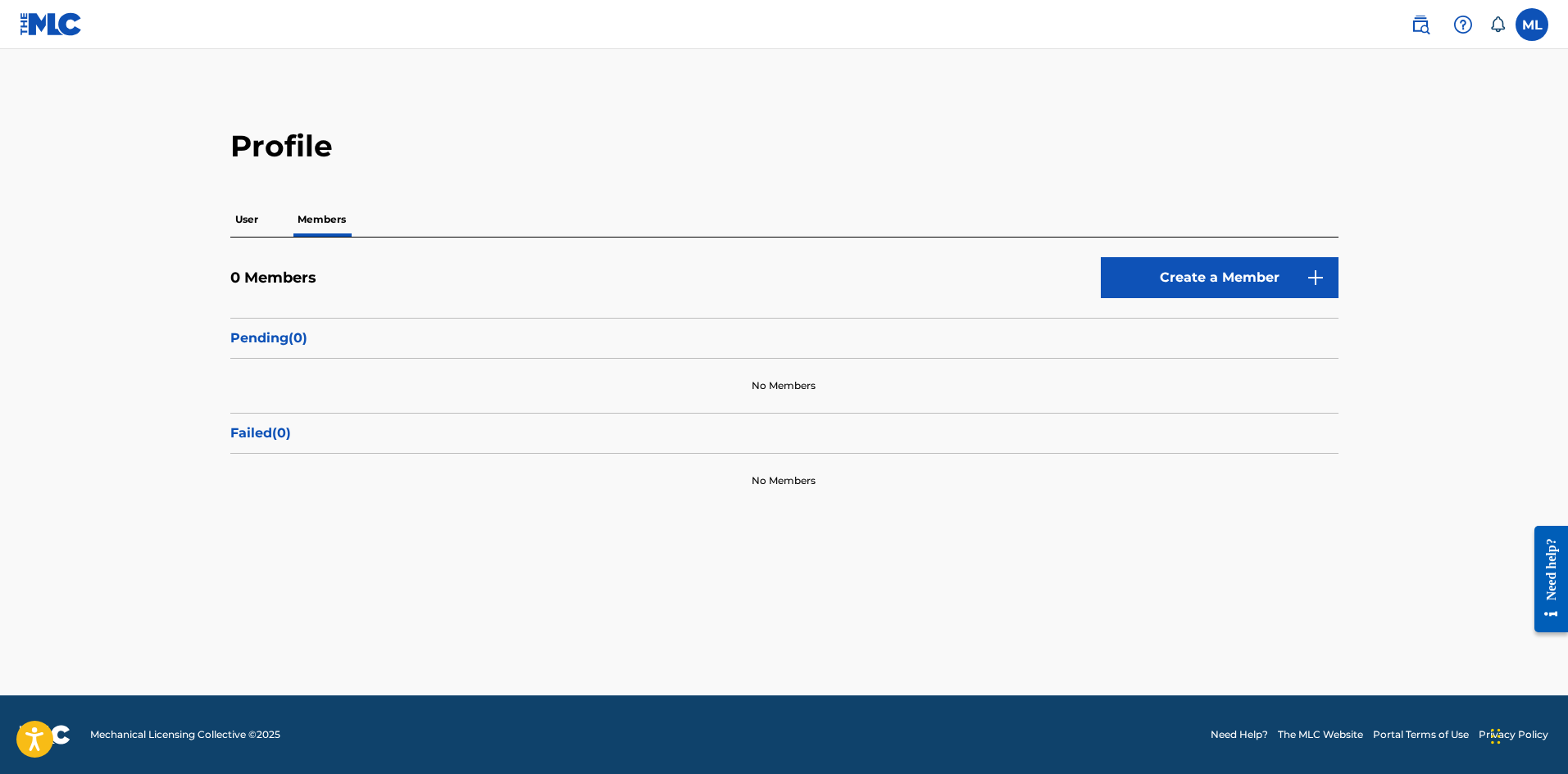
click at [1138, 283] on button "Create a Member" at bounding box center [1219, 278] width 237 height 41
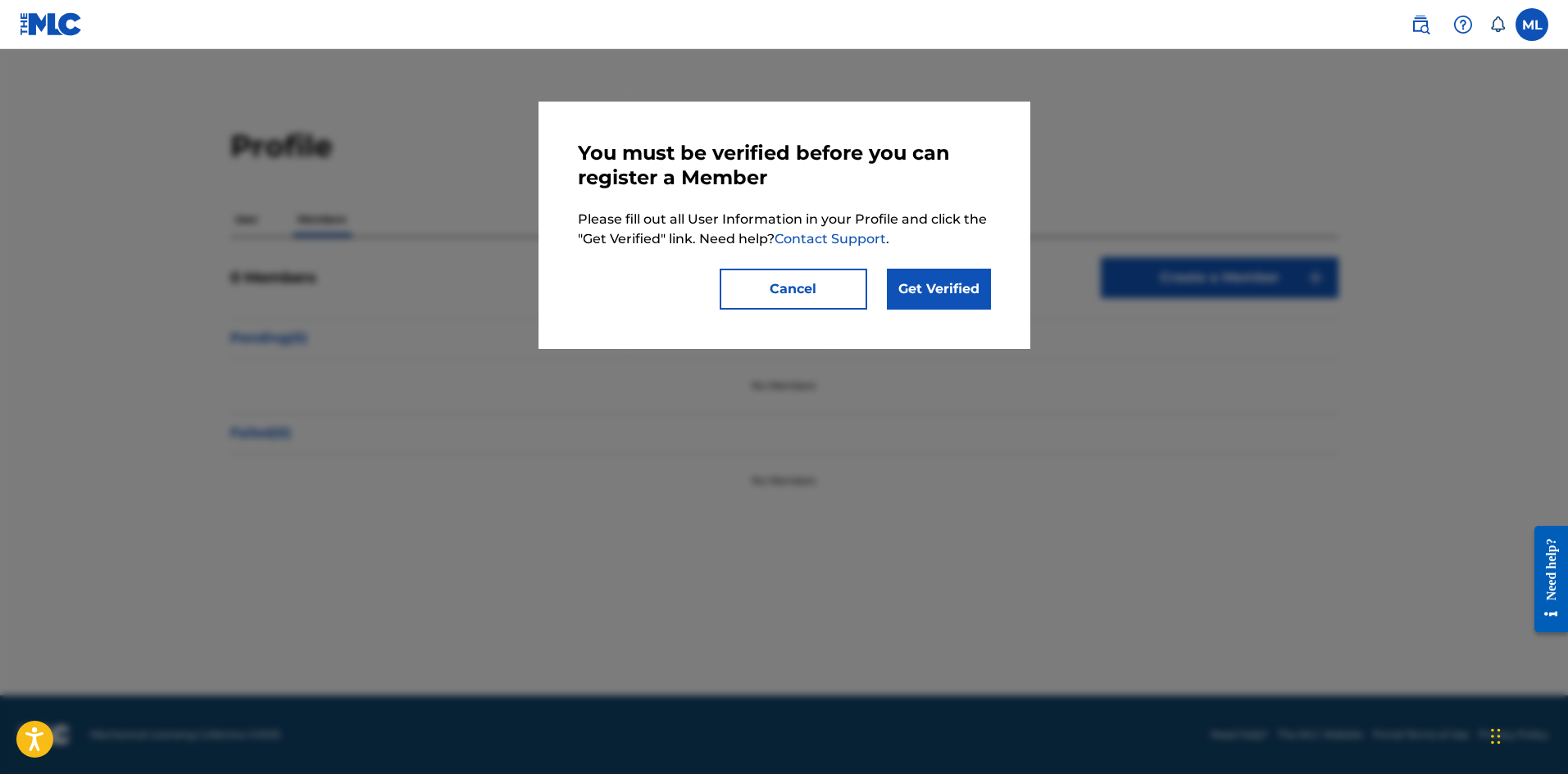
click at [926, 273] on link "Get Verified" at bounding box center [939, 289] width 104 height 41
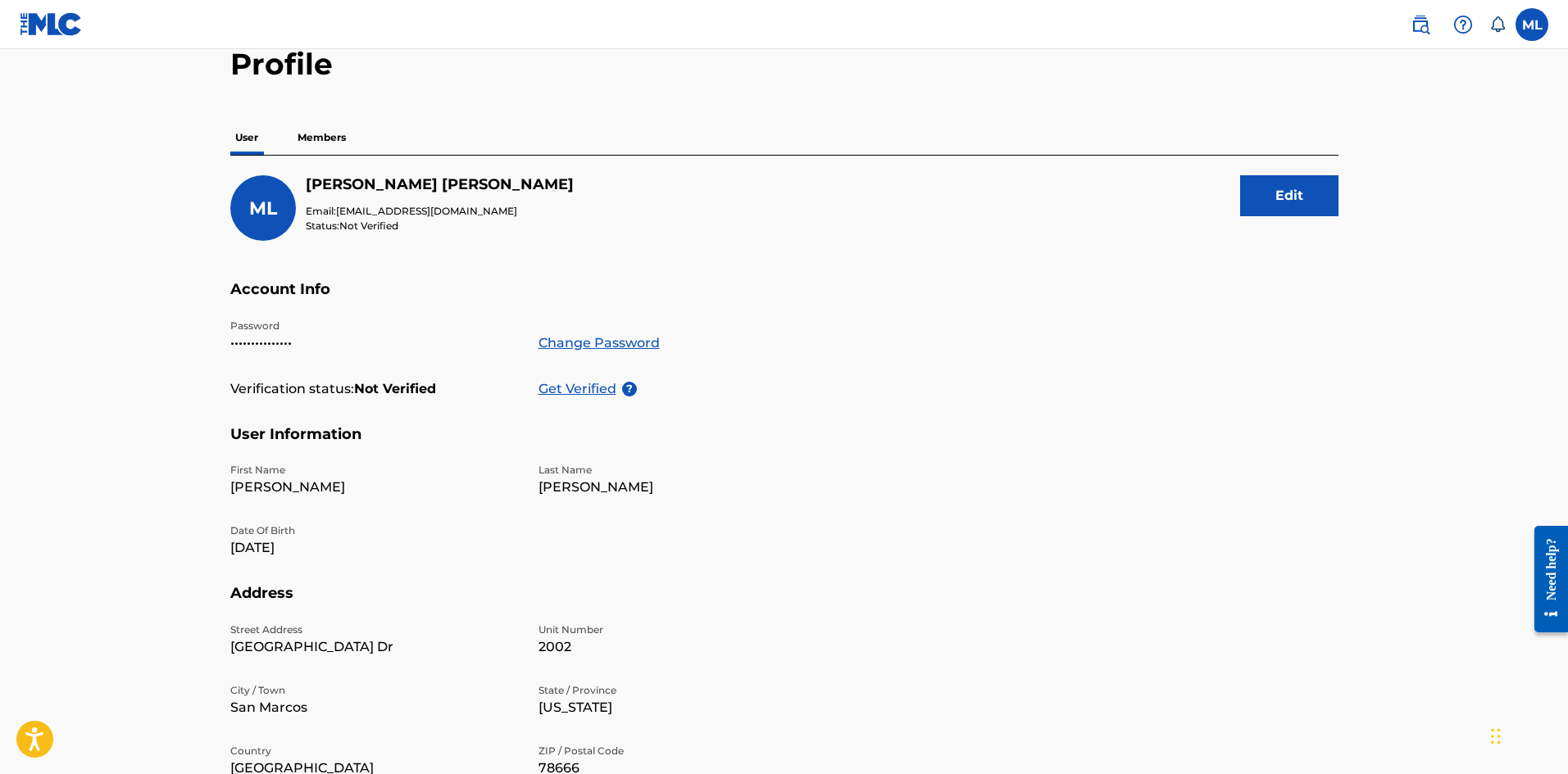
scroll to position [86, 0]
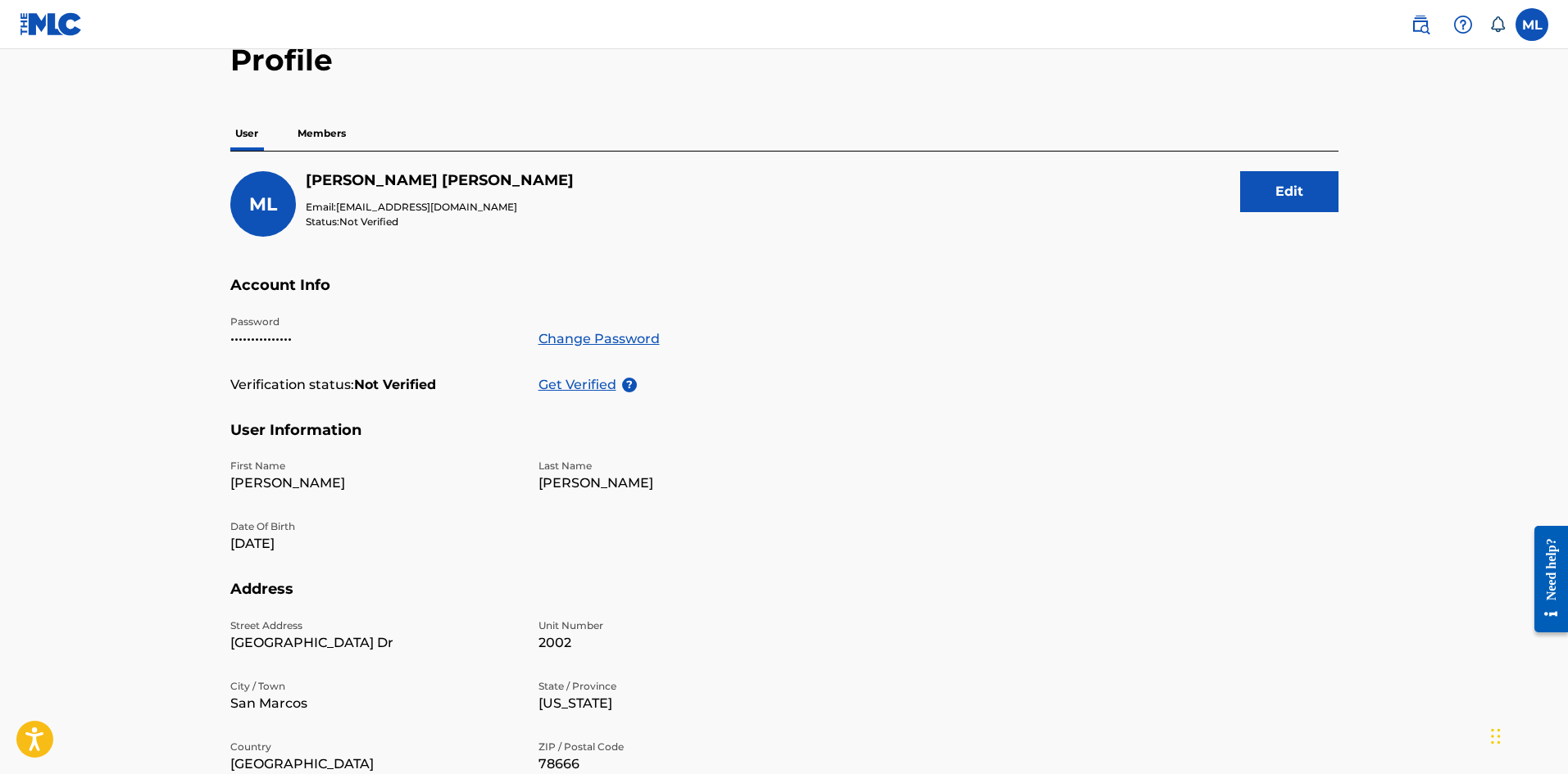
click at [551, 382] on p "Get Verified" at bounding box center [579, 385] width 84 height 19
click at [572, 382] on p "Get Verified" at bounding box center [579, 385] width 84 height 19
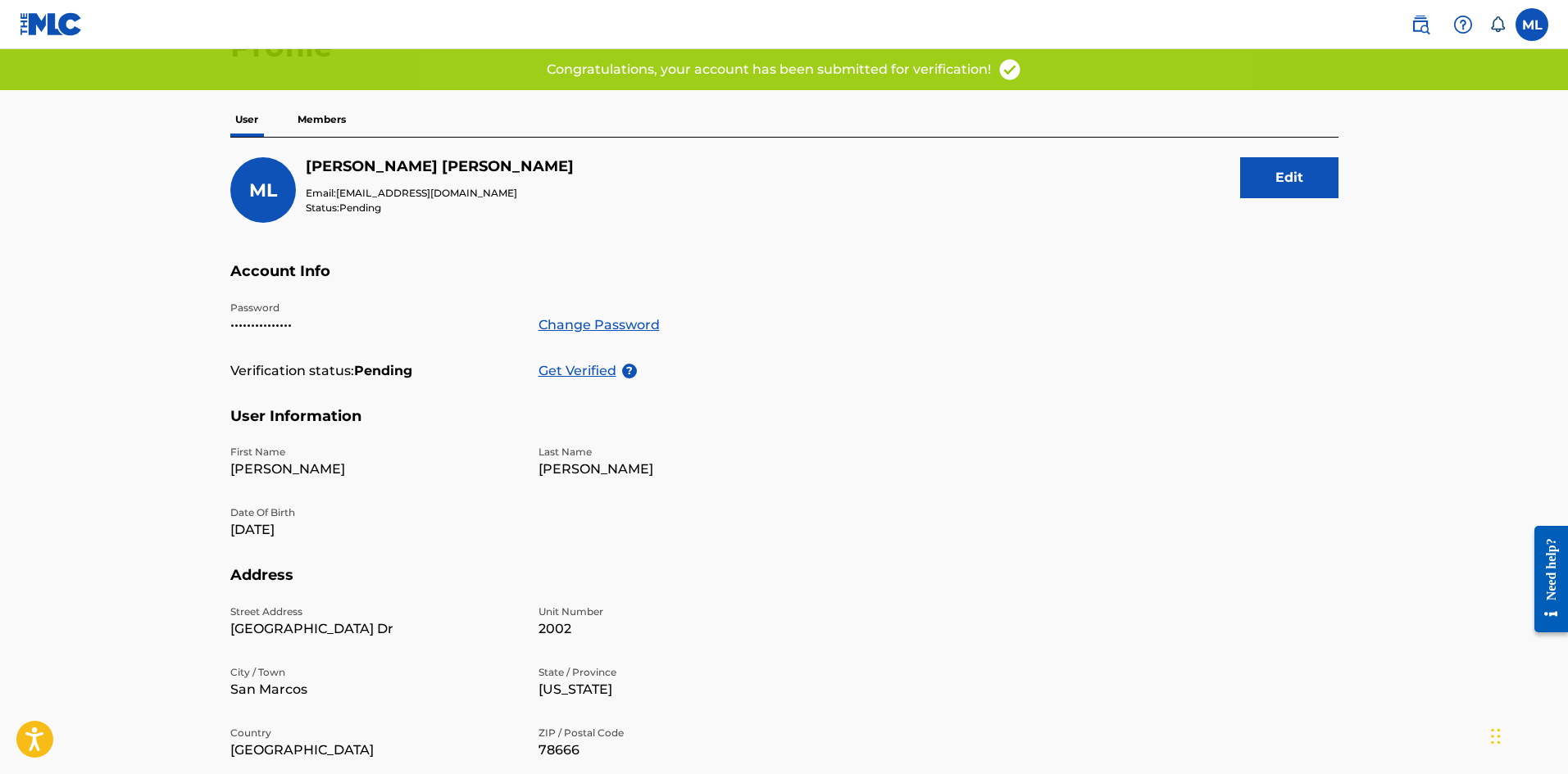
scroll to position [0, 0]
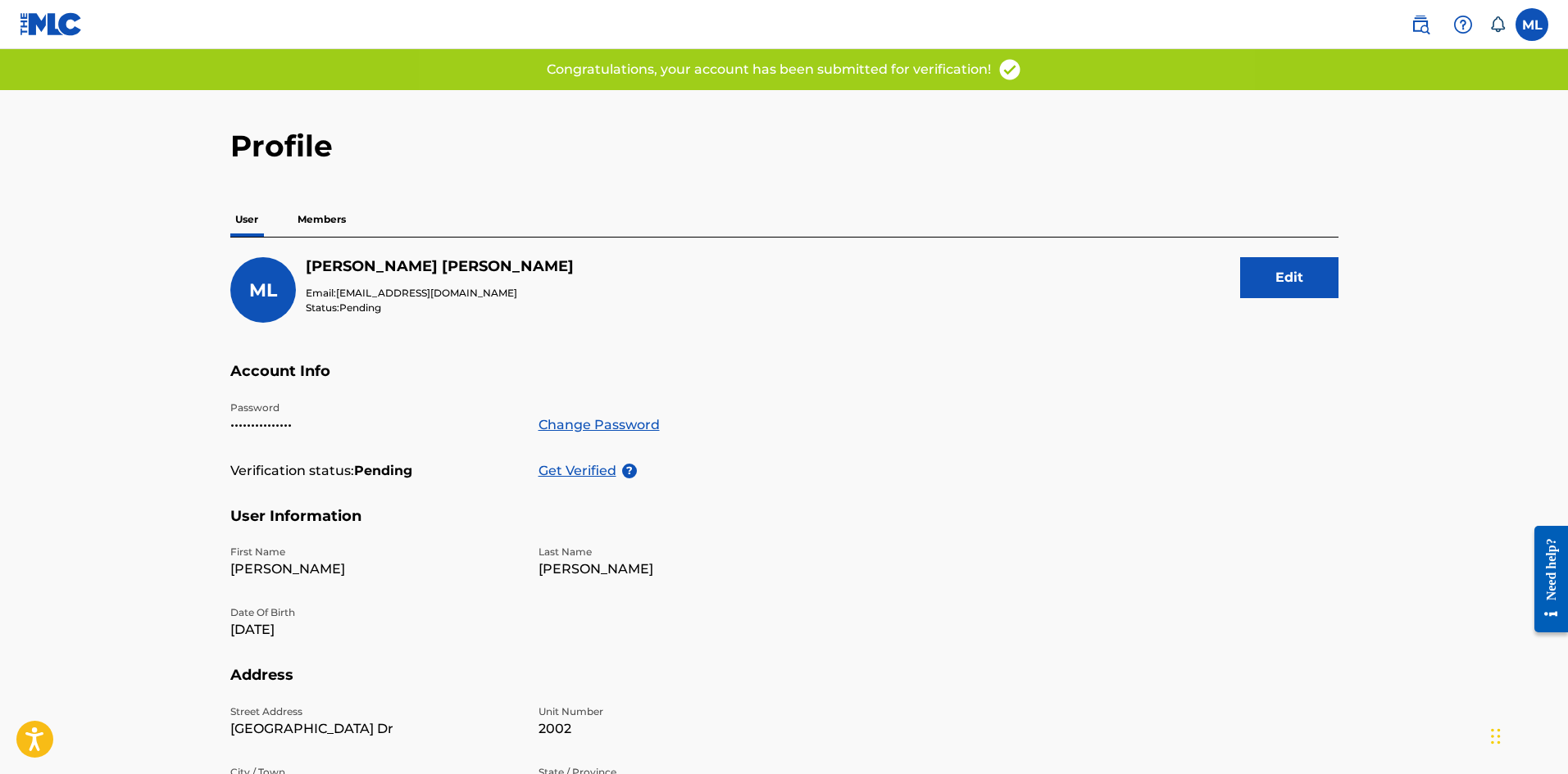
click at [336, 223] on p "Members" at bounding box center [322, 220] width 59 height 35
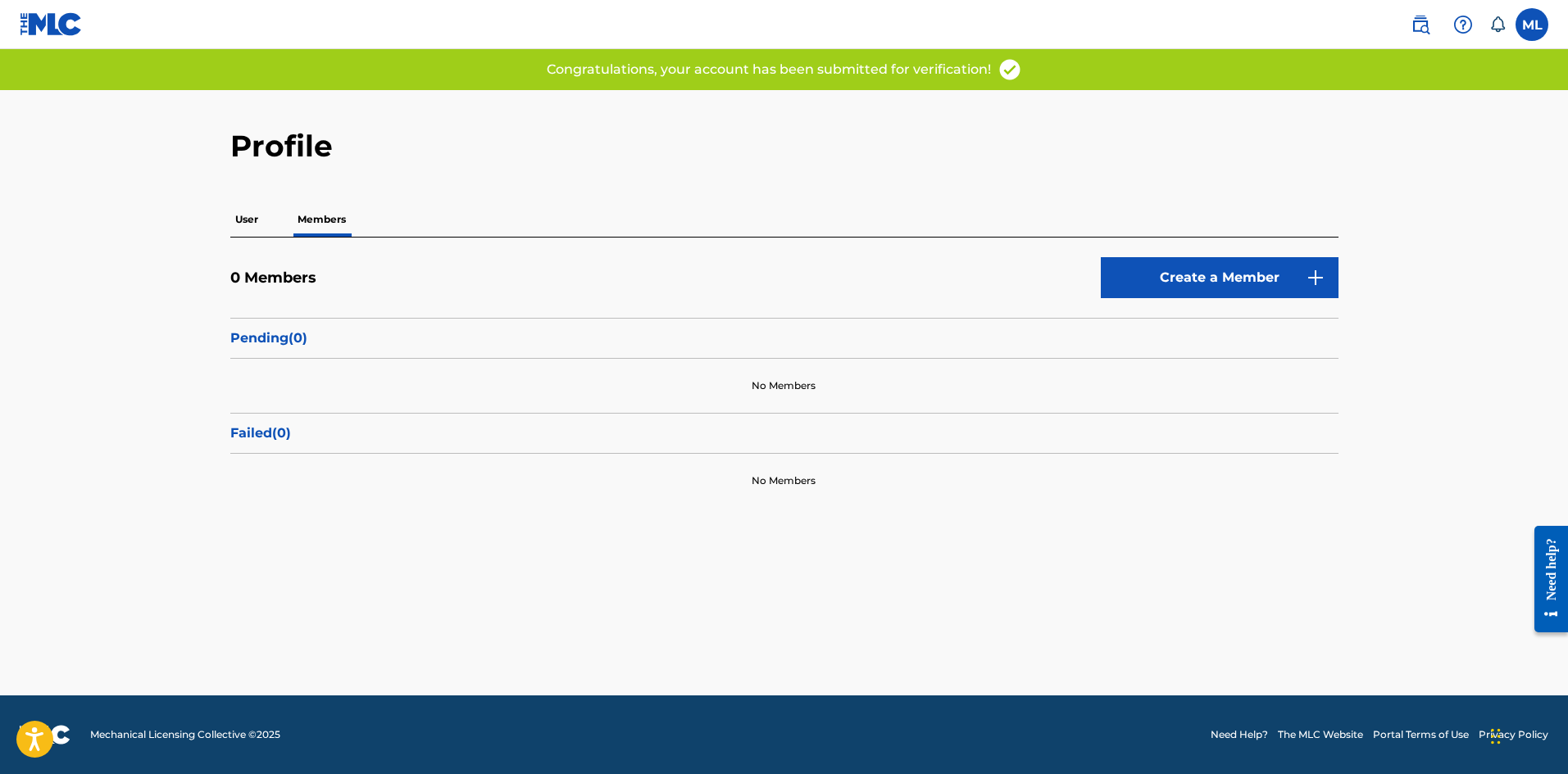
click at [1262, 287] on button "Create a Member" at bounding box center [1219, 278] width 237 height 41
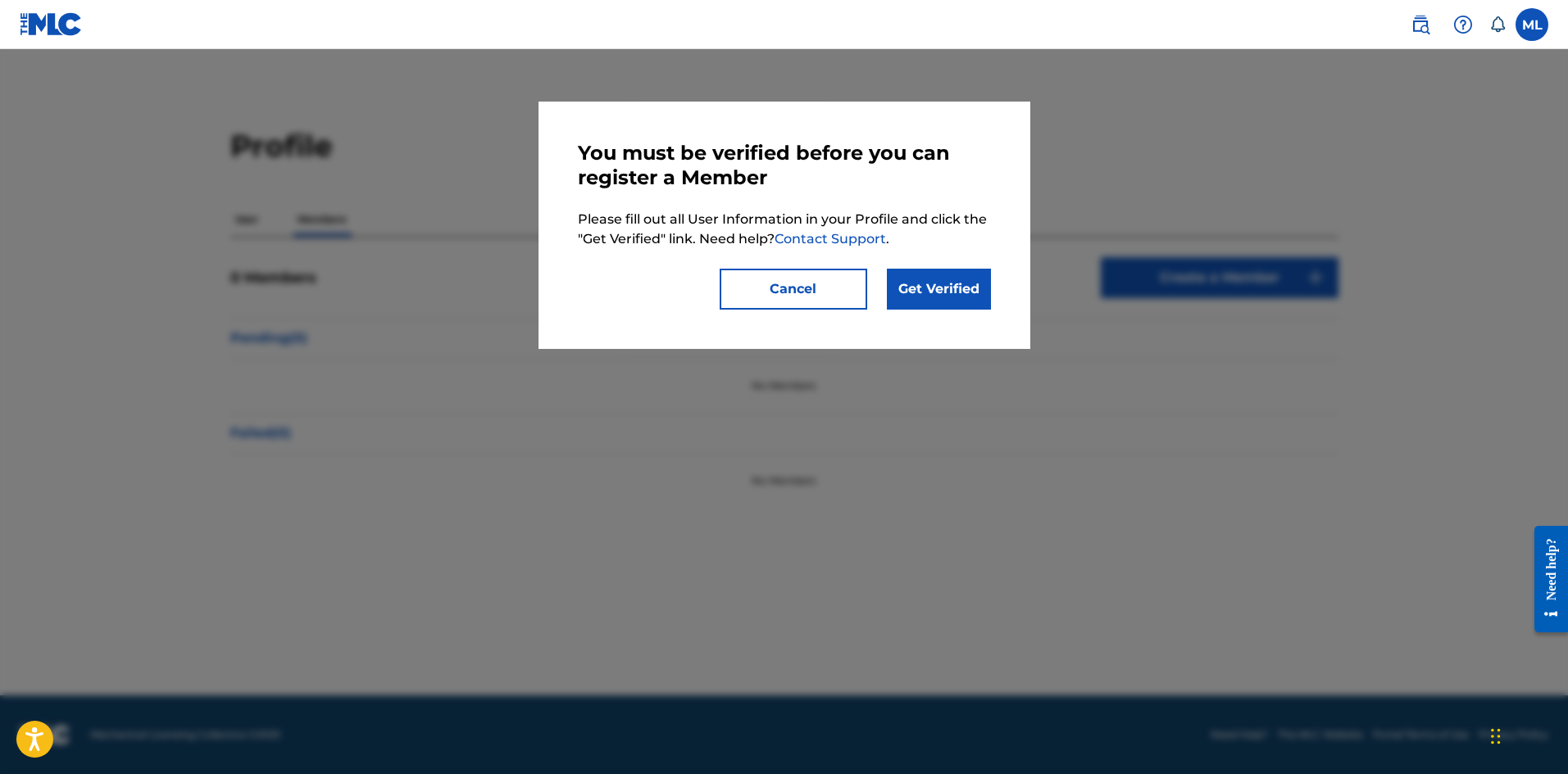
click at [966, 283] on link "Get Verified" at bounding box center [939, 289] width 104 height 41
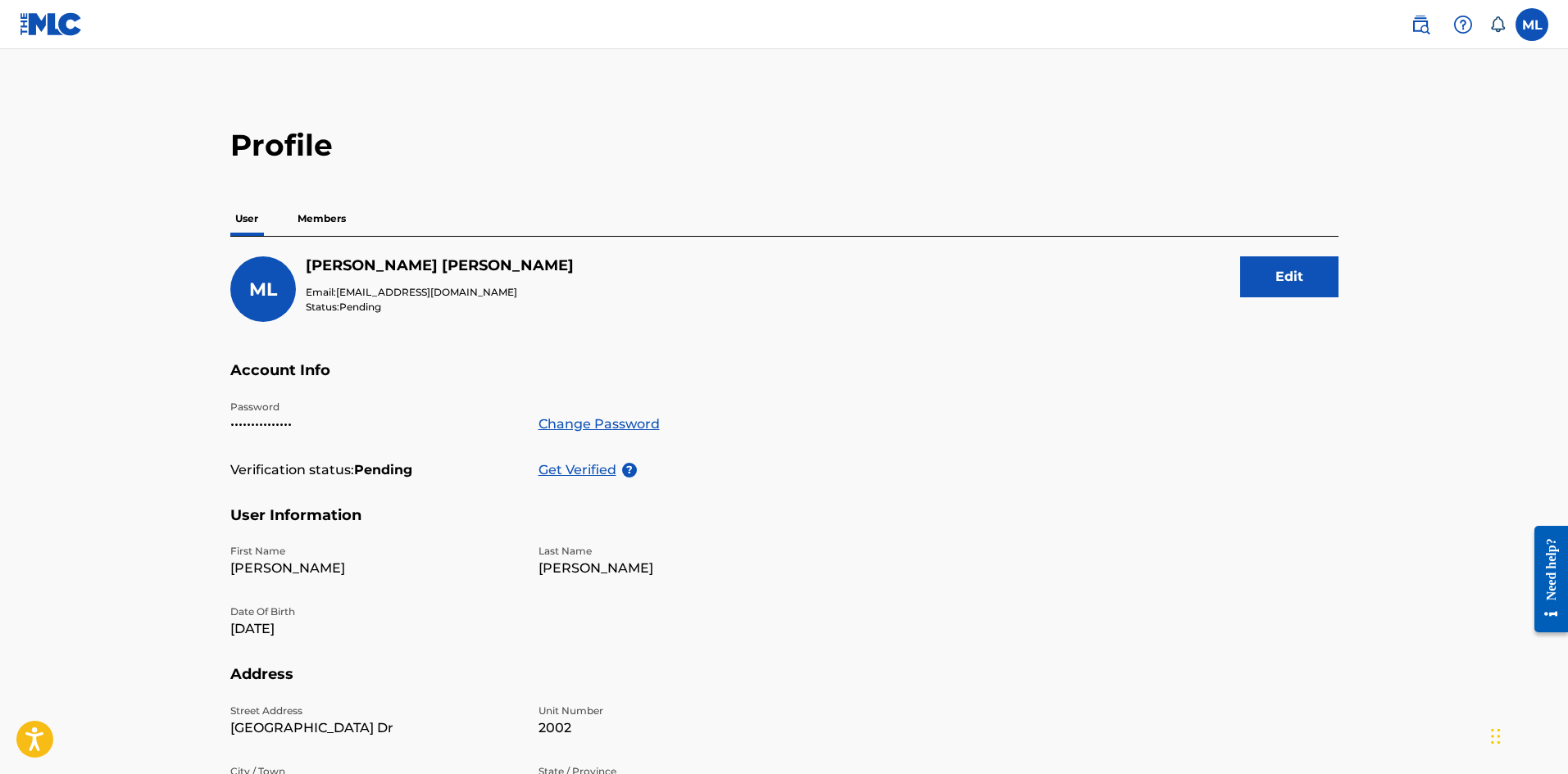
scroll to position [2, 0]
click at [1322, 265] on button "Edit" at bounding box center [1289, 276] width 98 height 41
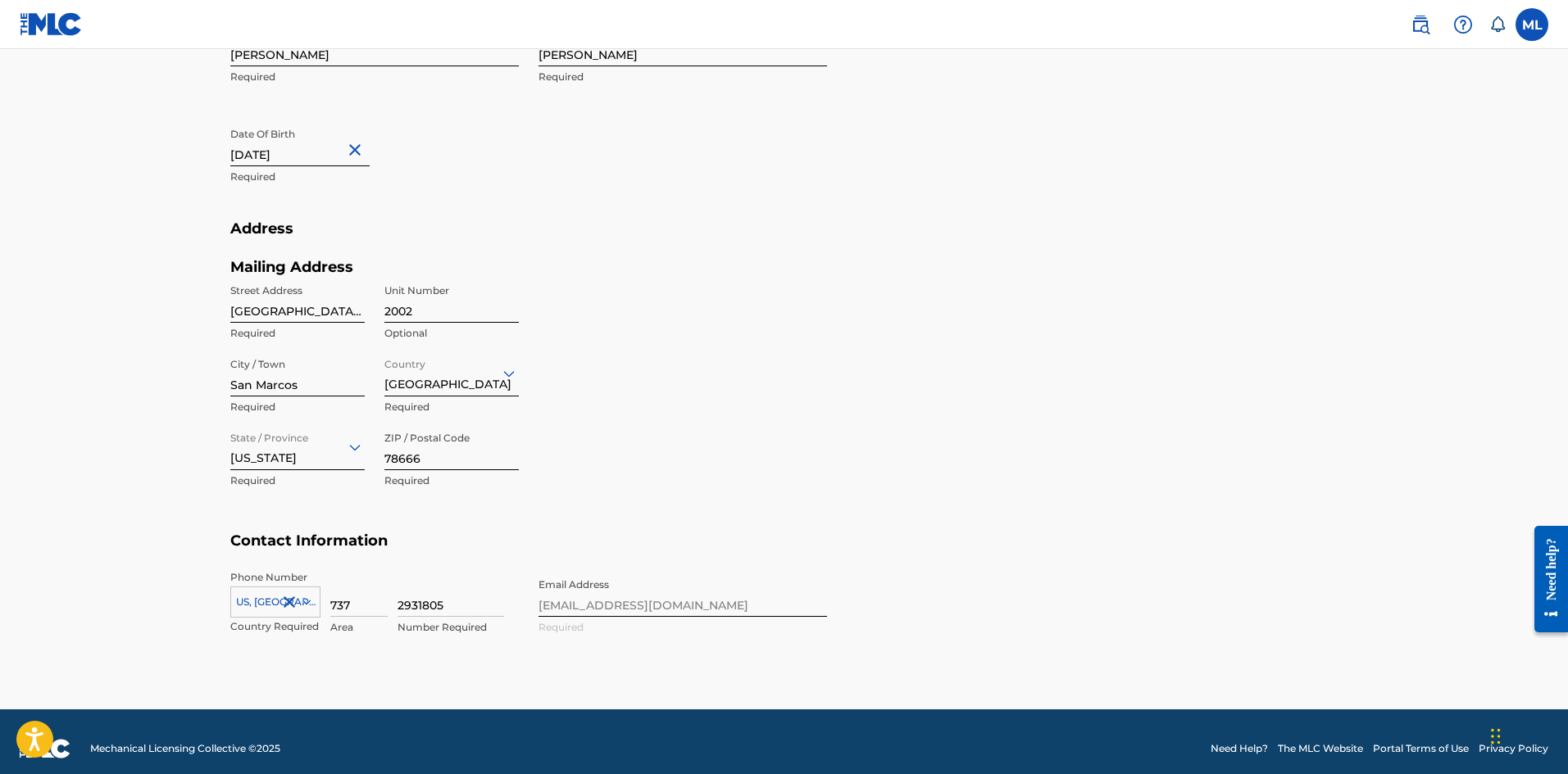
scroll to position [539, 0]
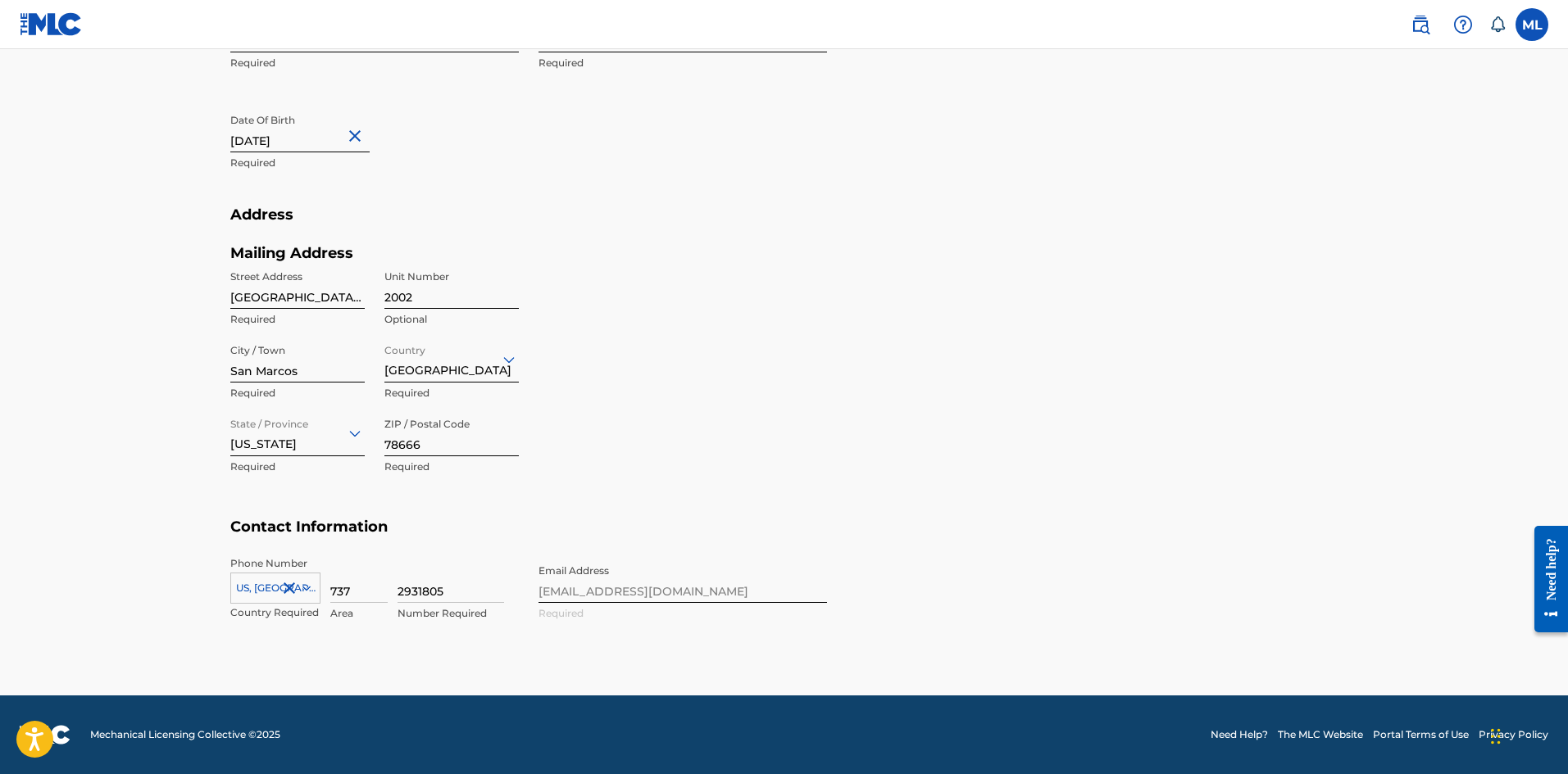
click at [1407, 365] on main "Profile User Members ML Marcus Lorenzana Email: gtx6ixx@gmail.com Status: Pendi…" at bounding box center [784, 103] width 1568 height 1185
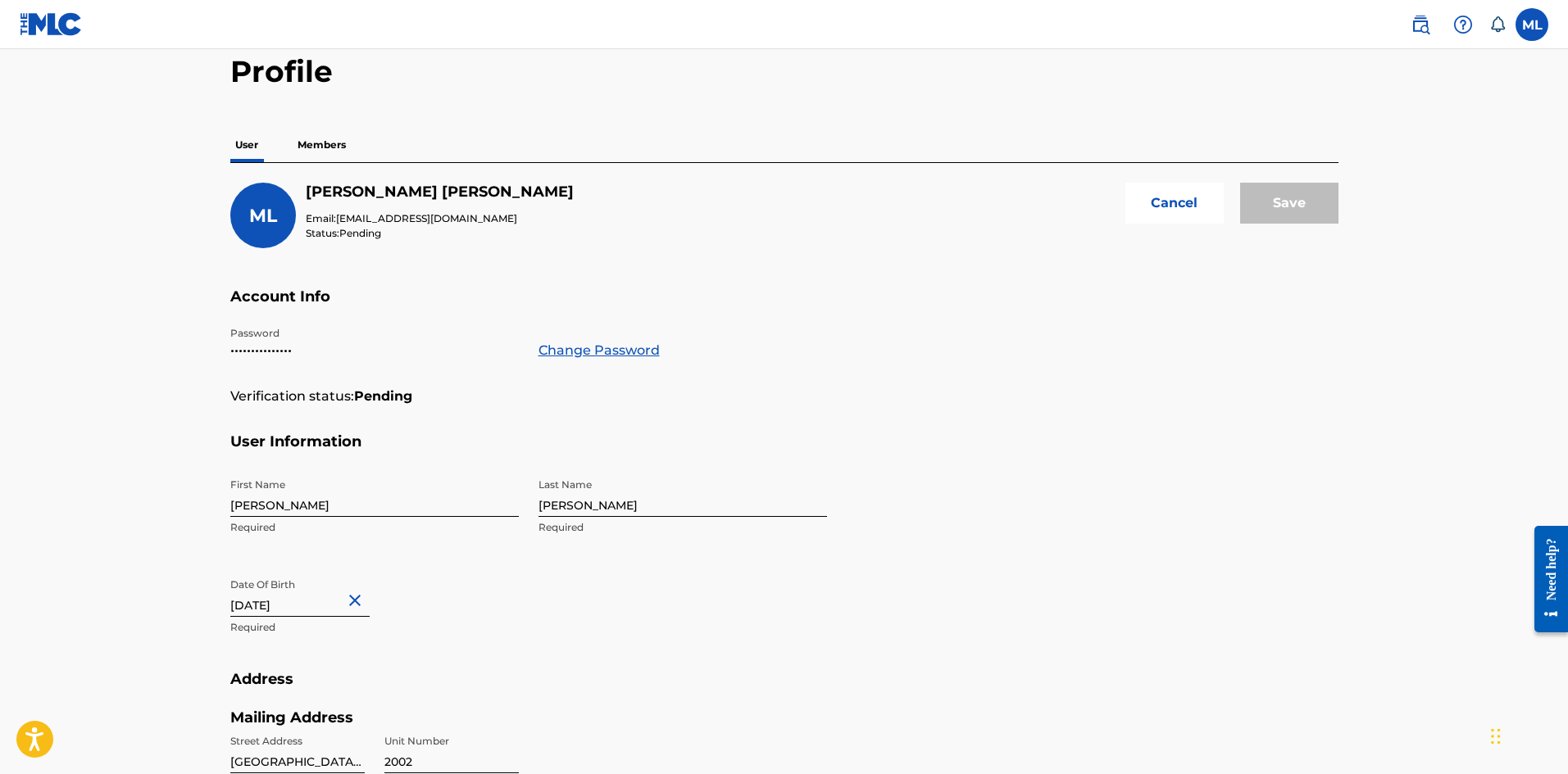
scroll to position [0, 0]
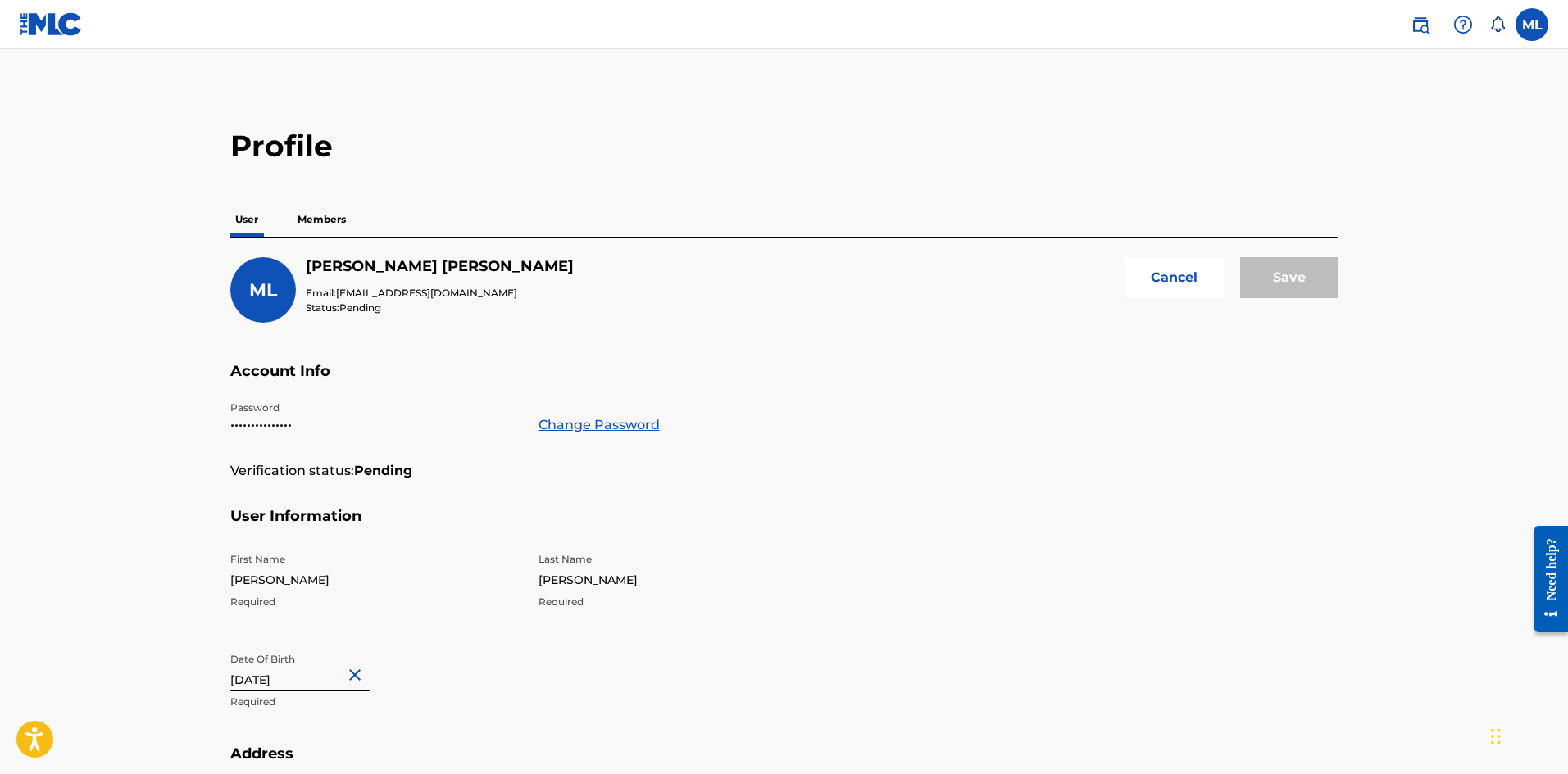
click at [1139, 290] on button "Cancel" at bounding box center [1174, 278] width 98 height 41
